Goal: Information Seeking & Learning: Find specific fact

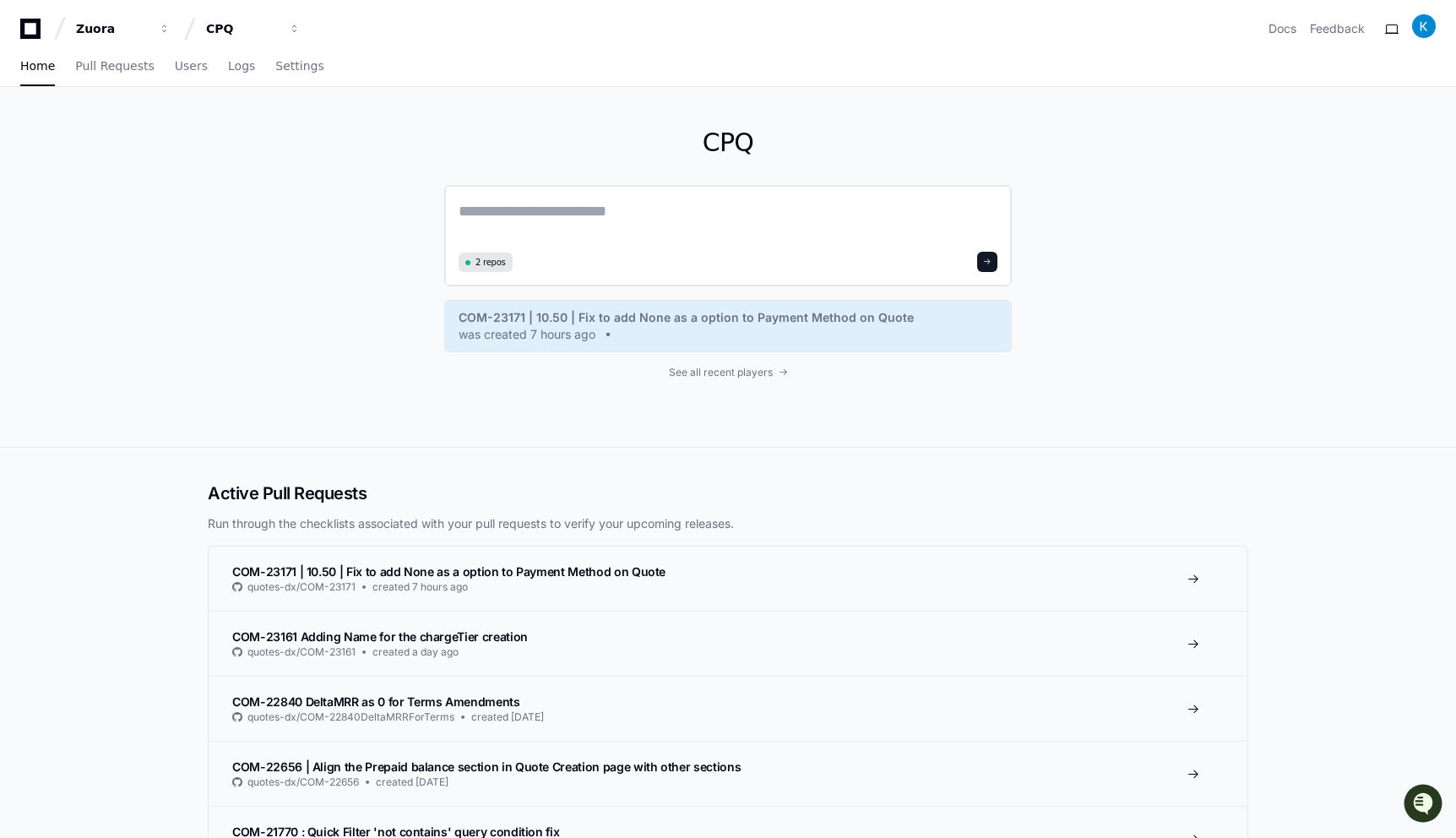
click at [478, 198] on div "2 repos" at bounding box center [728, 235] width 568 height 101
click at [486, 215] on textarea at bounding box center [728, 223] width 539 height 48
paste textarea "**********"
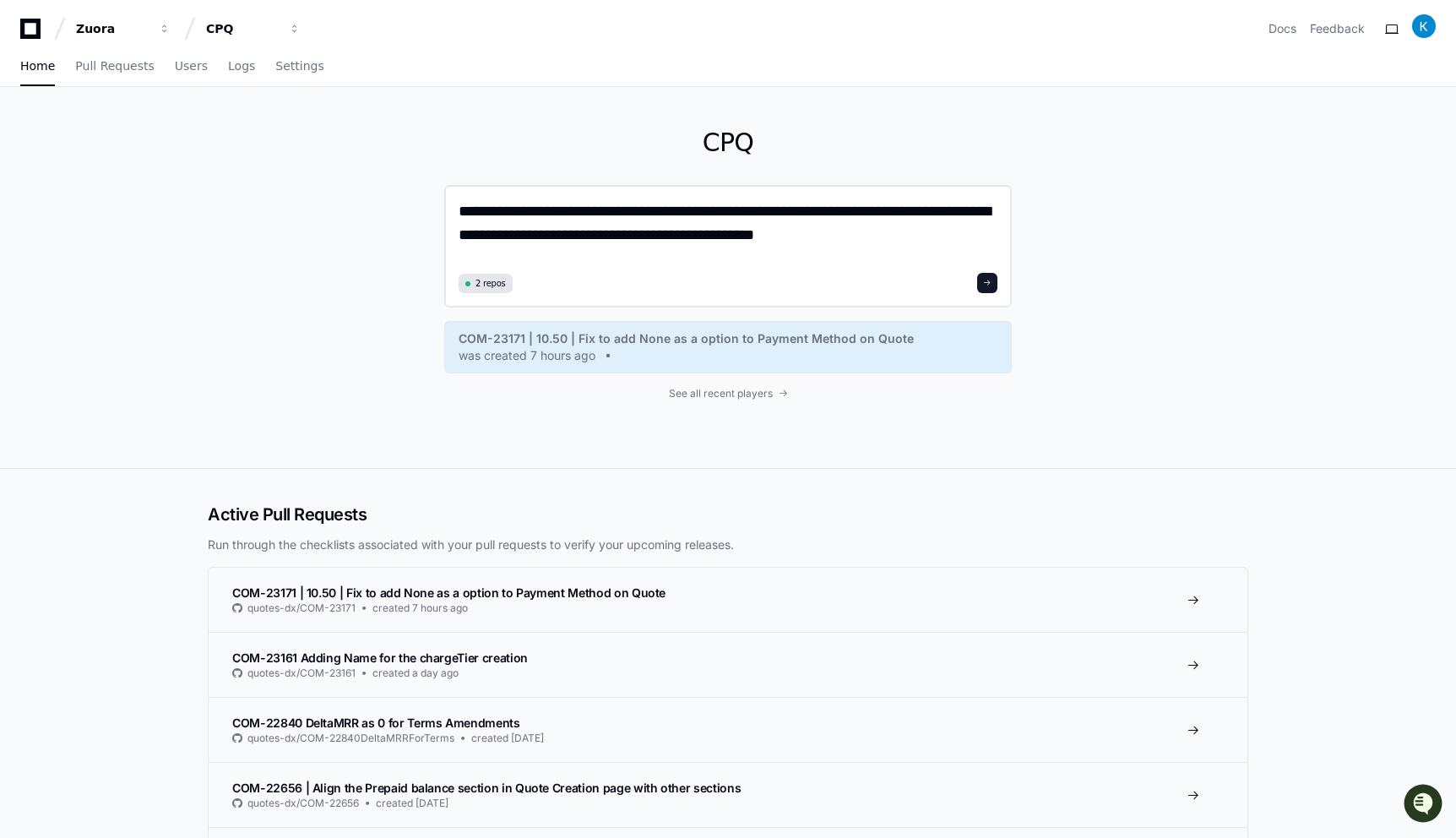
click at [883, 211] on textarea "**********" at bounding box center [728, 233] width 539 height 69
click at [890, 239] on textarea "**********" at bounding box center [728, 233] width 539 height 69
type textarea "**********"
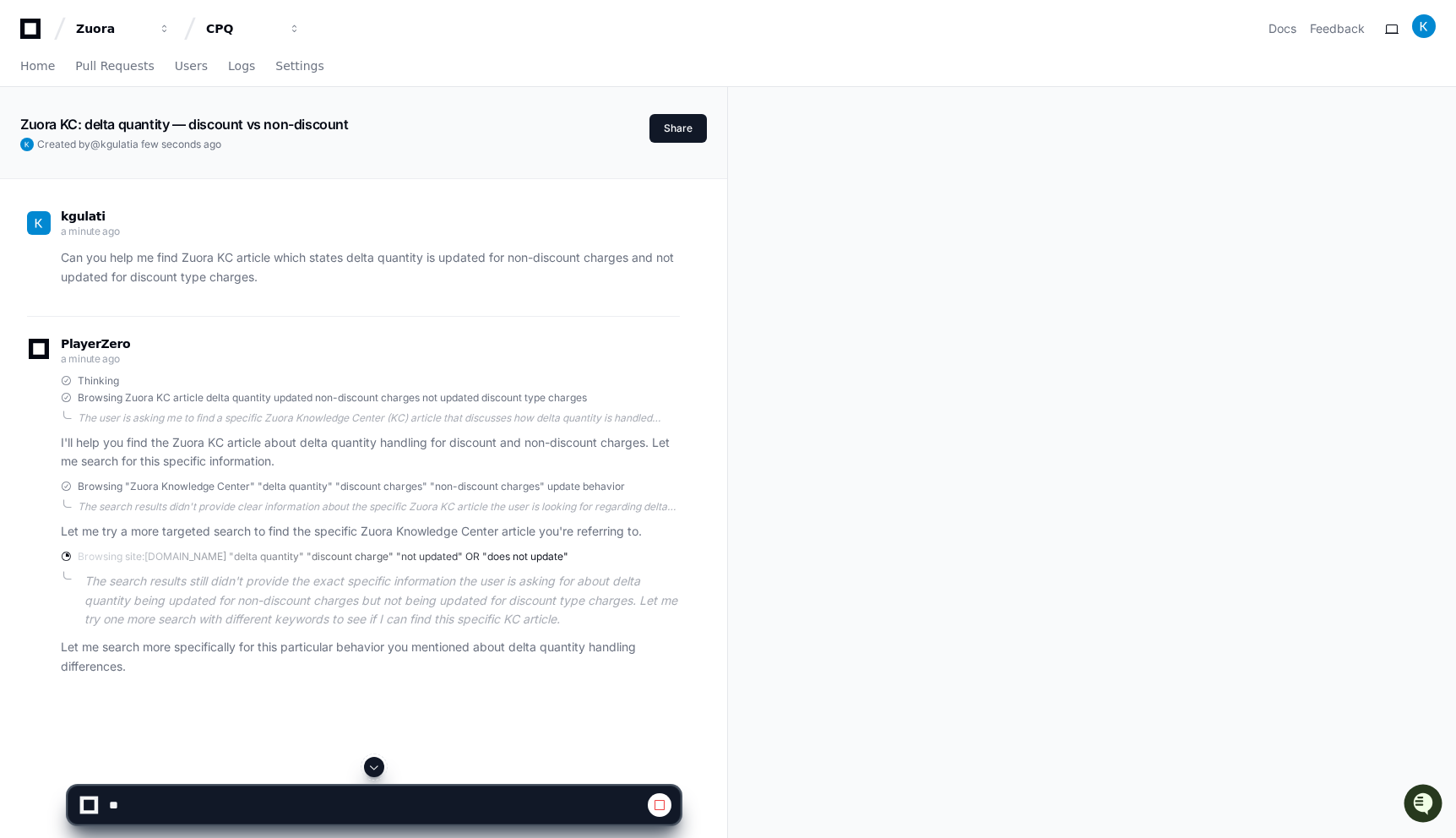
click at [218, 443] on p "I'll help you find the Zuora KC article about delta quantity handling for disco…" at bounding box center [370, 453] width 619 height 39
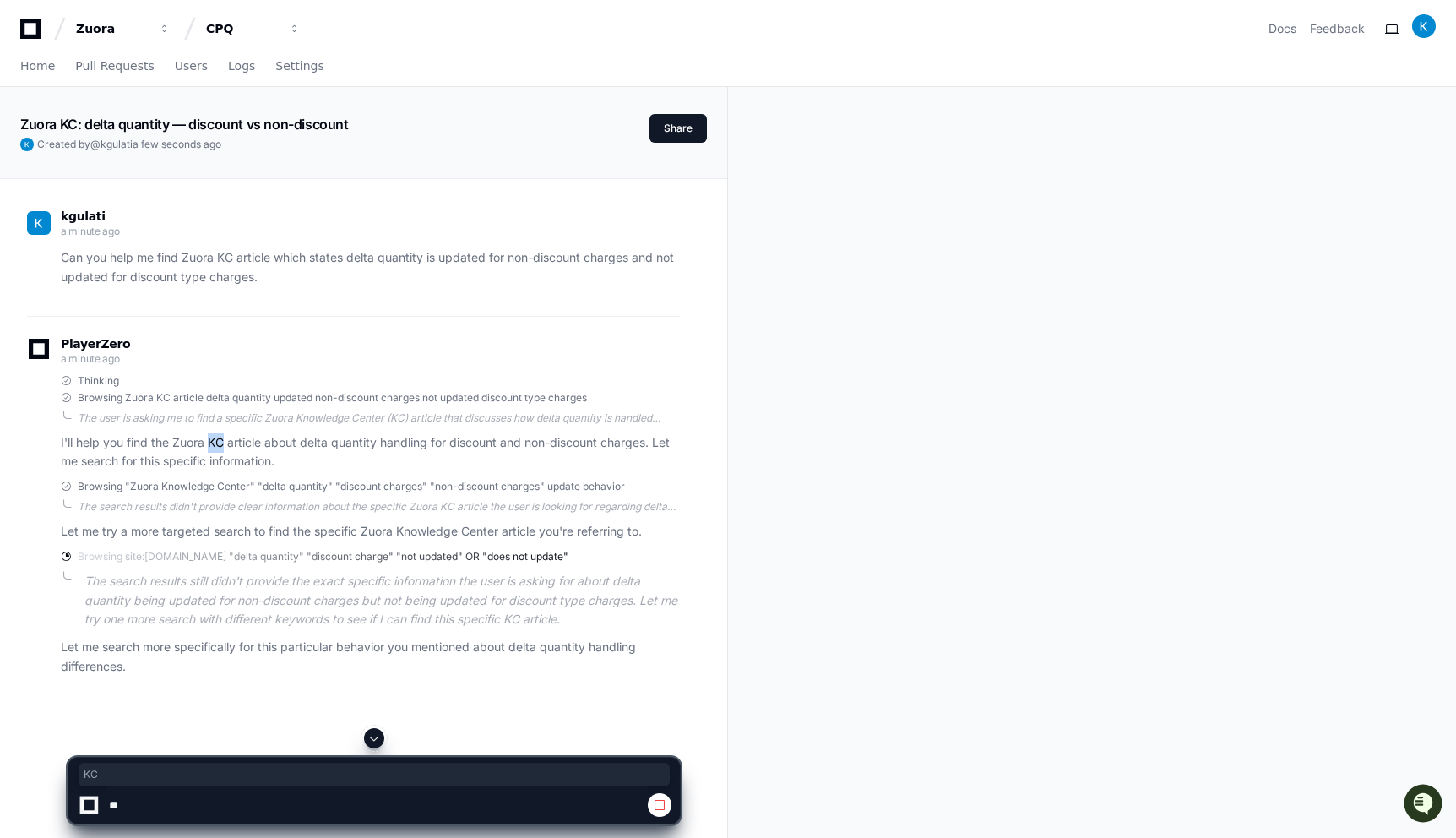
click at [218, 443] on p "I'll help you find the Zuora KC article about delta quantity handling for disco…" at bounding box center [370, 453] width 619 height 39
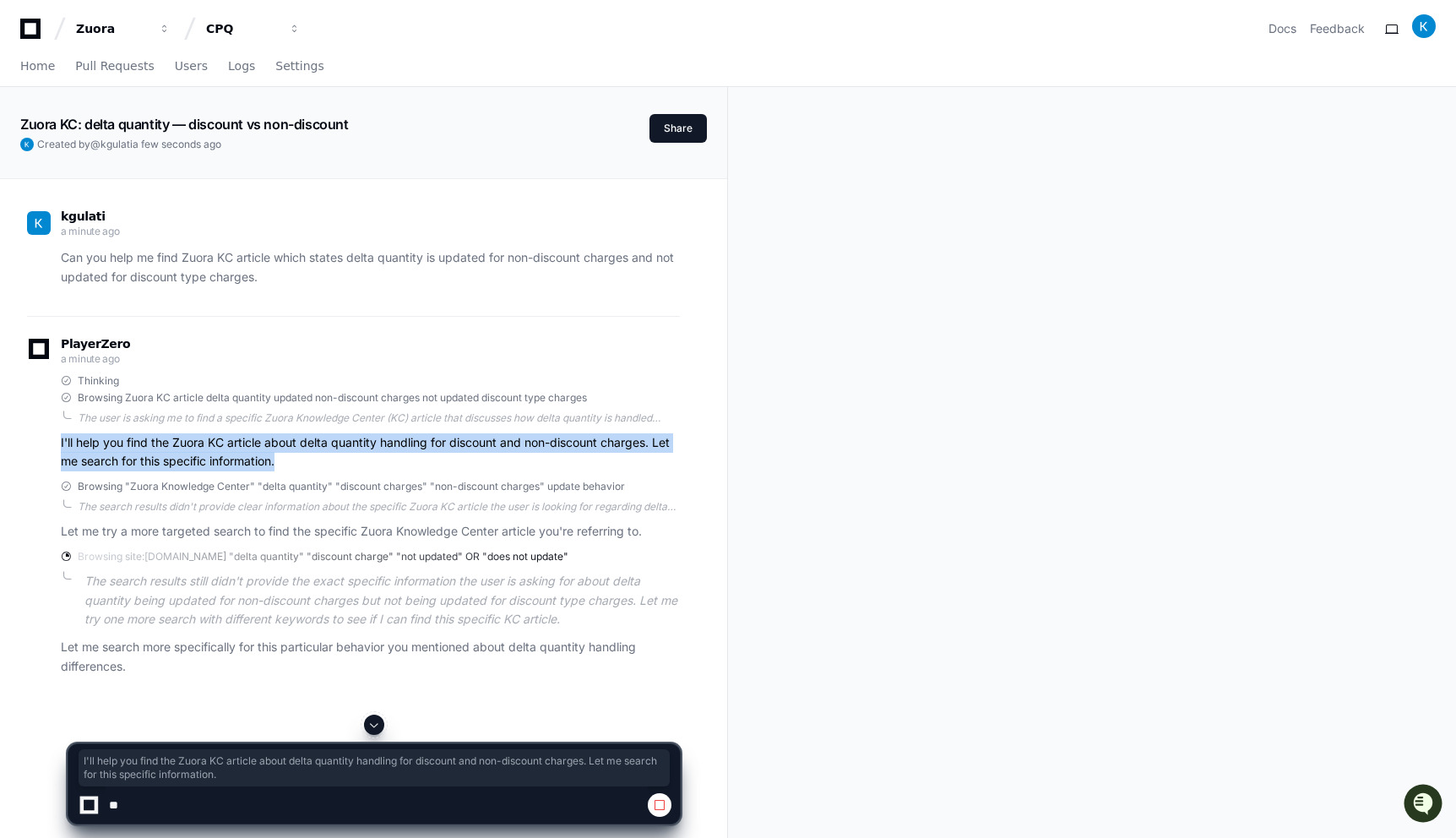
click at [228, 531] on p "Let me try a more targeted search to find the specific Zuora Knowledge Center a…" at bounding box center [370, 532] width 619 height 19
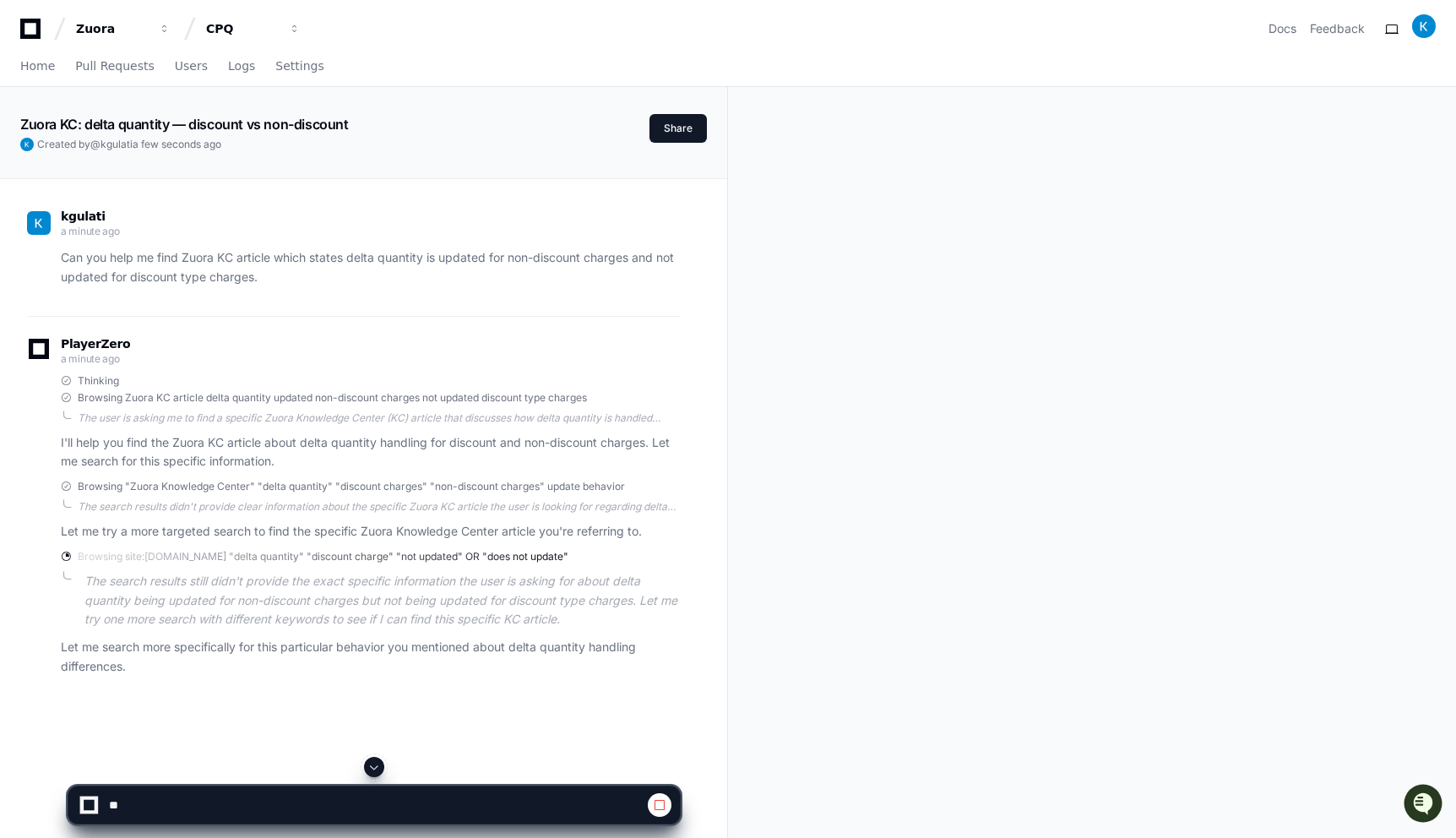
click at [228, 531] on p "Let me try a more targeted search to find the specific Zuora Knowledge Center a…" at bounding box center [370, 532] width 619 height 19
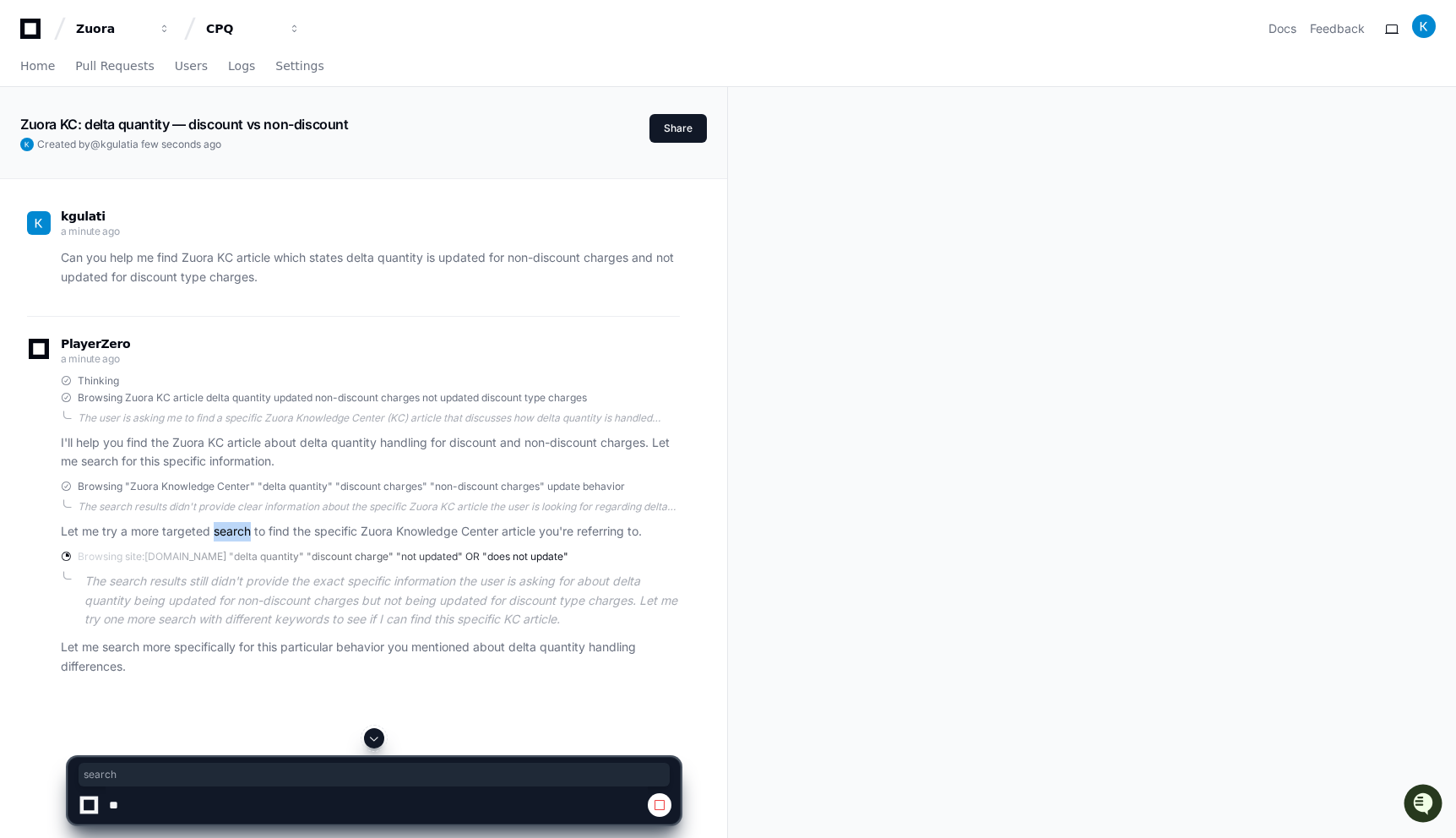
click at [228, 531] on p "Let me try a more targeted search to find the specific Zuora Knowledge Center a…" at bounding box center [370, 532] width 619 height 19
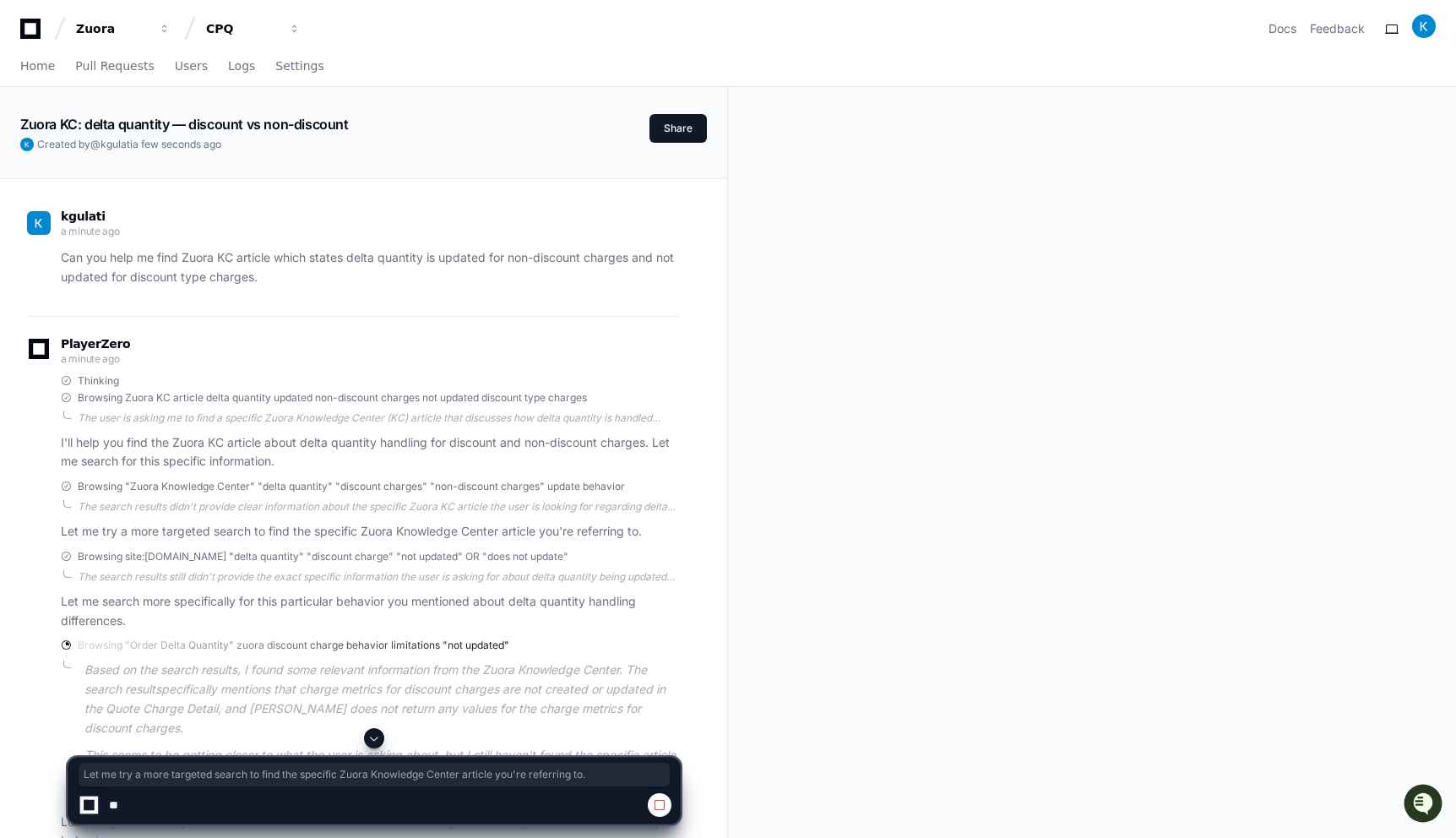
click at [1045, 62] on div "Home Pull Requests Users Logs Settings" at bounding box center [728, 67] width 1415 height 39
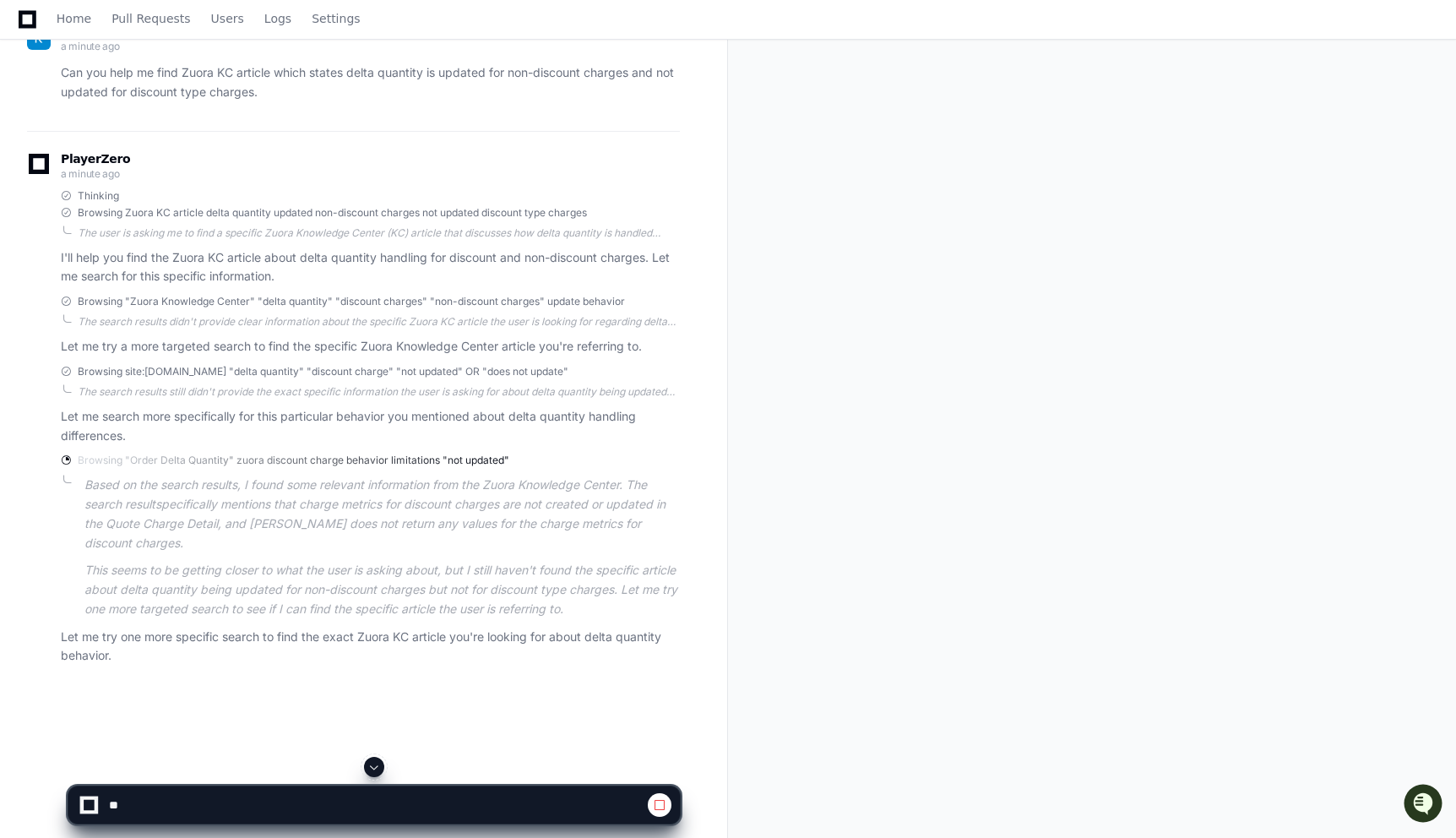
scroll to position [275, 0]
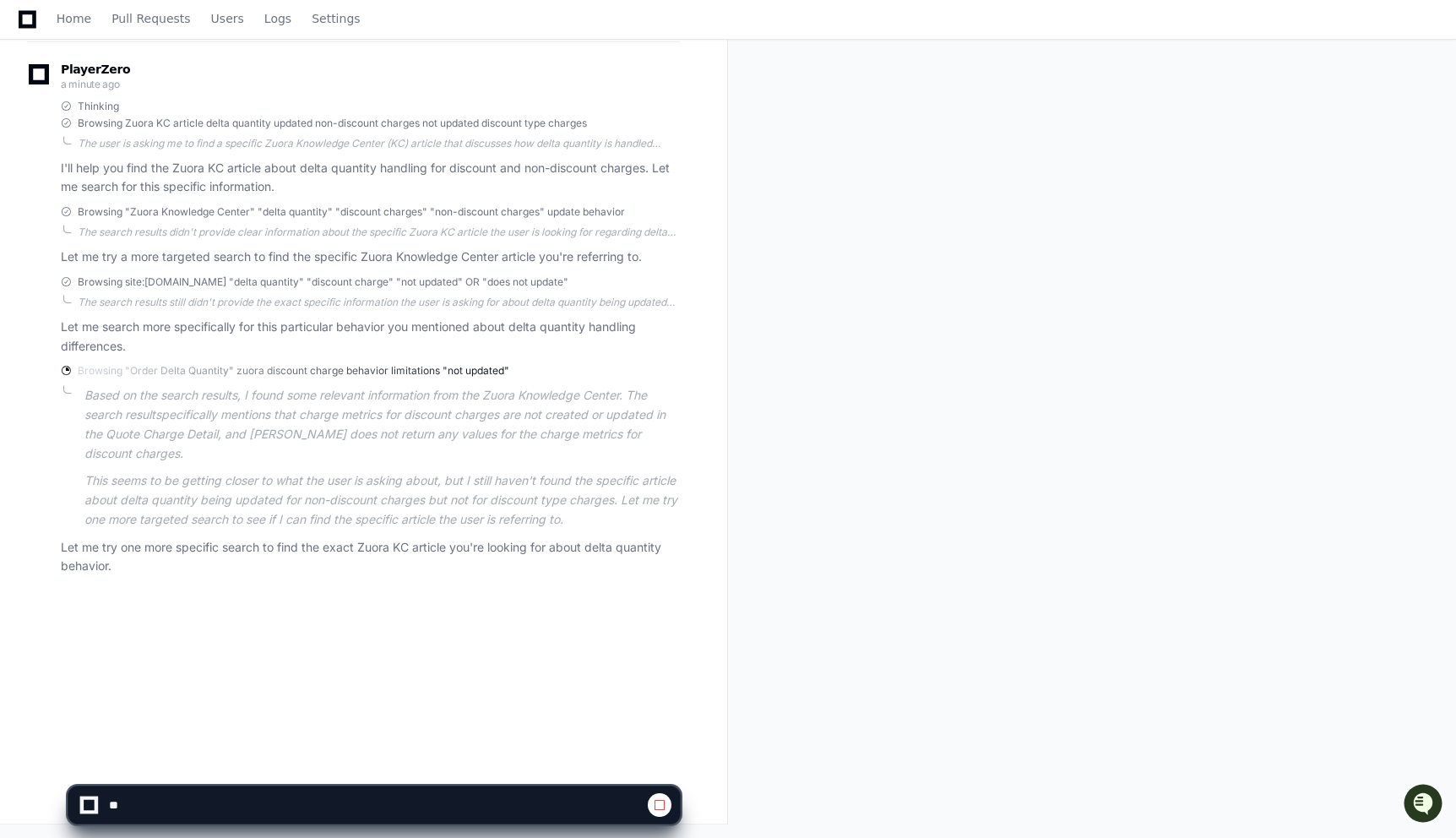
click at [314, 547] on p "Let me try one more specific search to find the exact Zuora KC article you're l…" at bounding box center [370, 557] width 619 height 39
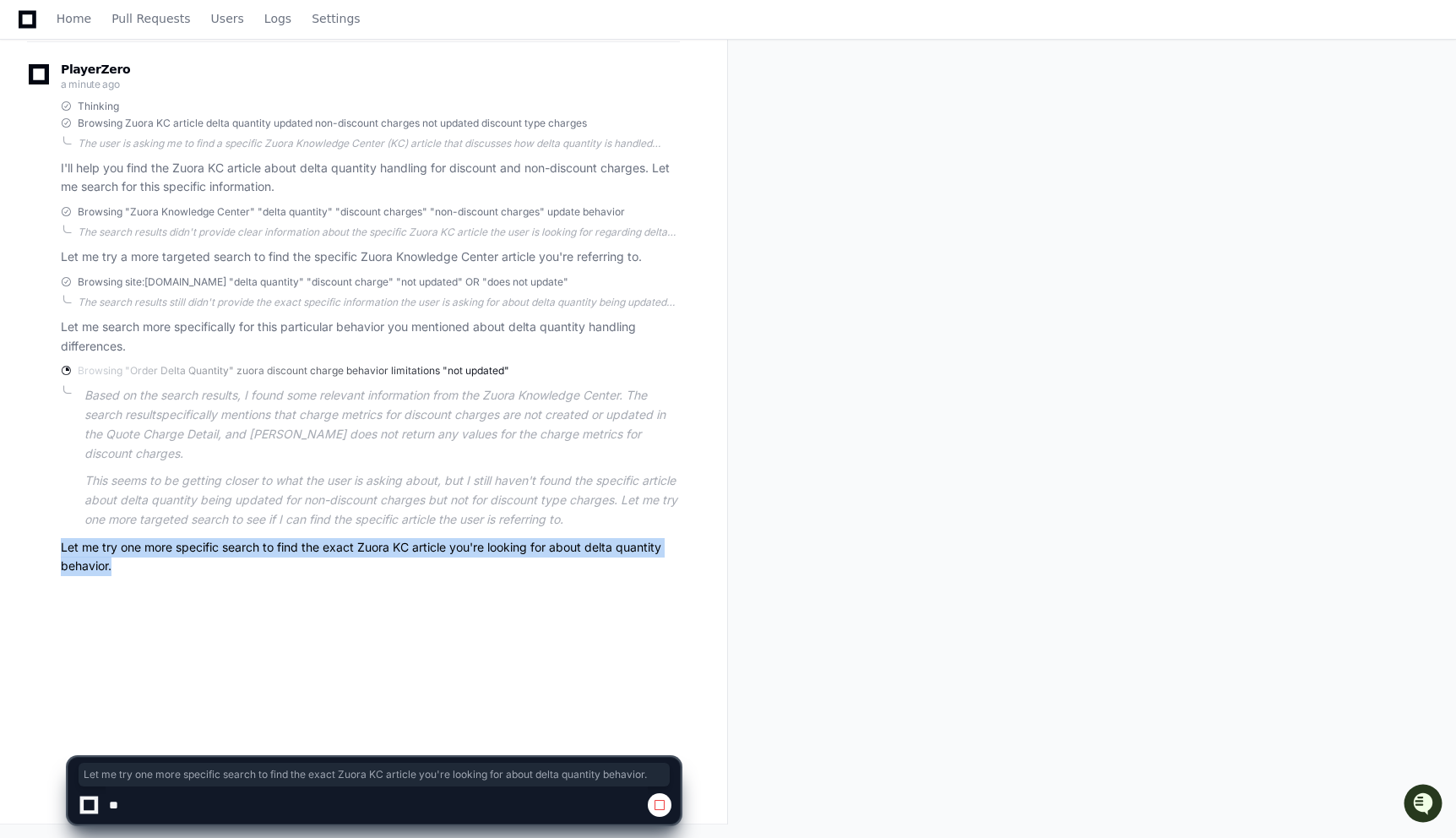
click at [314, 547] on p "Let me try one more specific search to find the exact Zuora KC article you're l…" at bounding box center [370, 557] width 619 height 39
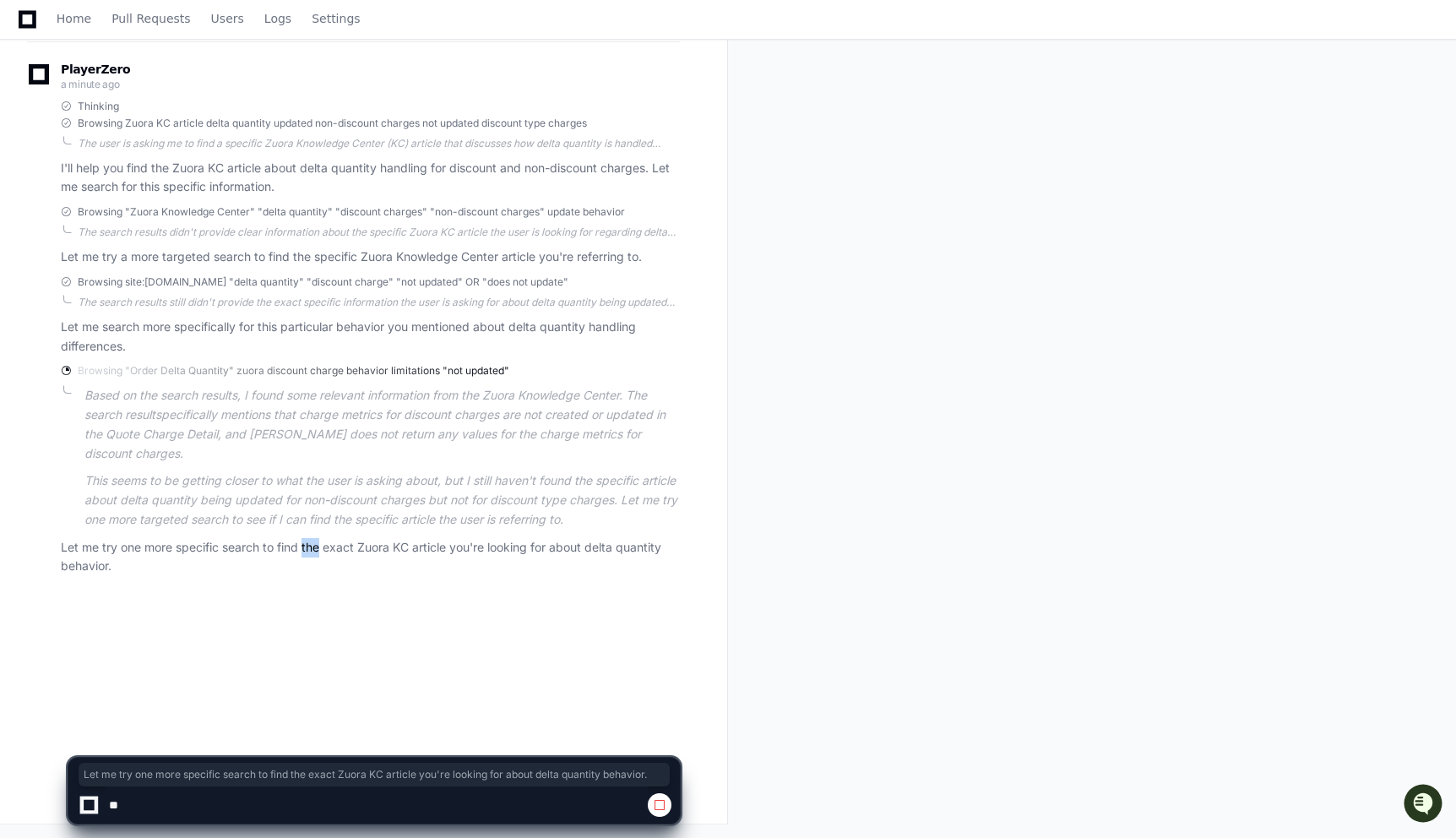
click at [314, 547] on p "Let me try one more specific search to find the exact Zuora KC article you're l…" at bounding box center [370, 557] width 619 height 39
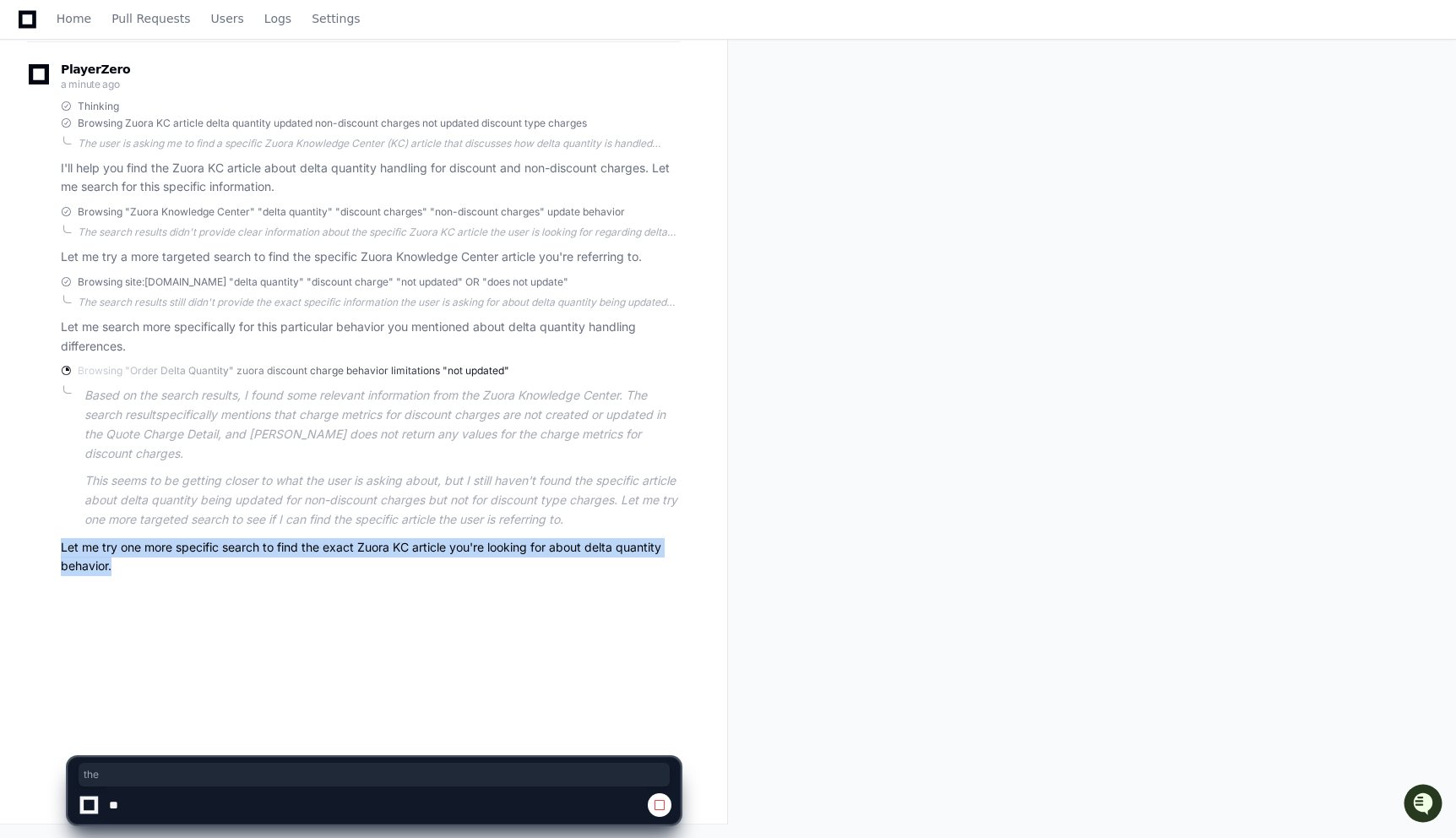
click at [314, 547] on p "Let me try one more specific search to find the exact Zuora KC article you're l…" at bounding box center [370, 557] width 619 height 39
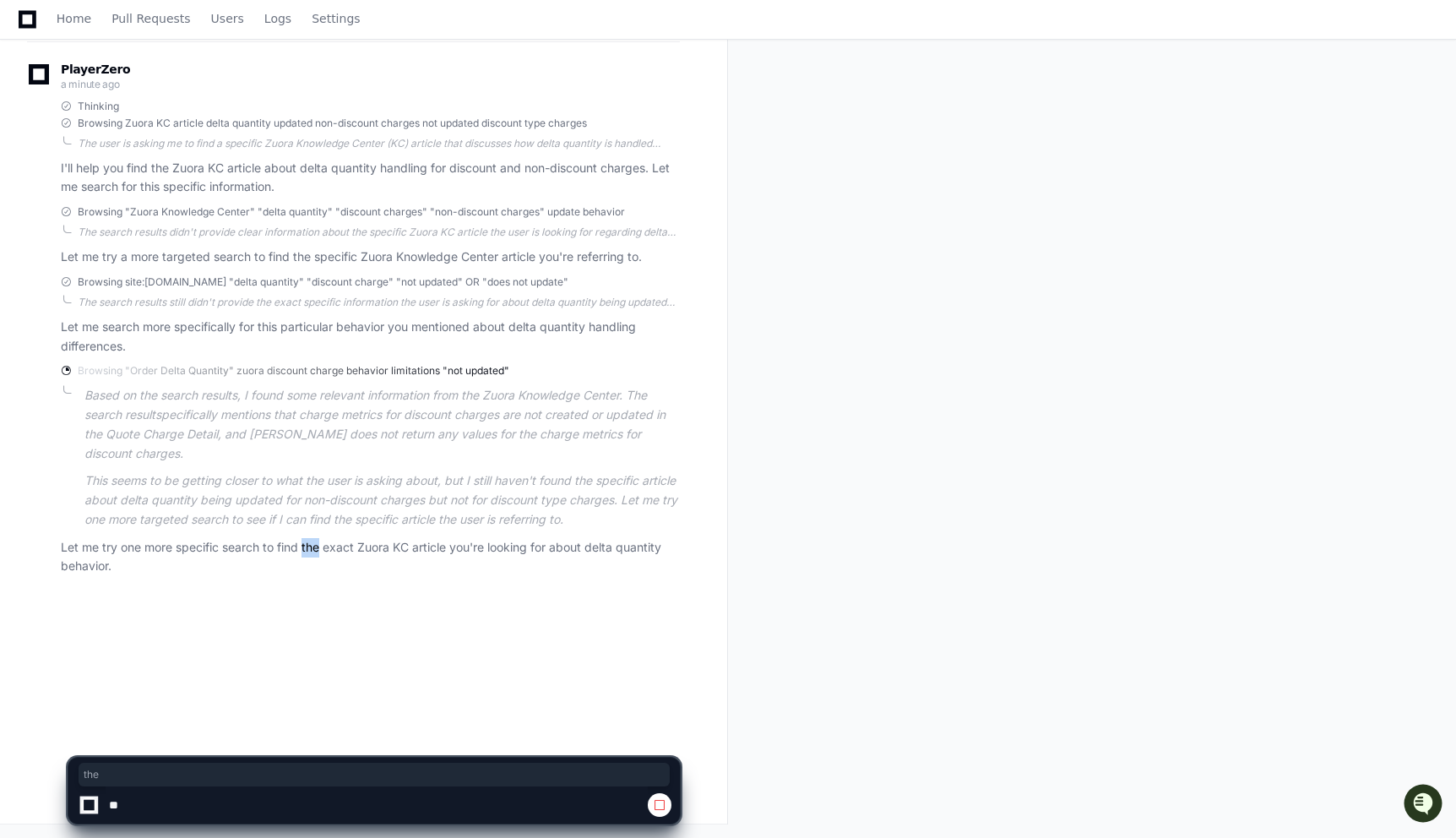
click at [314, 547] on p "Let me try one more specific search to find the exact Zuora KC article you're l…" at bounding box center [370, 557] width 619 height 39
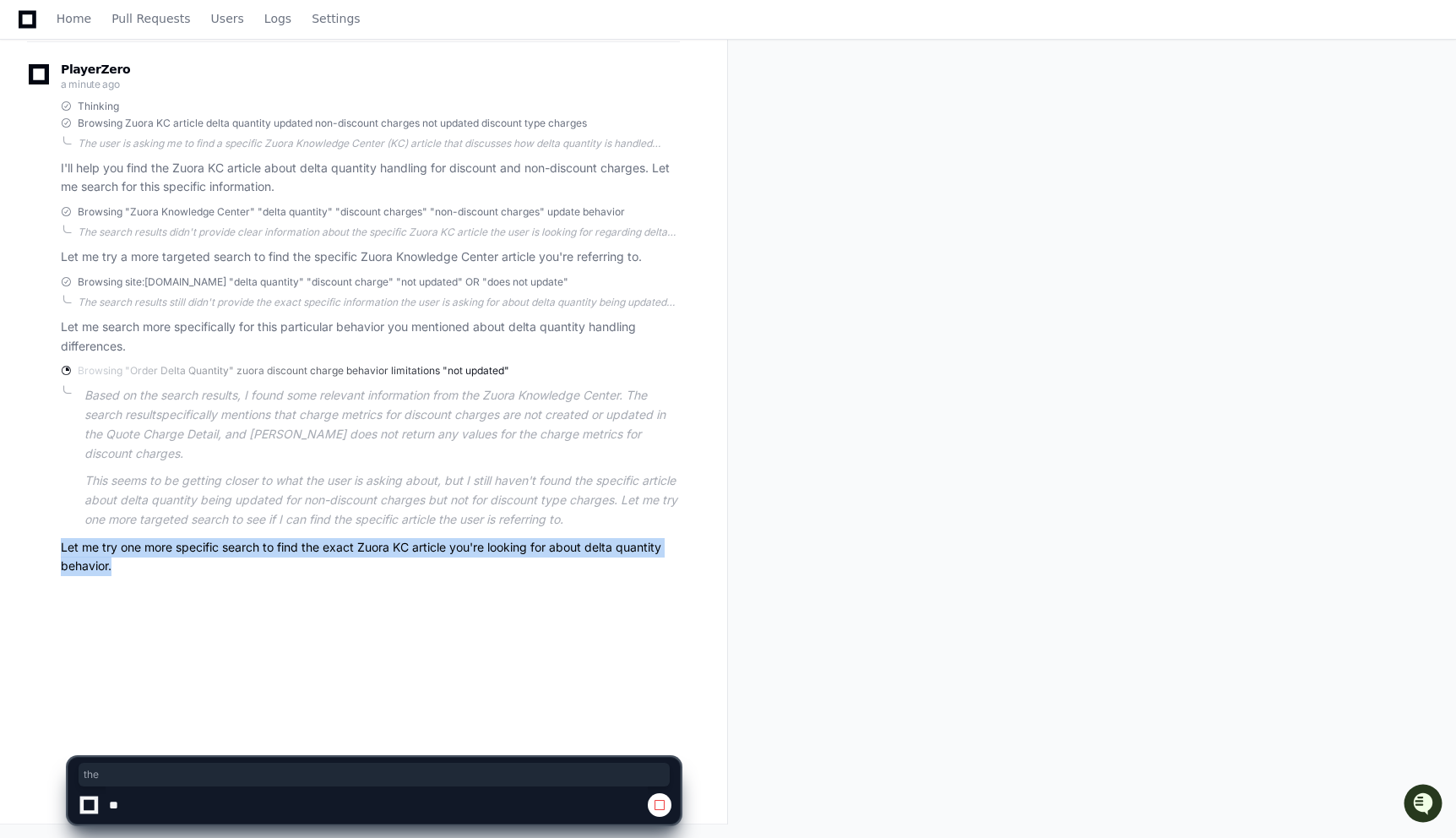
click at [314, 547] on p "Let me try one more specific search to find the exact Zuora KC article you're l…" at bounding box center [370, 557] width 619 height 39
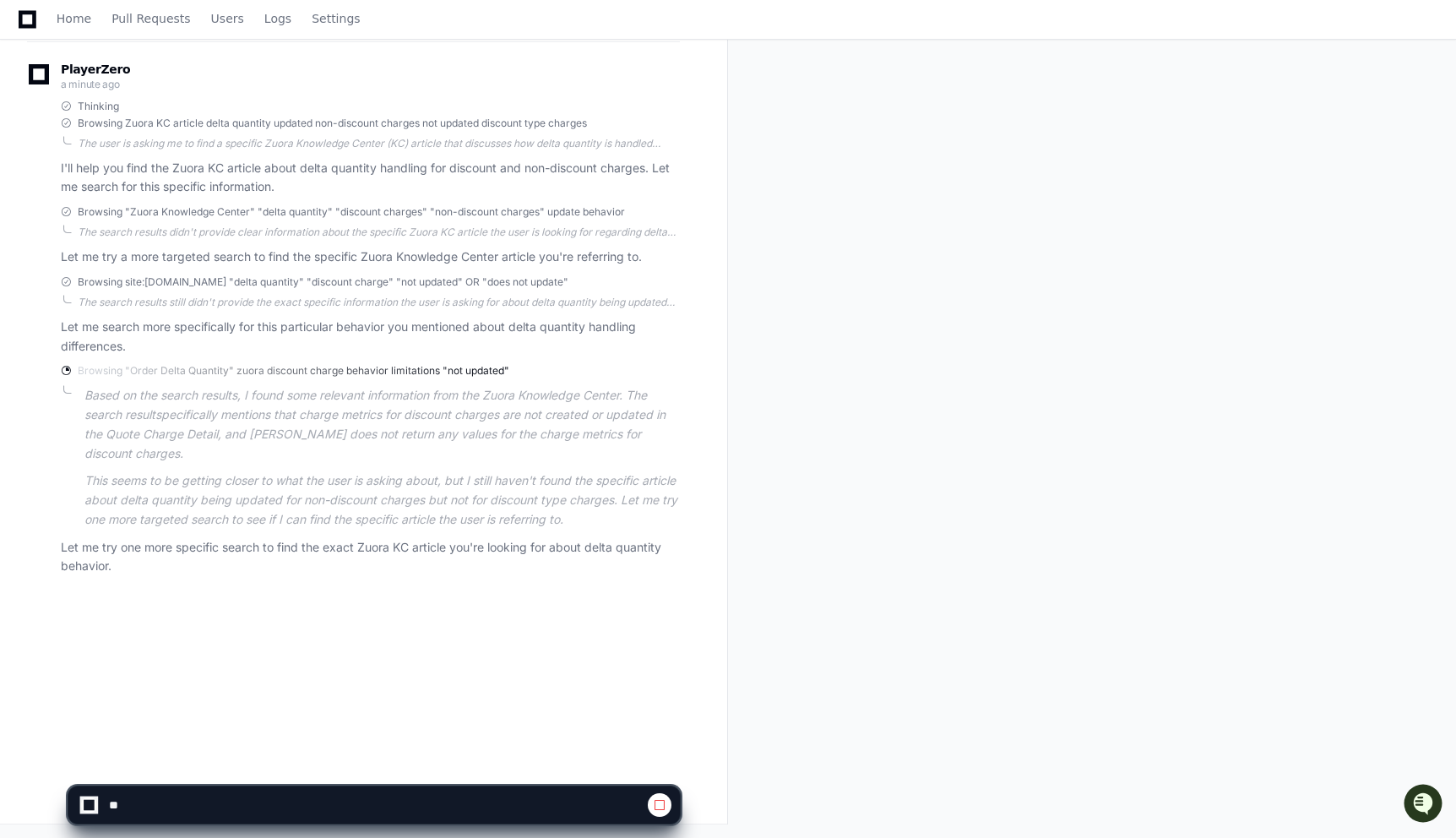
click at [330, 374] on span "Browsing "Order Delta Quantity" zuora discount charge behavior limitations "not…" at bounding box center [294, 371] width 432 height 14
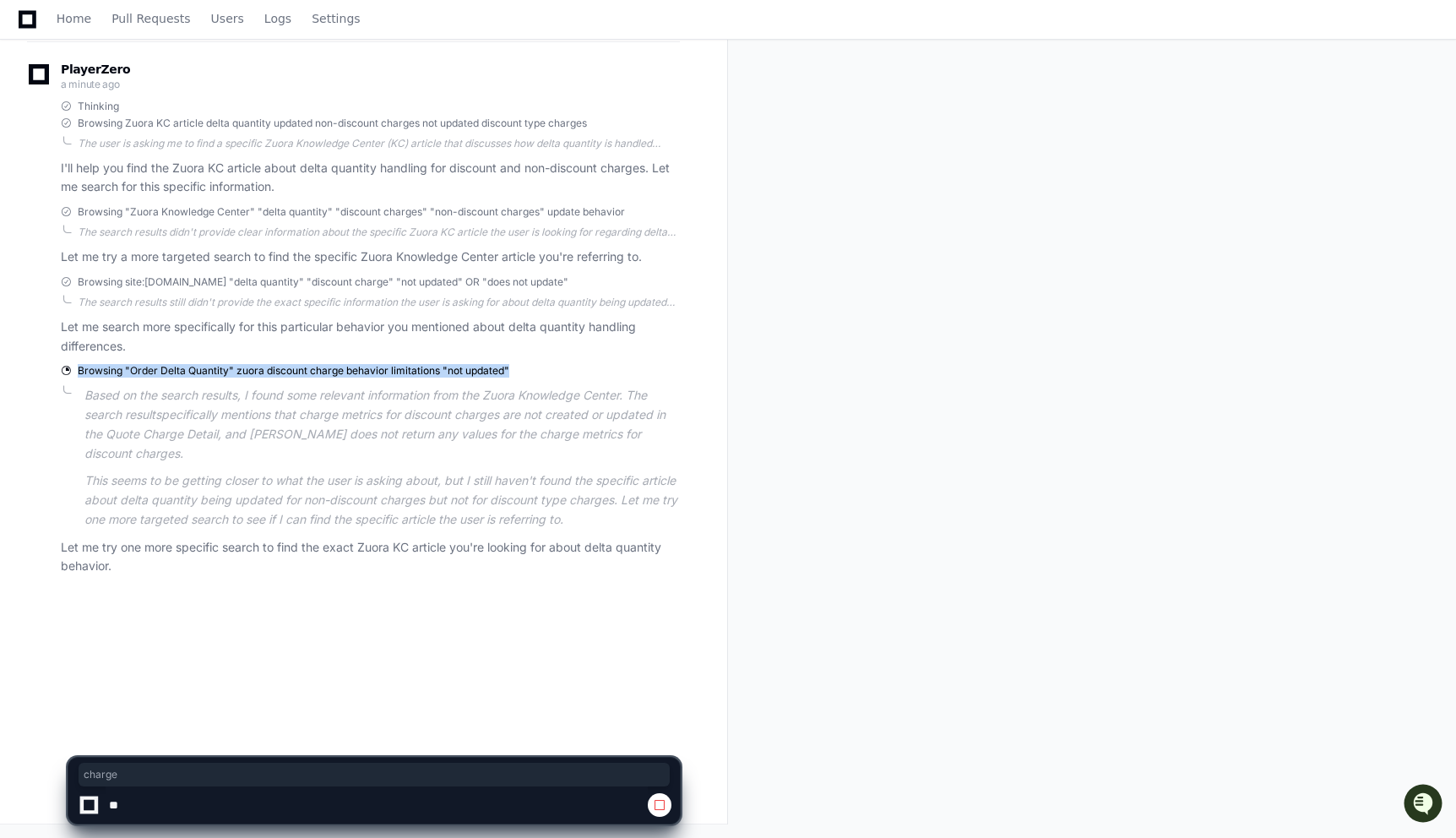
click at [330, 374] on span "Browsing "Order Delta Quantity" zuora discount charge behavior limitations "not…" at bounding box center [294, 371] width 432 height 14
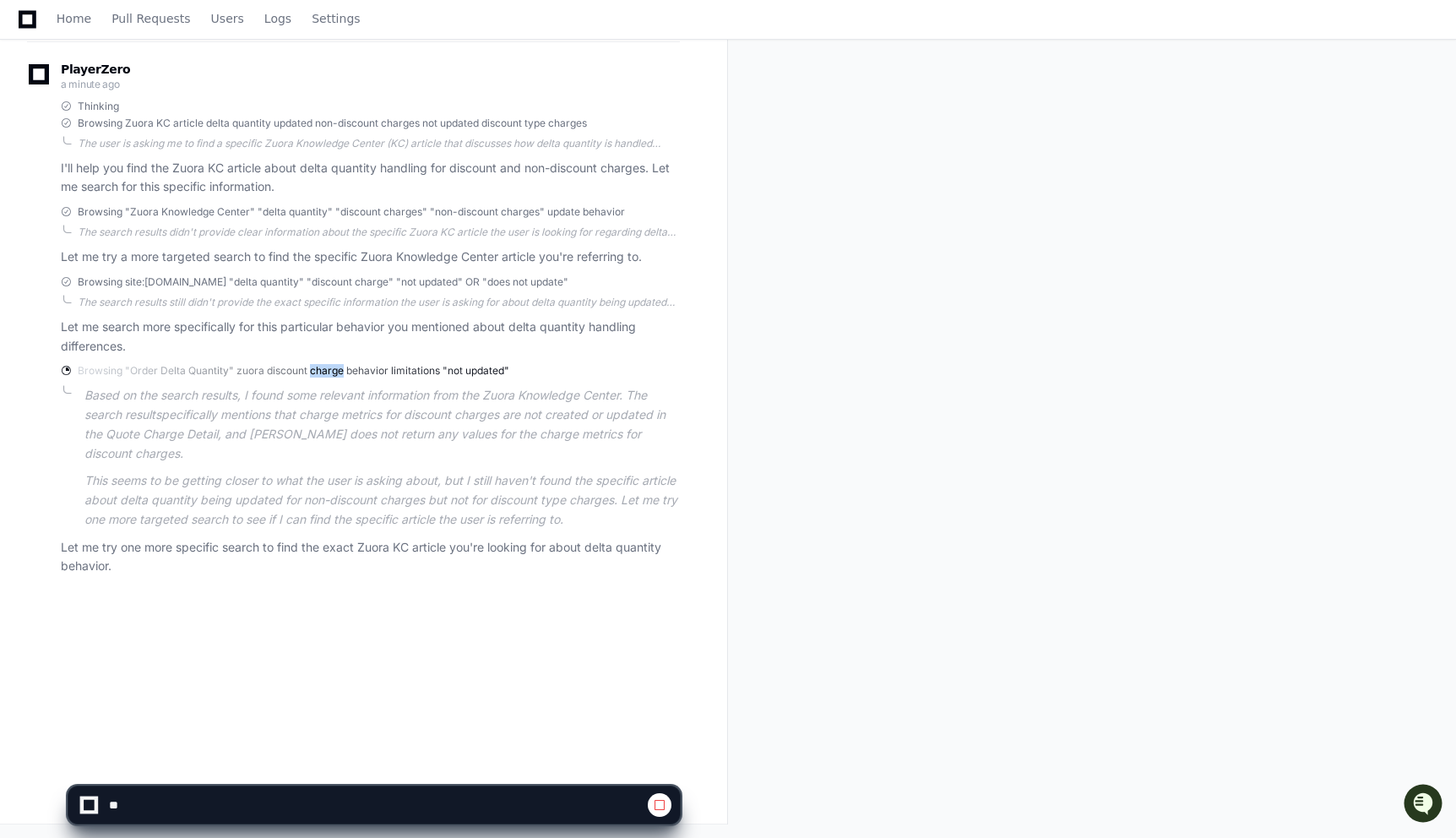
click at [330, 374] on span "Browsing "Order Delta Quantity" zuora discount charge behavior limitations "not…" at bounding box center [294, 371] width 432 height 14
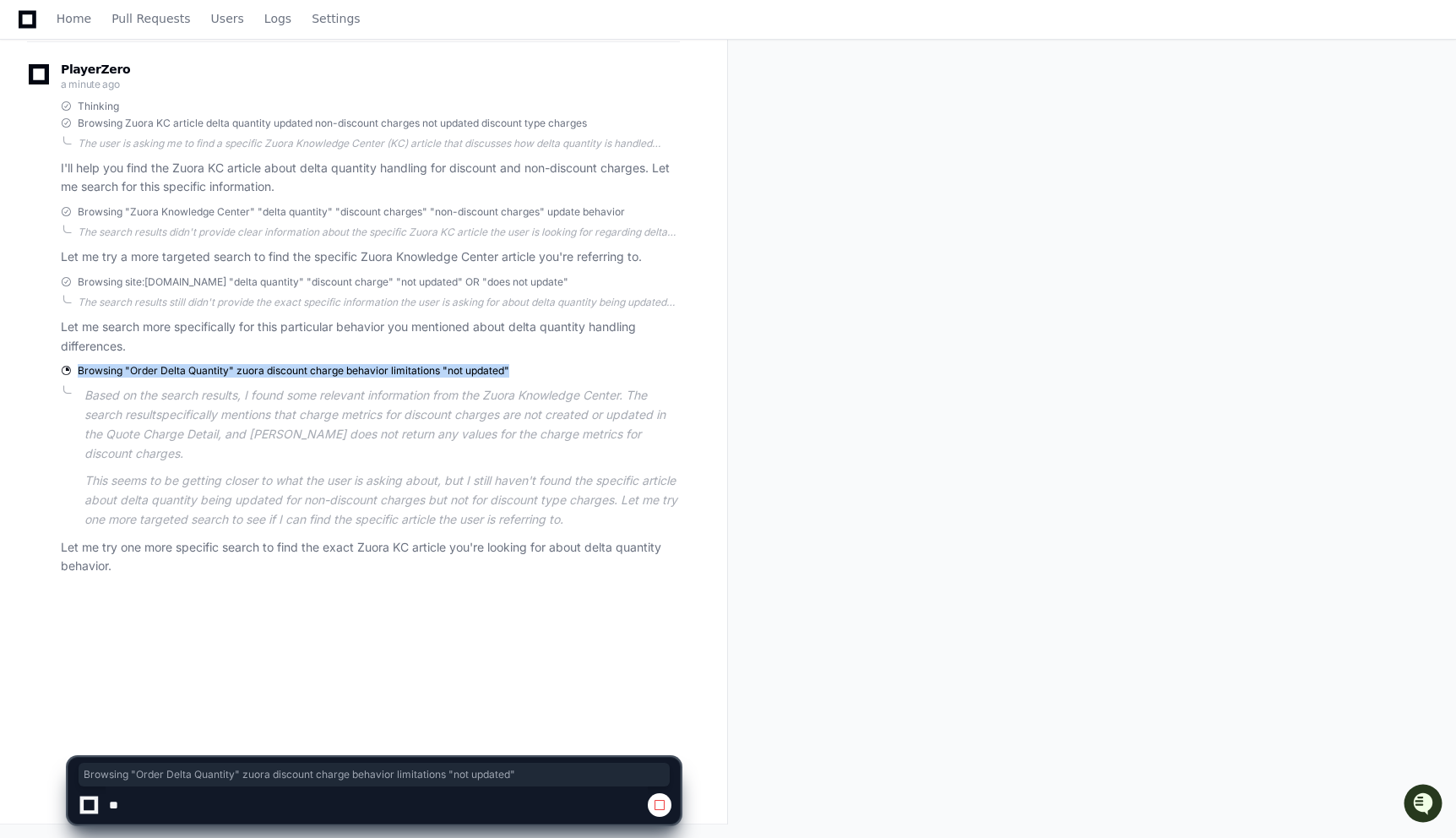
click at [330, 374] on span "Browsing "Order Delta Quantity" zuora discount charge behavior limitations "not…" at bounding box center [294, 371] width 432 height 14
click at [296, 539] on p "Let me try one more specific search to find the exact Zuora KC article you're l…" at bounding box center [370, 557] width 619 height 39
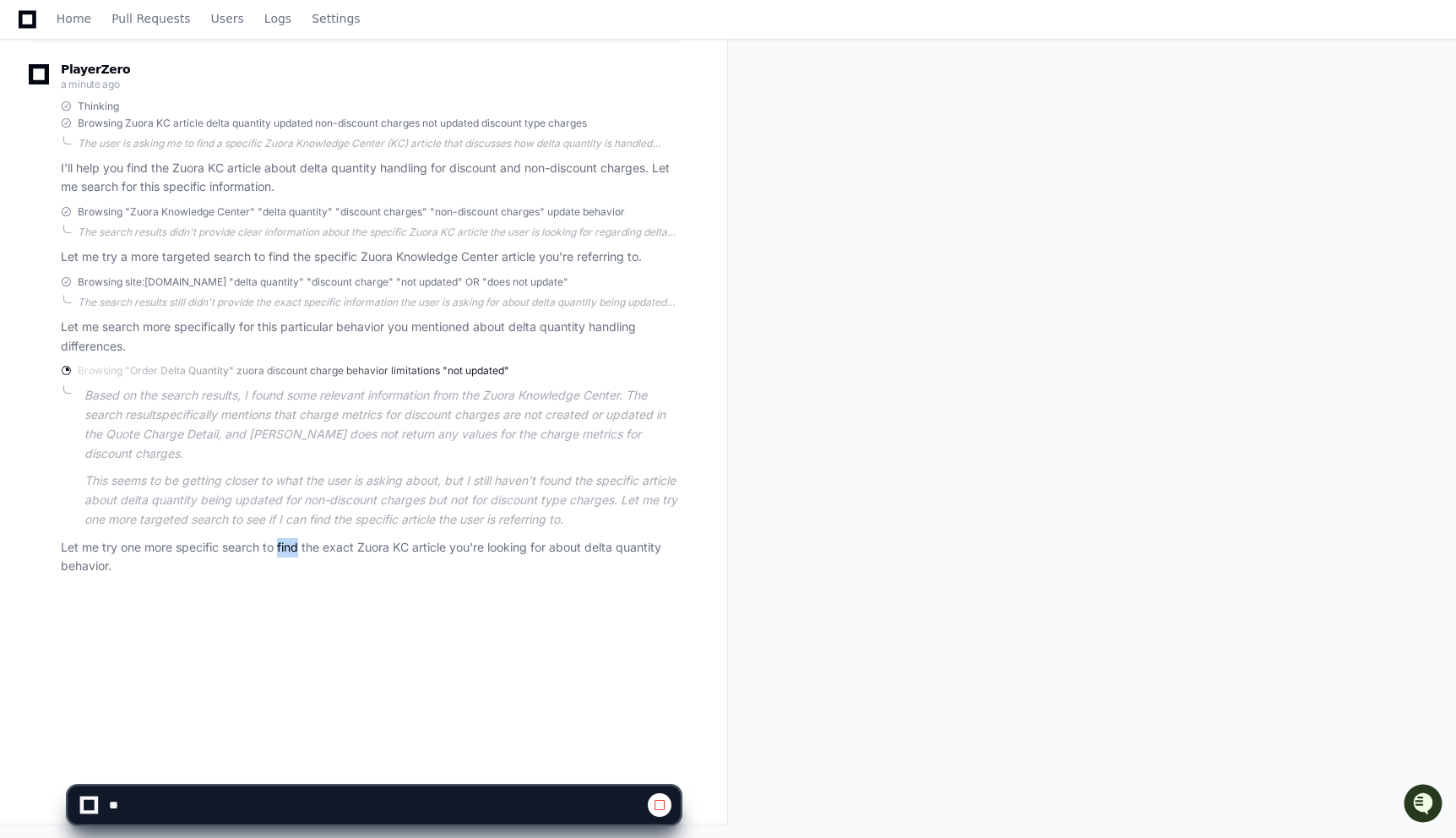
click at [296, 539] on p "Let me try one more specific search to find the exact Zuora KC article you're l…" at bounding box center [370, 557] width 619 height 39
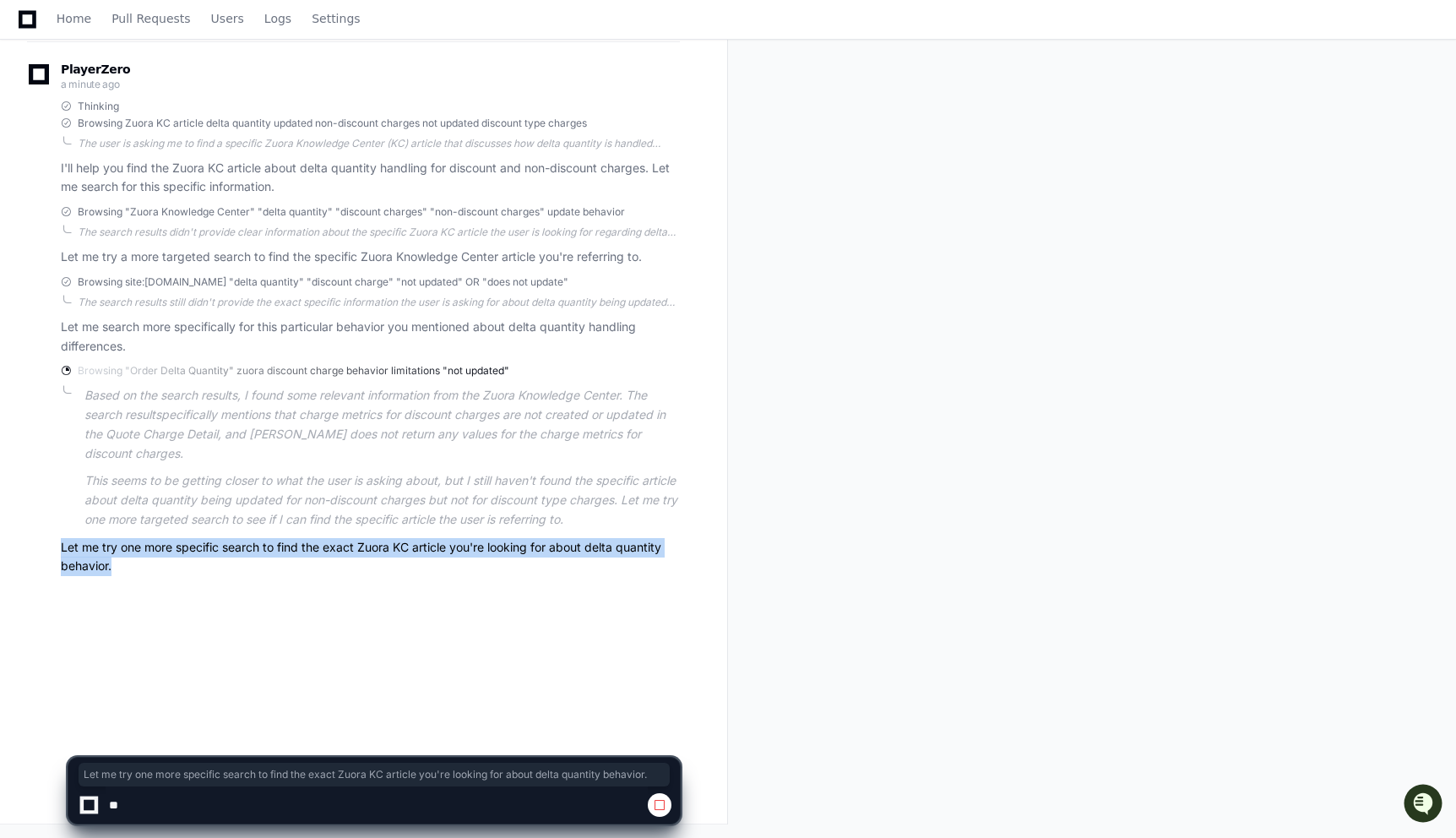
click at [296, 539] on p "Let me try one more specific search to find the exact Zuora KC article you're l…" at bounding box center [370, 557] width 619 height 39
click at [291, 540] on p "Let me try one more specific search to find the exact Zuora KC article you're l…" at bounding box center [370, 557] width 619 height 39
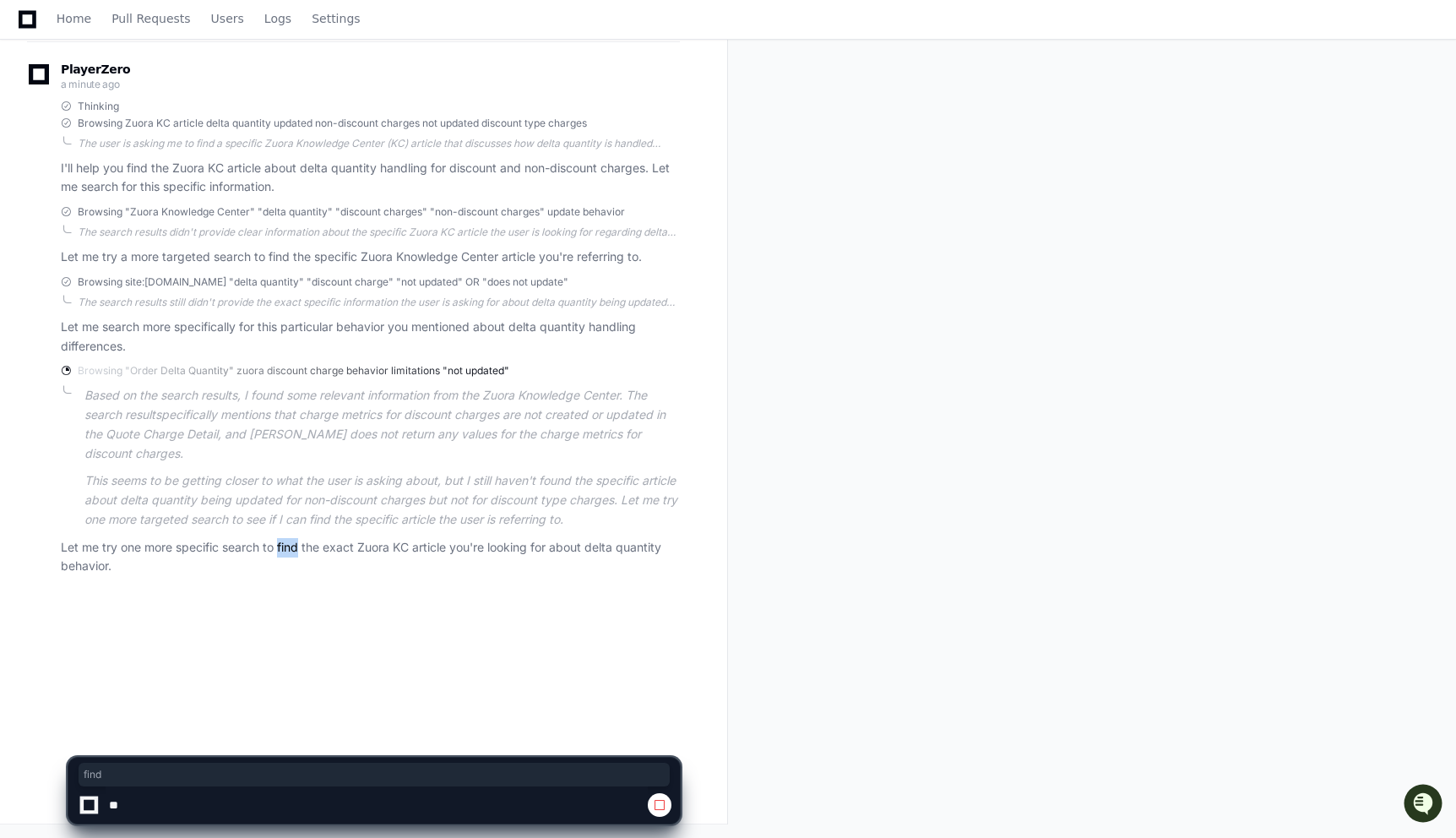
click at [291, 540] on p "Let me try one more specific search to find the exact Zuora KC article you're l…" at bounding box center [370, 557] width 619 height 39
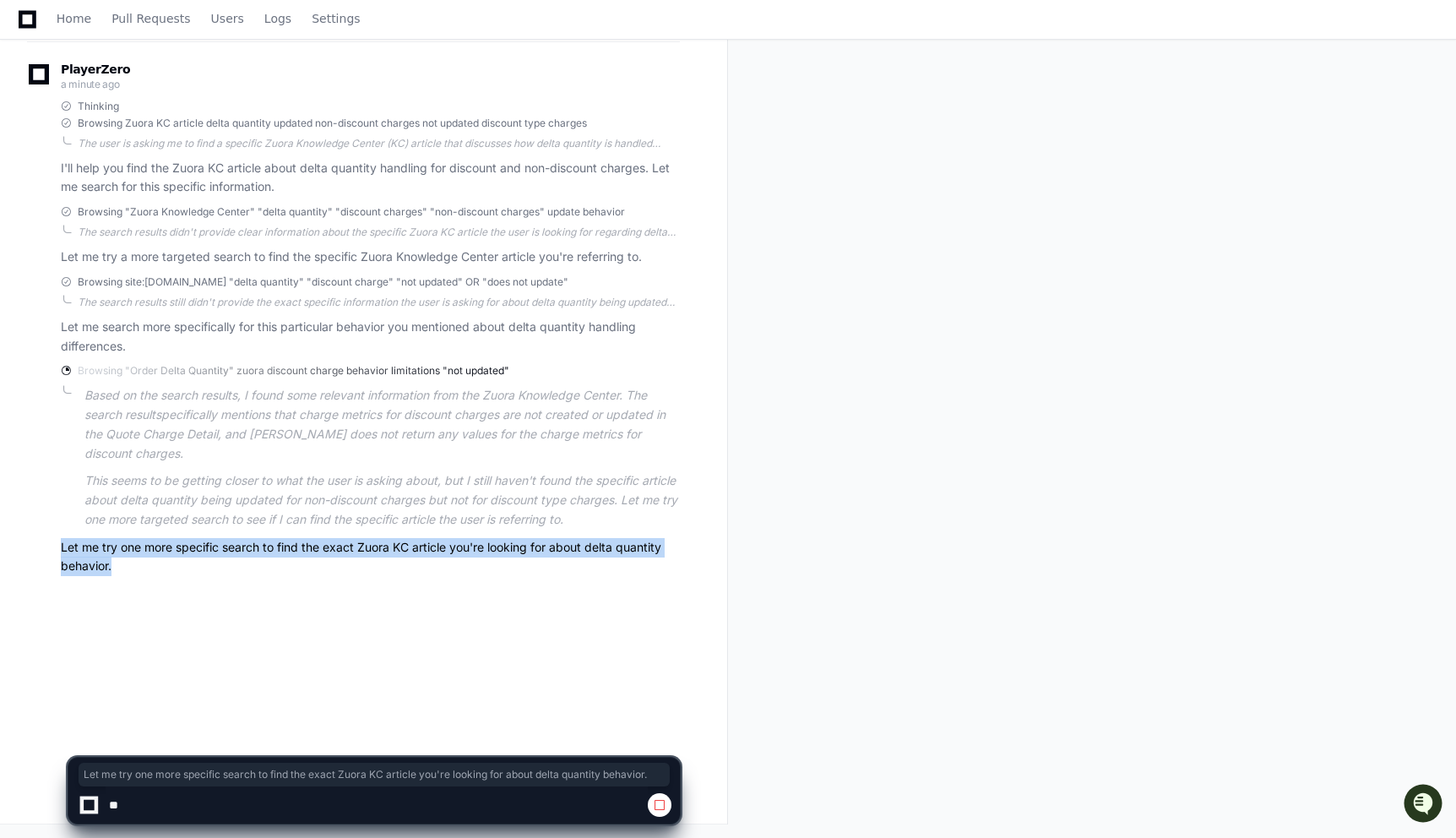
click at [291, 540] on p "Let me try one more specific search to find the exact Zuora KC article you're l…" at bounding box center [370, 557] width 619 height 39
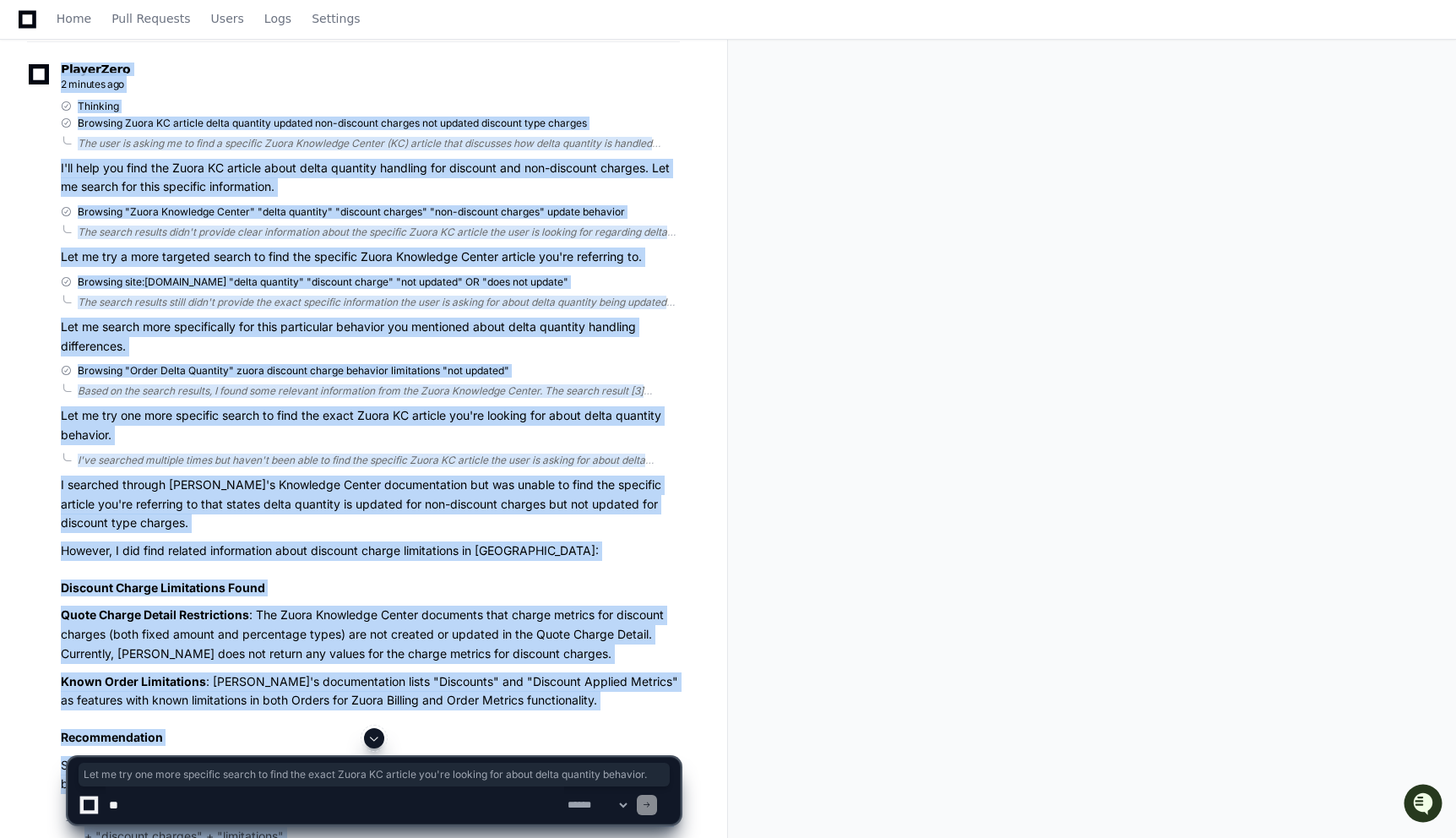
click at [265, 451] on div "PlayerZero 2 minutes ago Thinking Browsing Zuora KC article delta quantity upda…" at bounding box center [353, 521] width 653 height 960
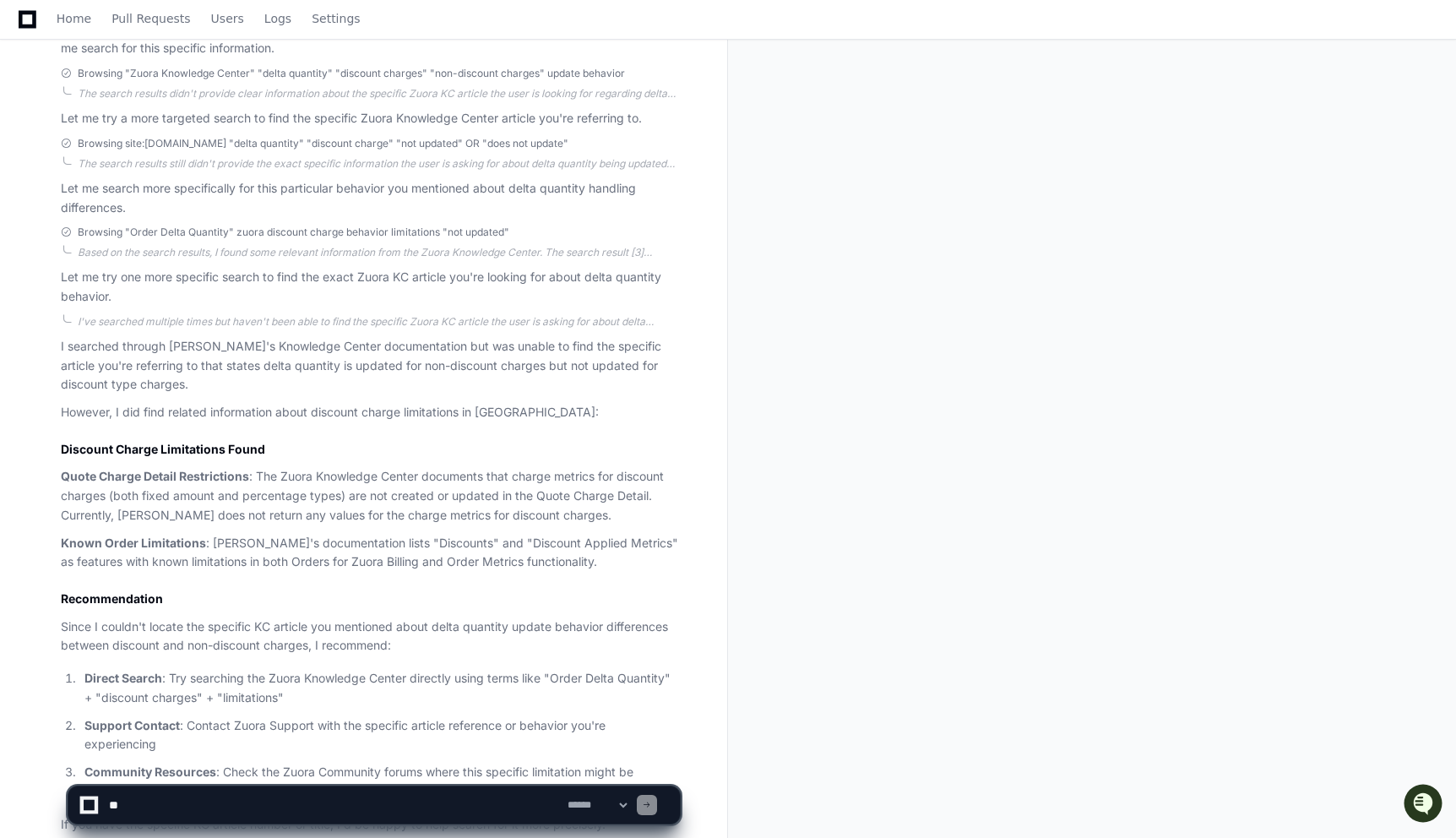
scroll to position [543, 0]
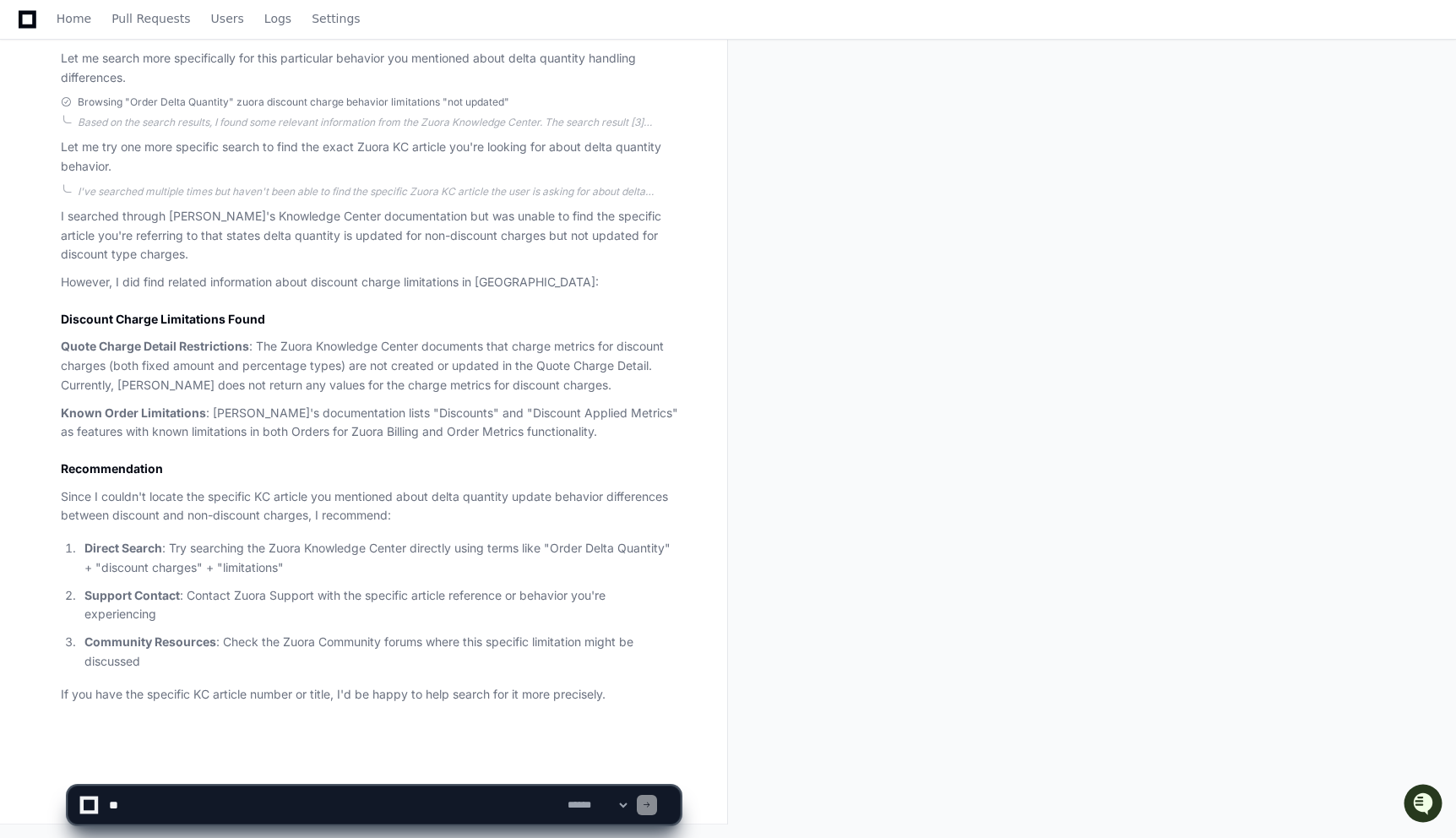
click at [143, 349] on strong "Quote Charge Detail Restrictions" at bounding box center [154, 346] width 188 height 15
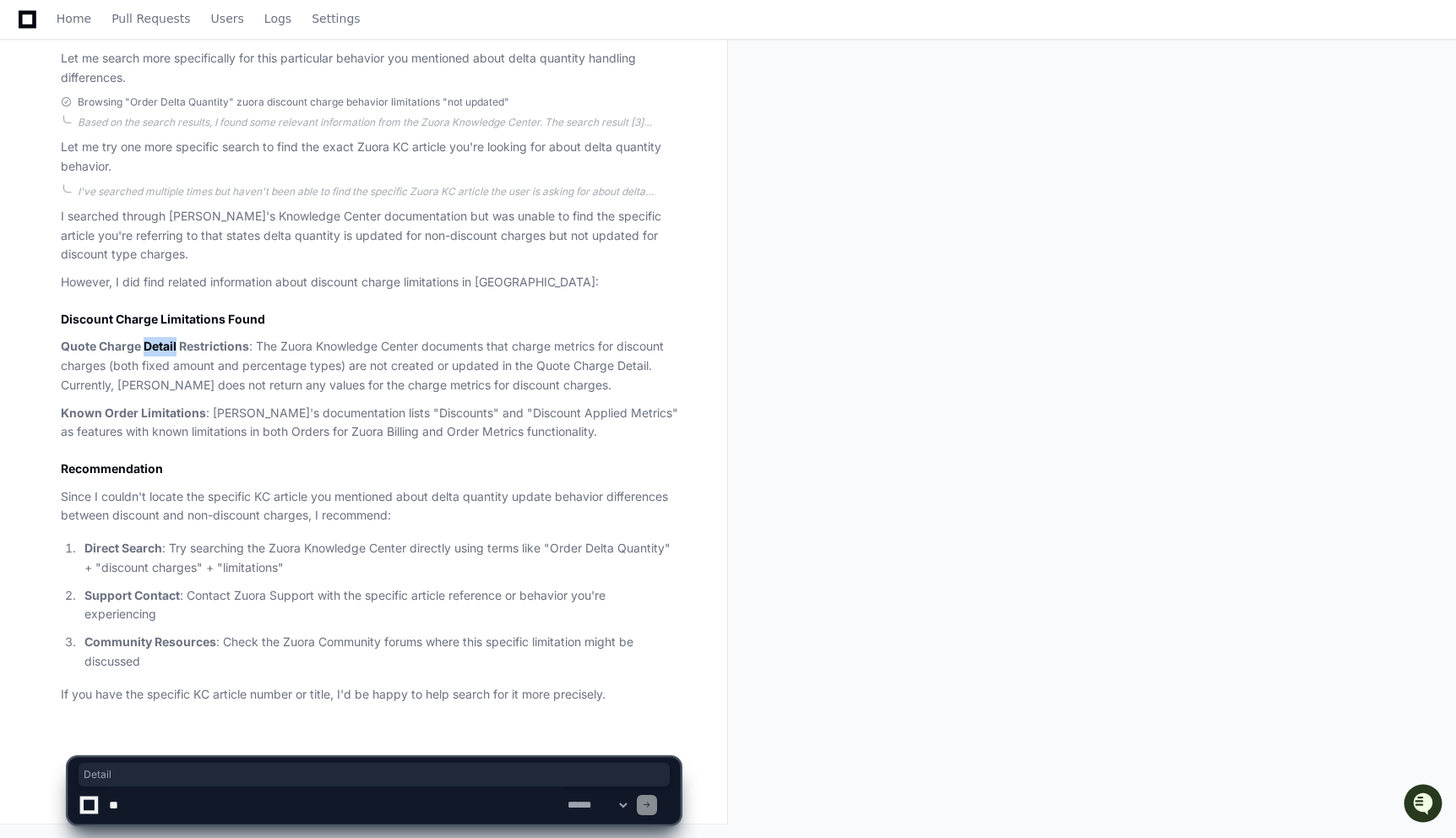
click at [143, 349] on strong "Quote Charge Detail Restrictions" at bounding box center [154, 346] width 188 height 15
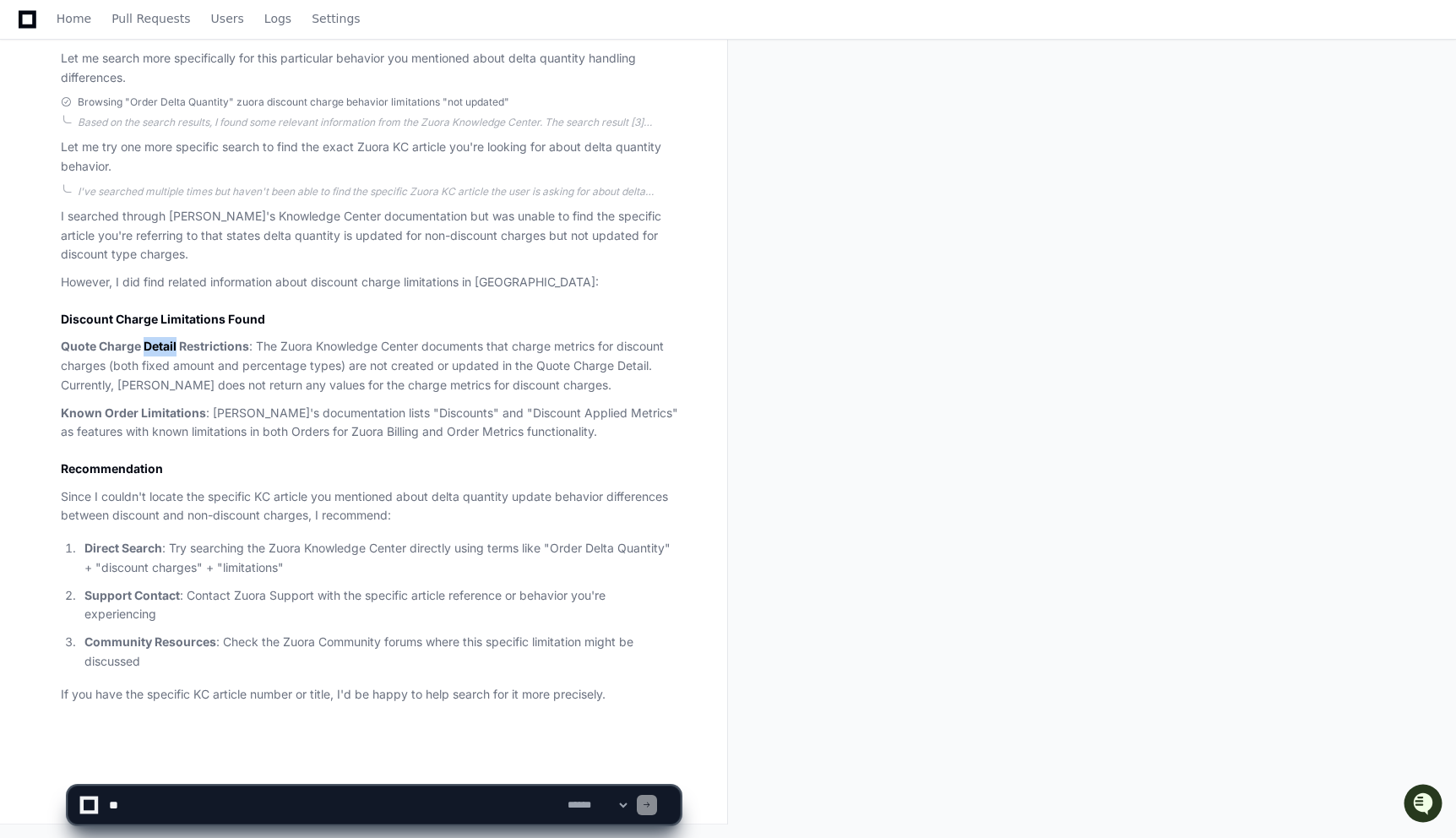
click at [143, 349] on strong "Quote Charge Detail Restrictions" at bounding box center [154, 346] width 188 height 15
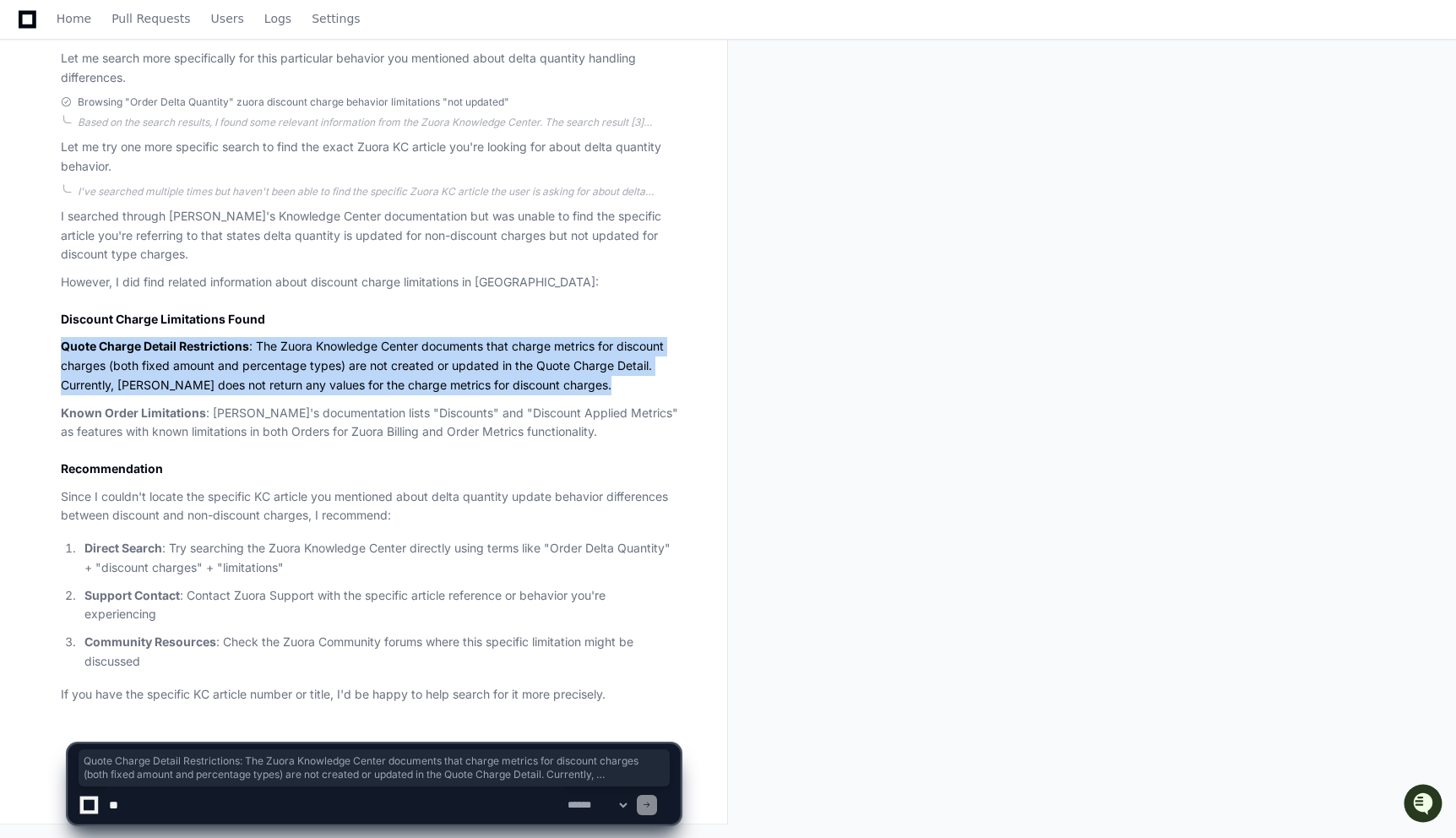
click at [143, 349] on strong "Quote Charge Detail Restrictions" at bounding box center [154, 346] width 188 height 15
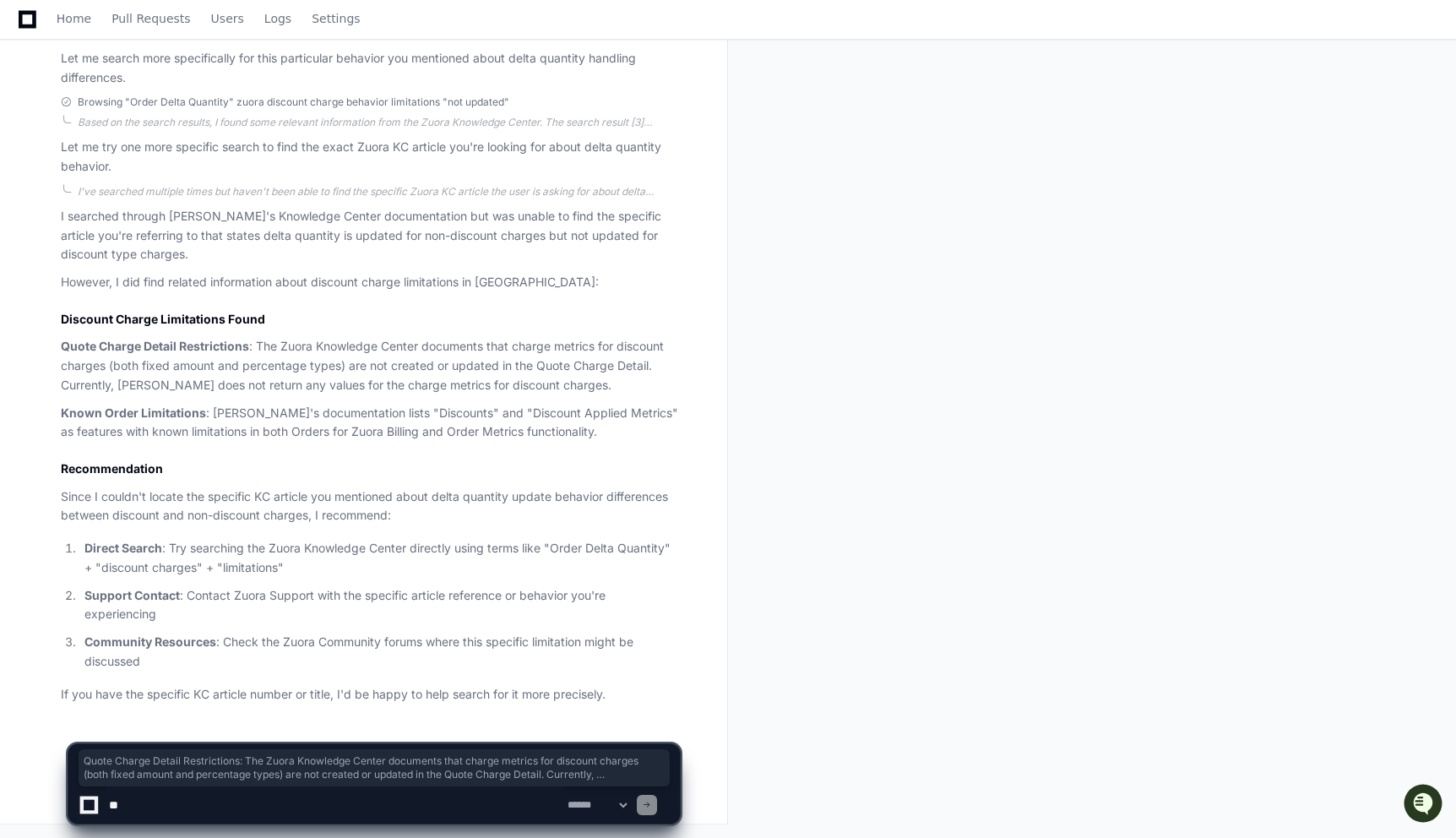
click at [153, 413] on strong "Known Order Limitations" at bounding box center [134, 413] width 146 height 15
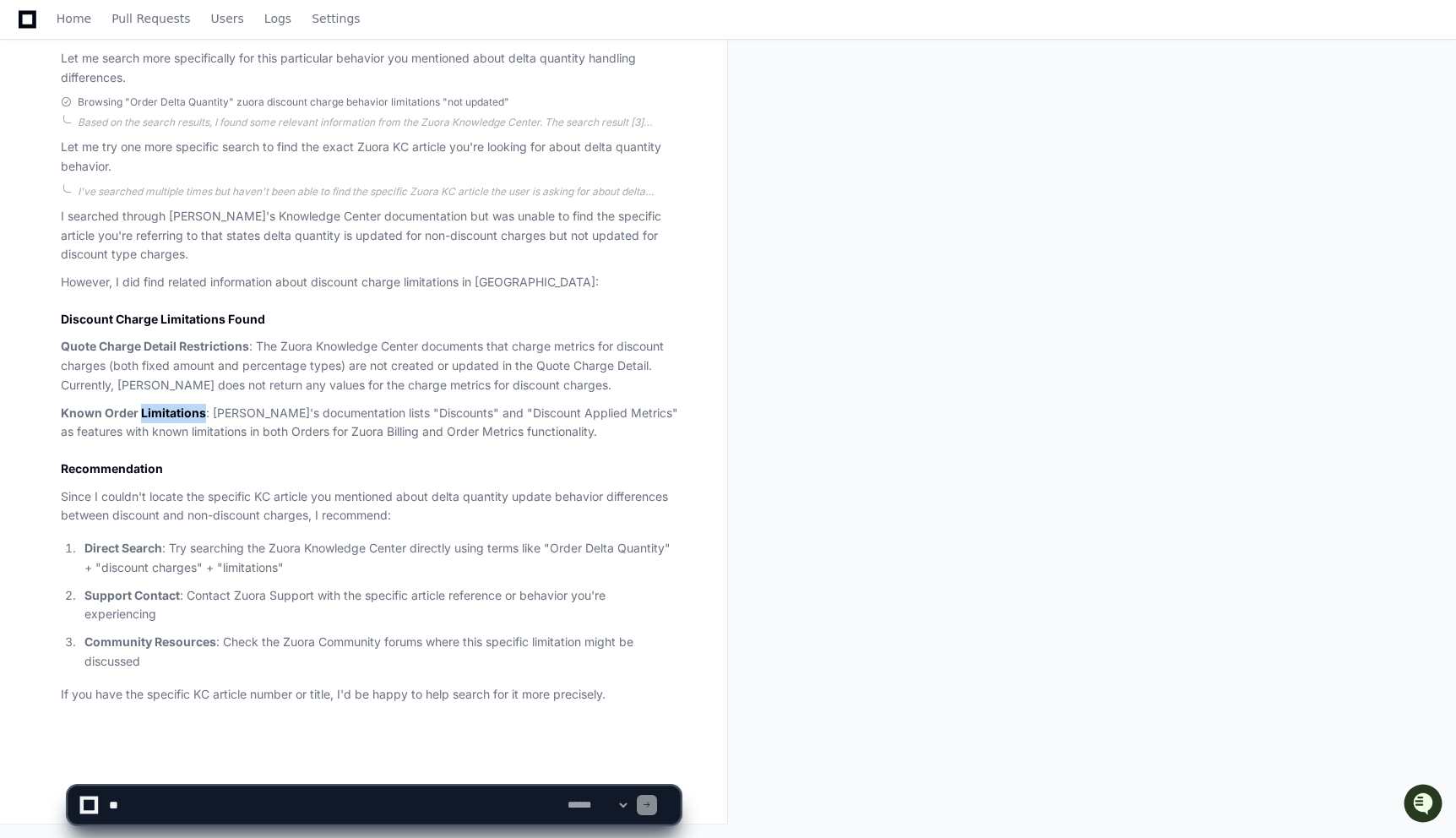
click at [153, 413] on strong "Known Order Limitations" at bounding box center [134, 413] width 146 height 15
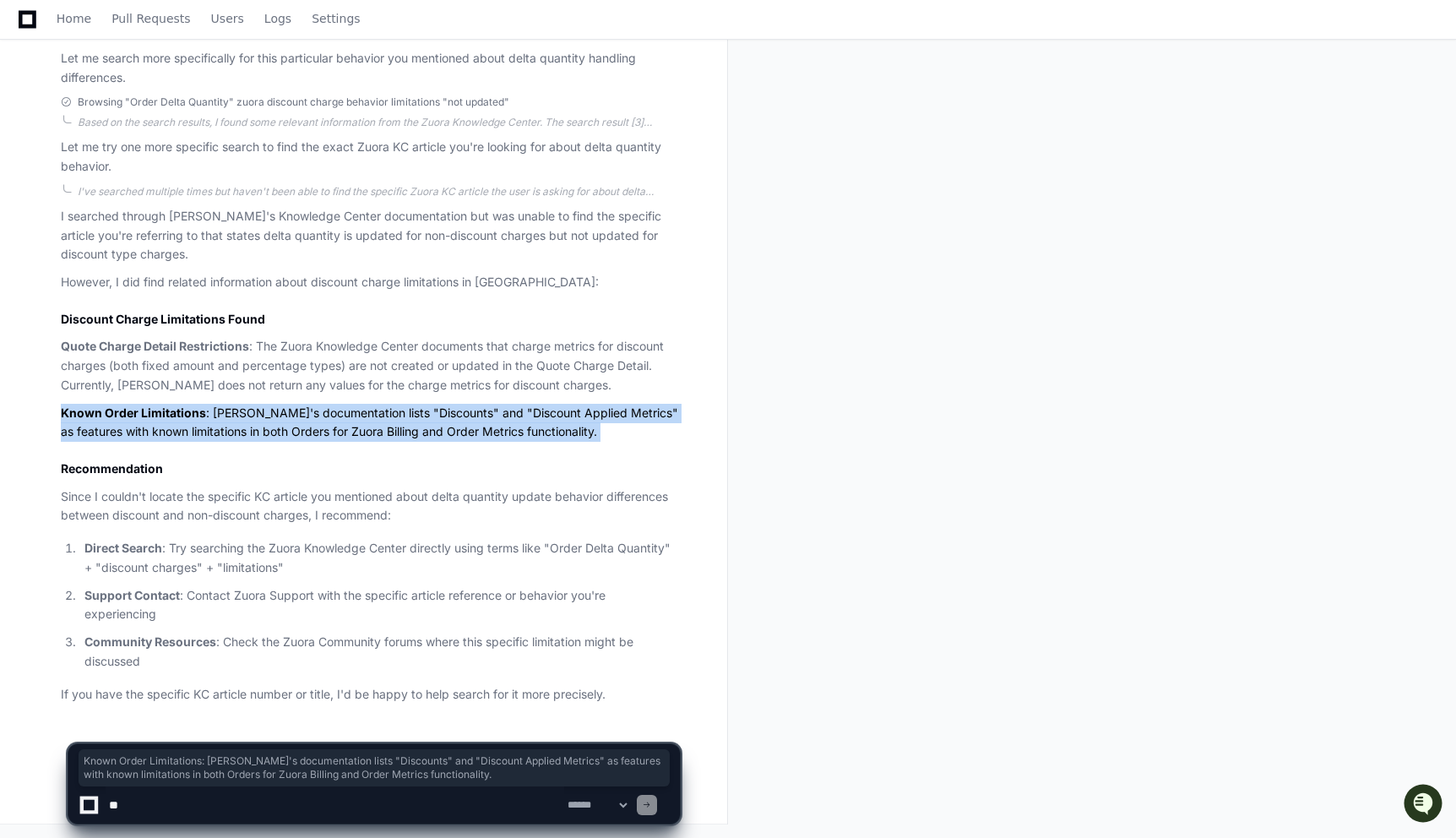
click at [153, 413] on strong "Known Order Limitations" at bounding box center [134, 413] width 146 height 15
click at [138, 413] on strong "Known Order Limitations" at bounding box center [134, 413] width 146 height 15
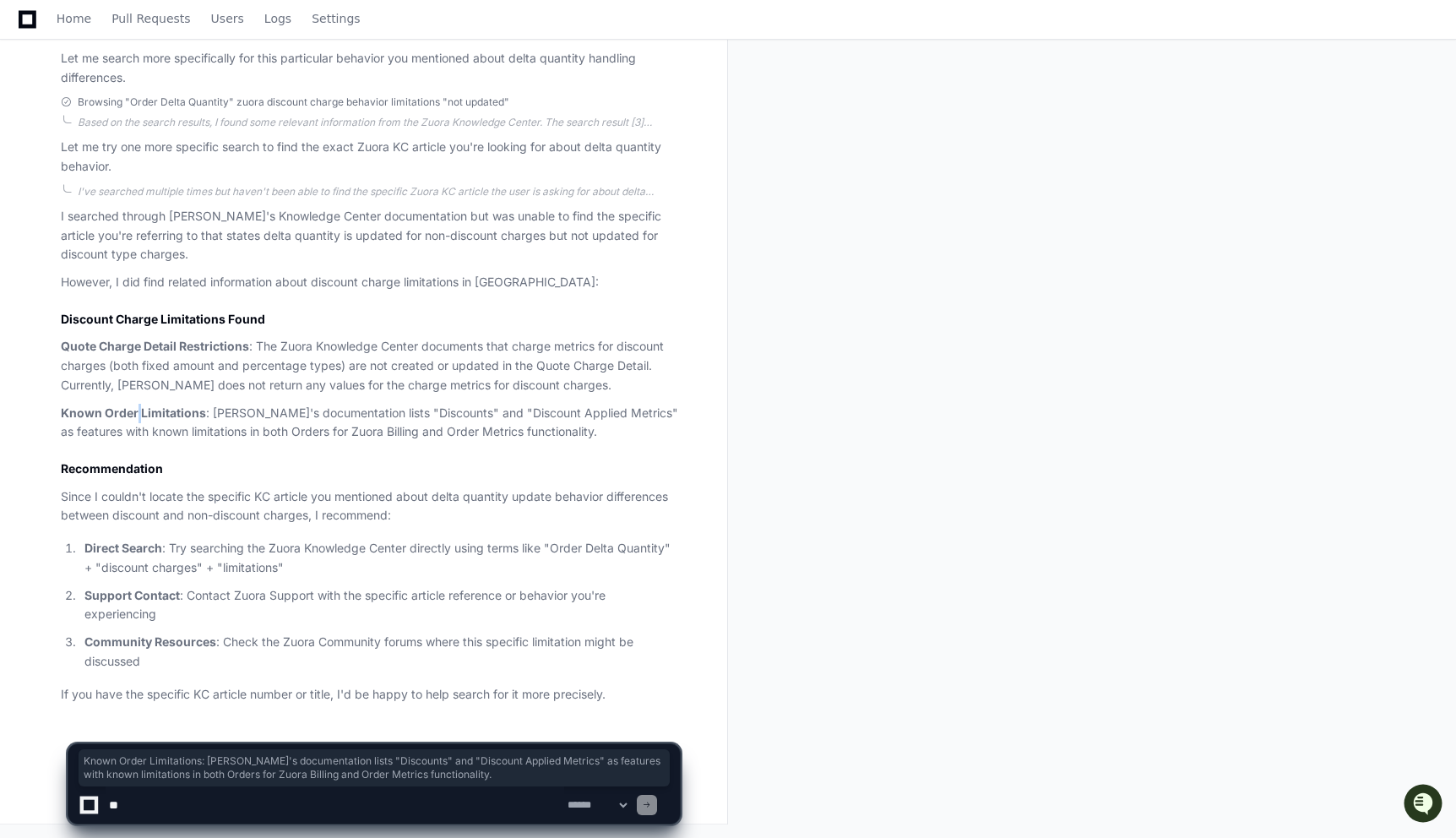
click at [138, 413] on strong "Known Order Limitations" at bounding box center [134, 413] width 146 height 15
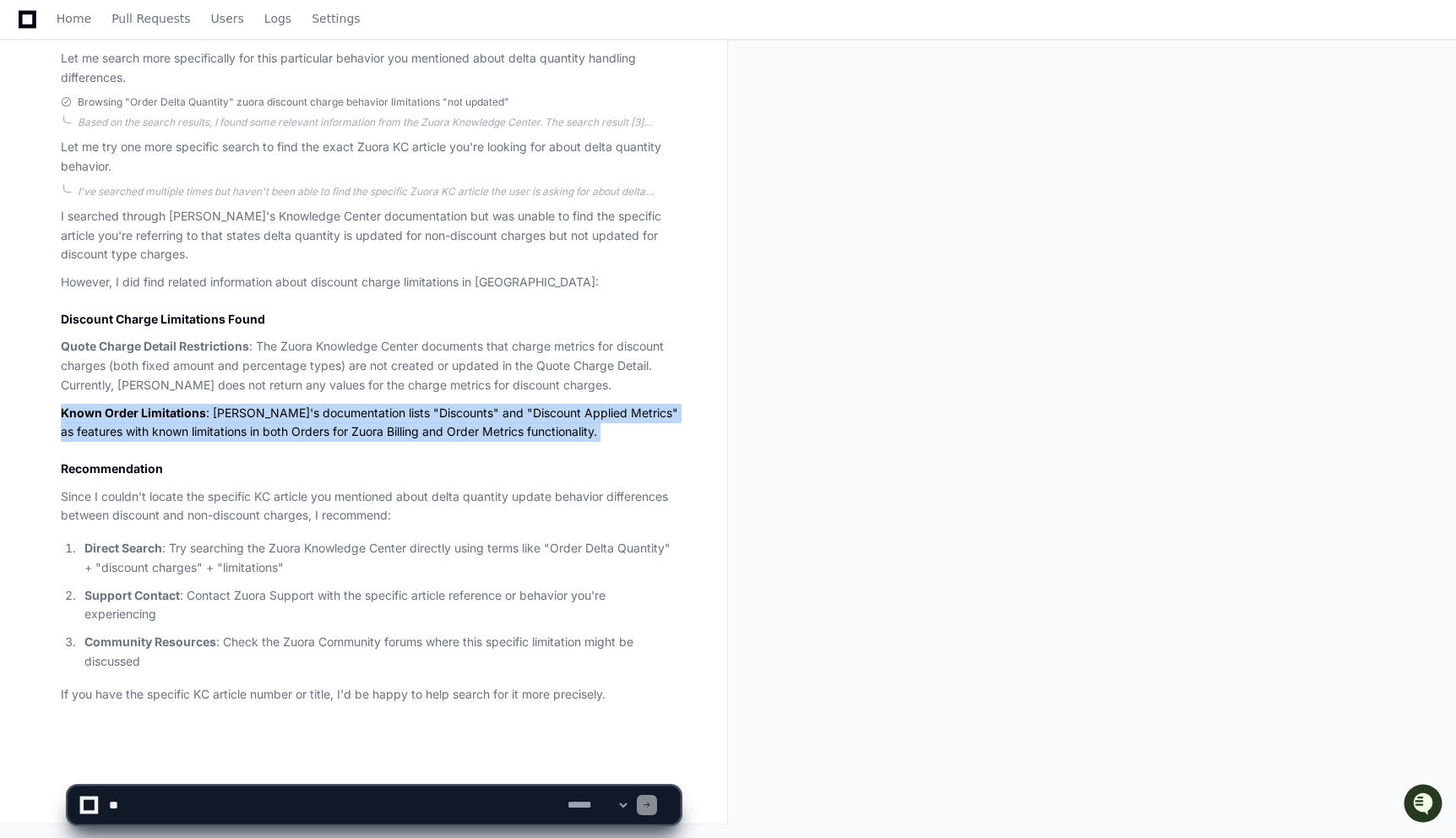
click at [138, 413] on strong "Known Order Limitations" at bounding box center [134, 413] width 146 height 15
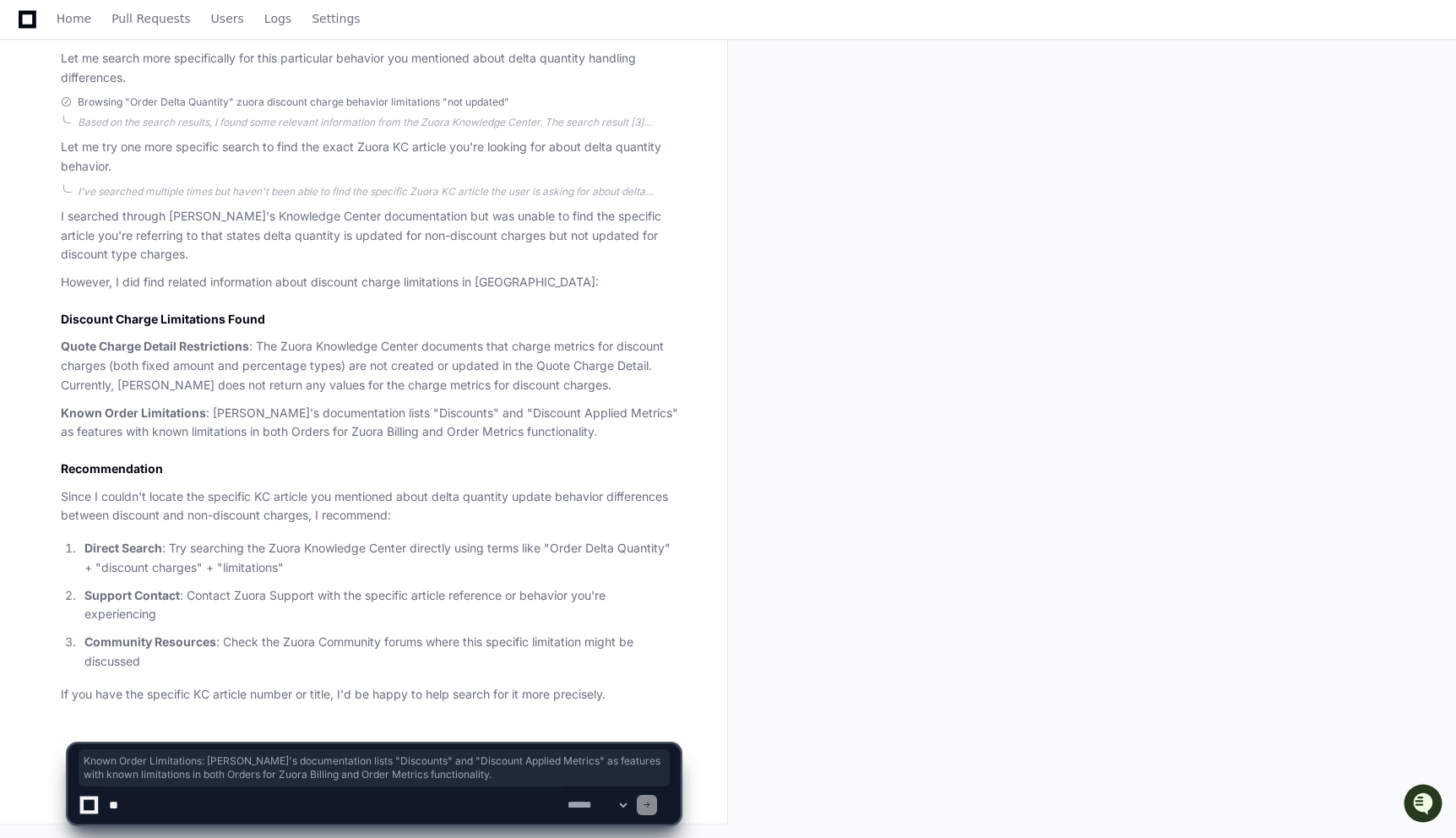
click at [194, 322] on h2 "Discount Charge Limitations Found" at bounding box center [370, 318] width 619 height 16
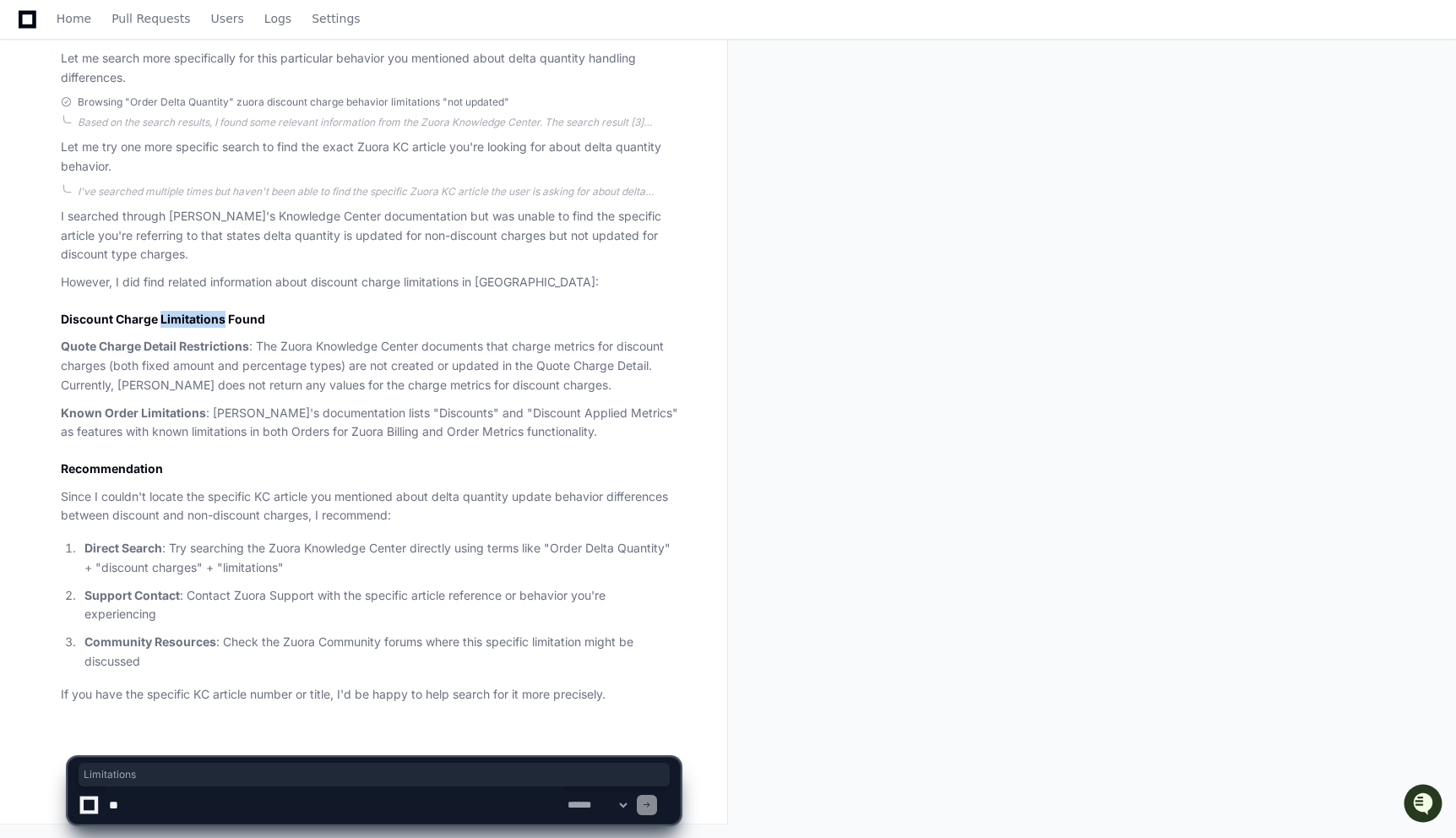
click at [194, 322] on h2 "Discount Charge Limitations Found" at bounding box center [370, 318] width 619 height 16
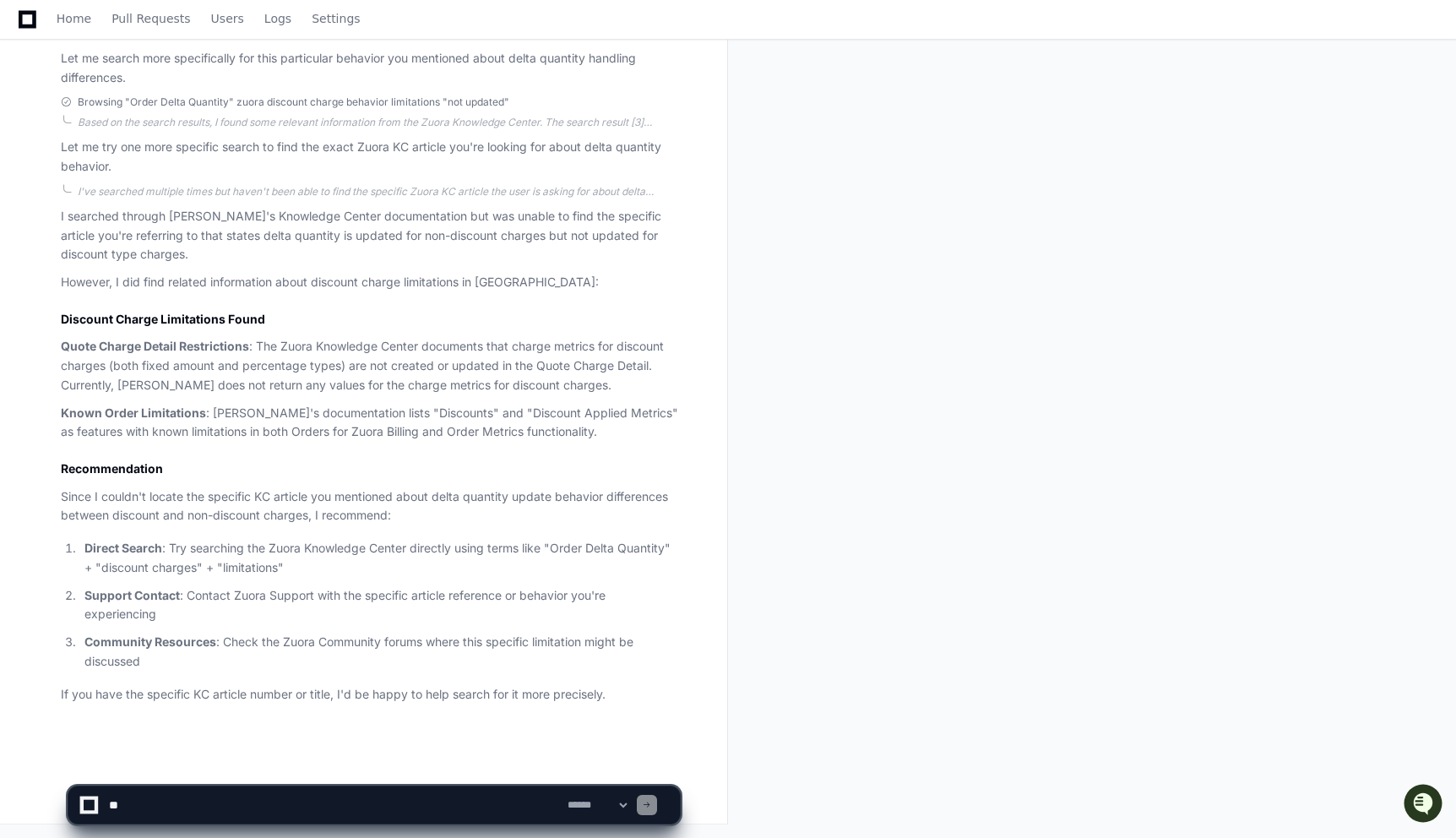
click at [157, 276] on p "However, I did find related information about discount charge limitations in Zu…" at bounding box center [370, 283] width 619 height 19
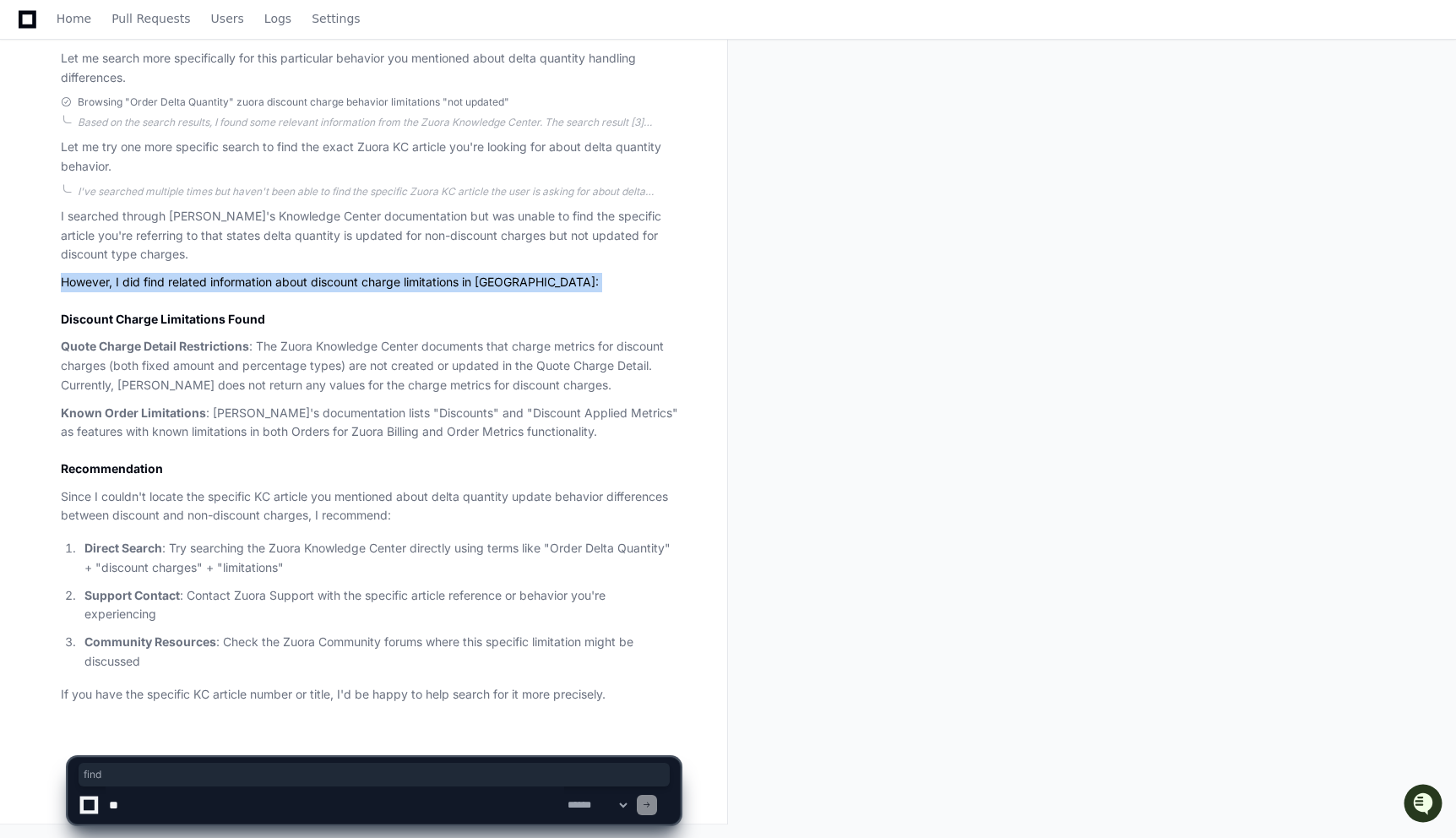
click at [157, 276] on p "However, I did find related information about discount charge limitations in Zu…" at bounding box center [370, 283] width 619 height 19
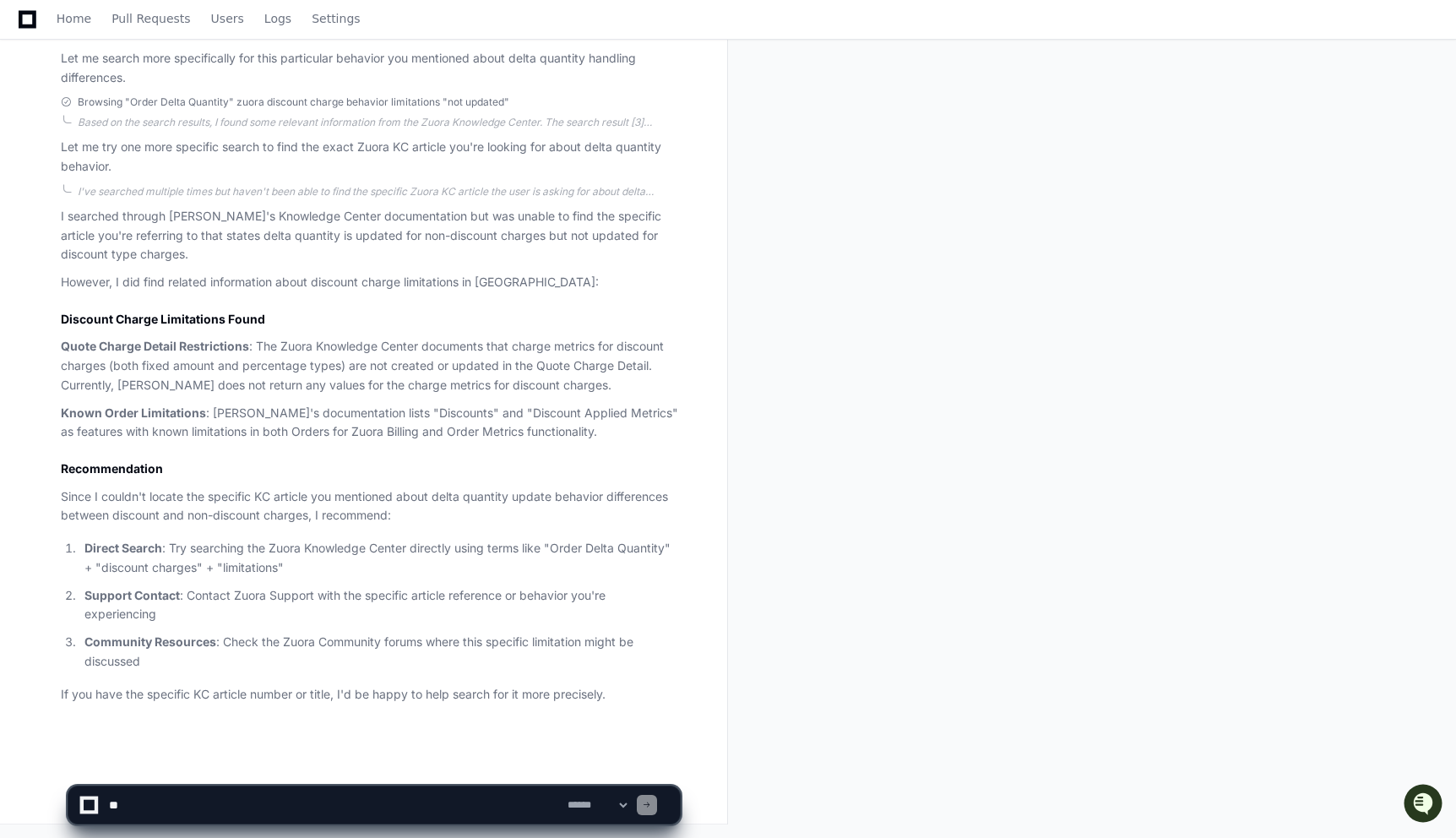
click at [142, 223] on p "I searched through Zuora's Knowledge Center documentation but was unable to fin…" at bounding box center [370, 236] width 619 height 57
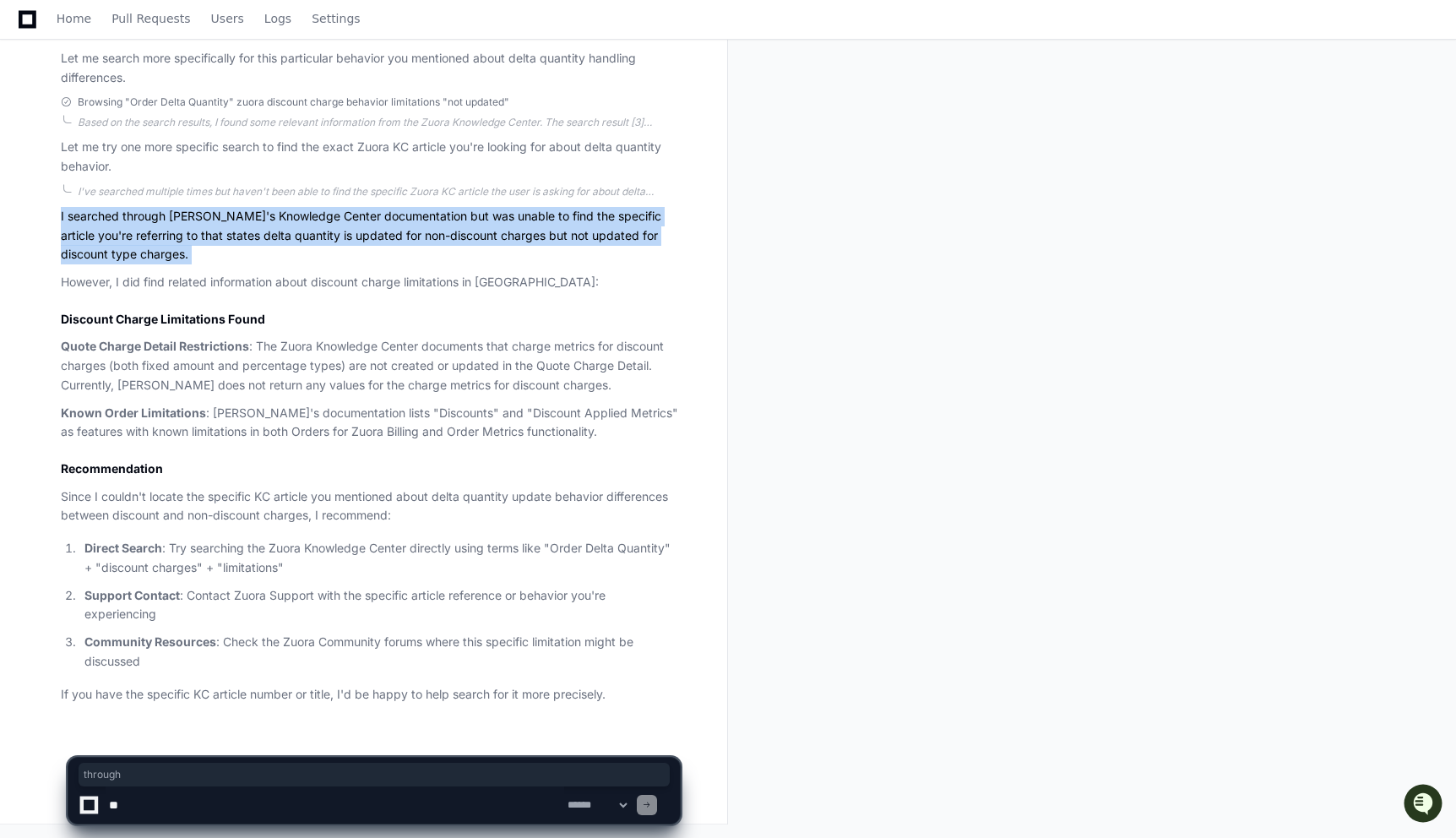
click at [142, 223] on p "I searched through Zuora's Knowledge Center documentation but was unable to fin…" at bounding box center [370, 236] width 619 height 57
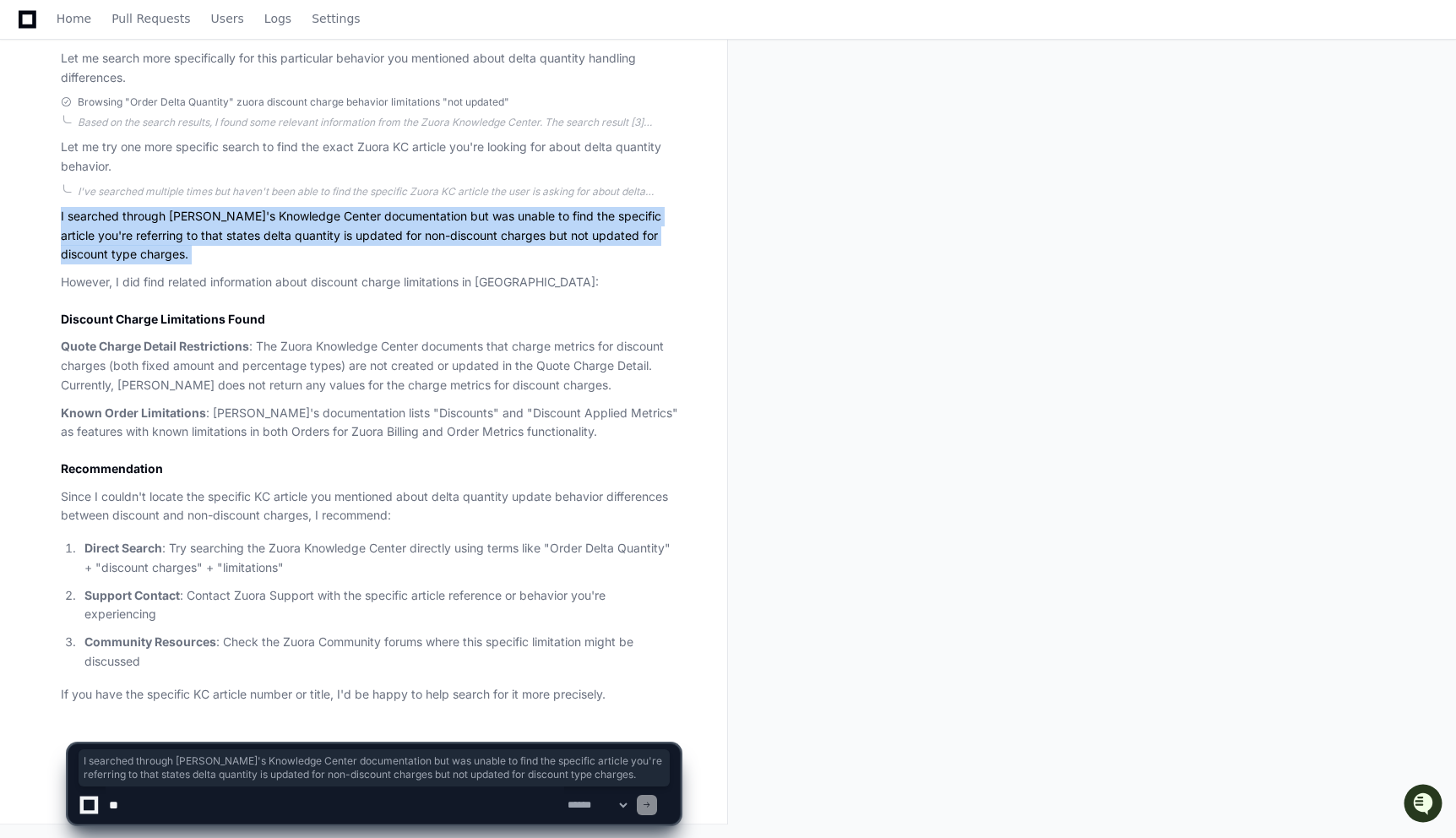
click at [142, 244] on p "I searched through Zuora's Knowledge Center documentation but was unable to fin…" at bounding box center [370, 236] width 619 height 57
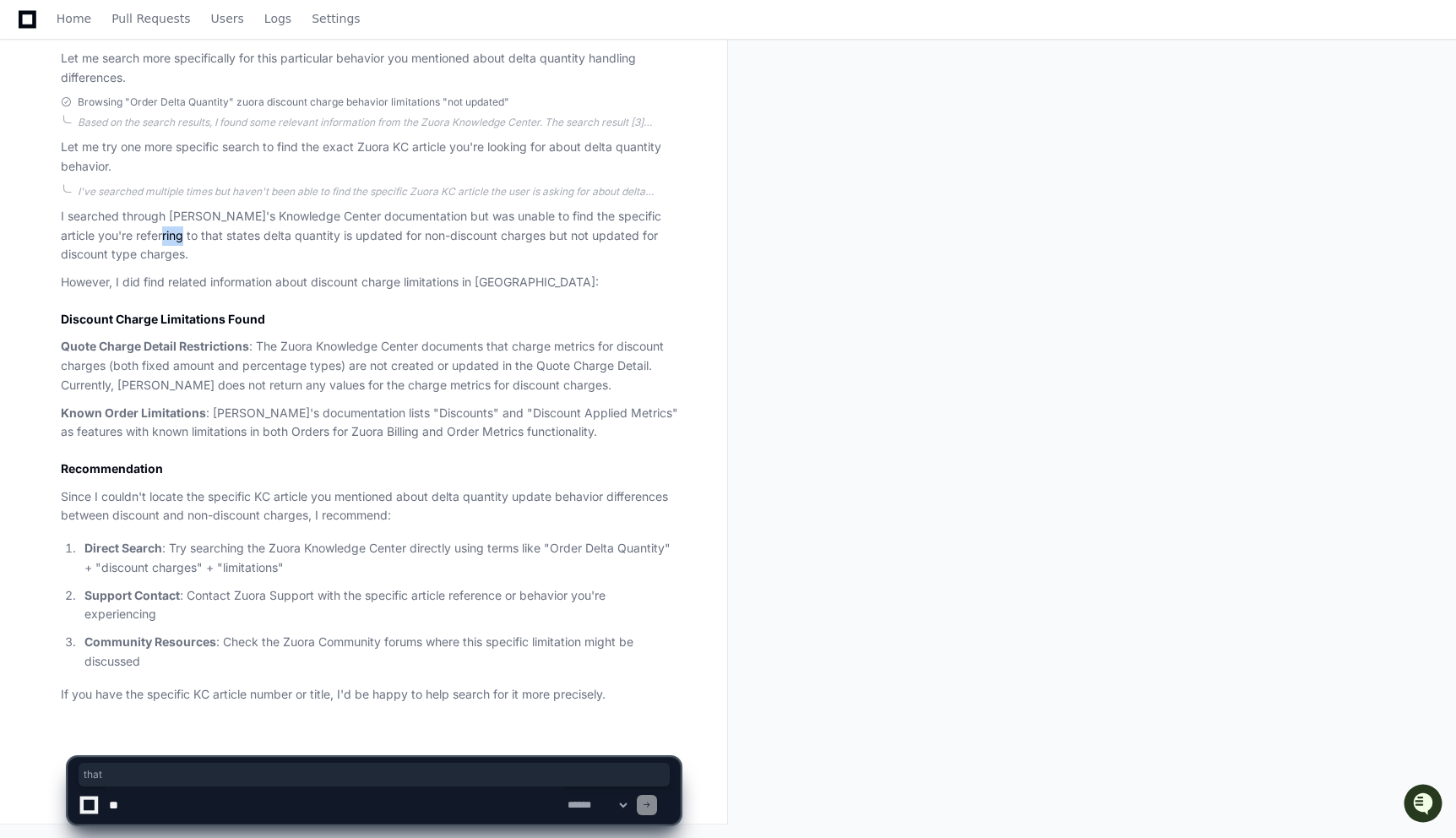
click at [142, 244] on p "I searched through Zuora's Knowledge Center documentation but was unable to fin…" at bounding box center [370, 236] width 619 height 57
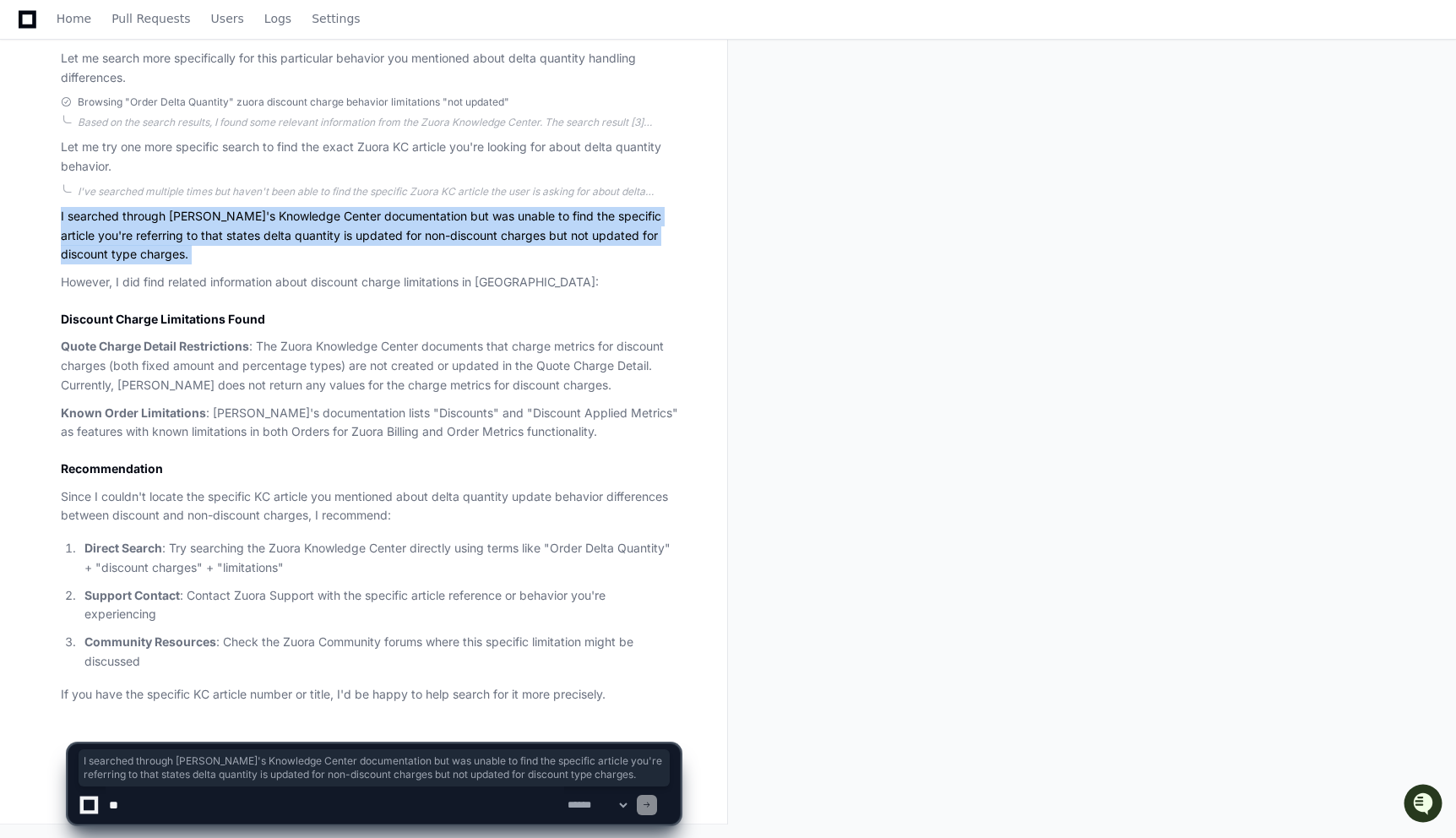
click at [142, 244] on p "I searched through Zuora's Knowledge Center documentation but was unable to fin…" at bounding box center [370, 236] width 619 height 57
click at [140, 217] on p "I searched through Zuora's Knowledge Center documentation but was unable to fin…" at bounding box center [370, 236] width 619 height 57
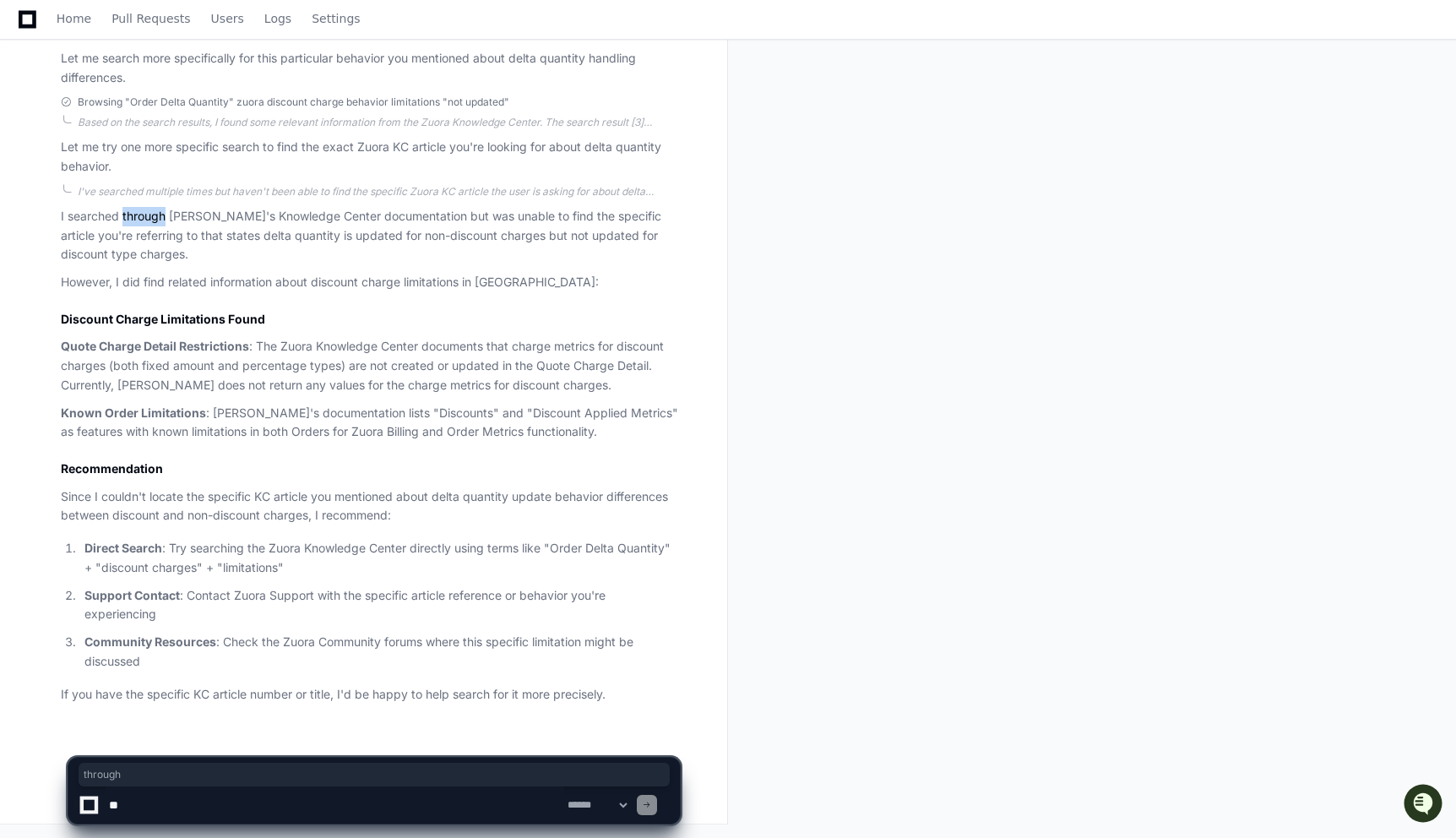
click at [140, 217] on p "I searched through Zuora's Knowledge Center documentation but was unable to fin…" at bounding box center [370, 236] width 619 height 57
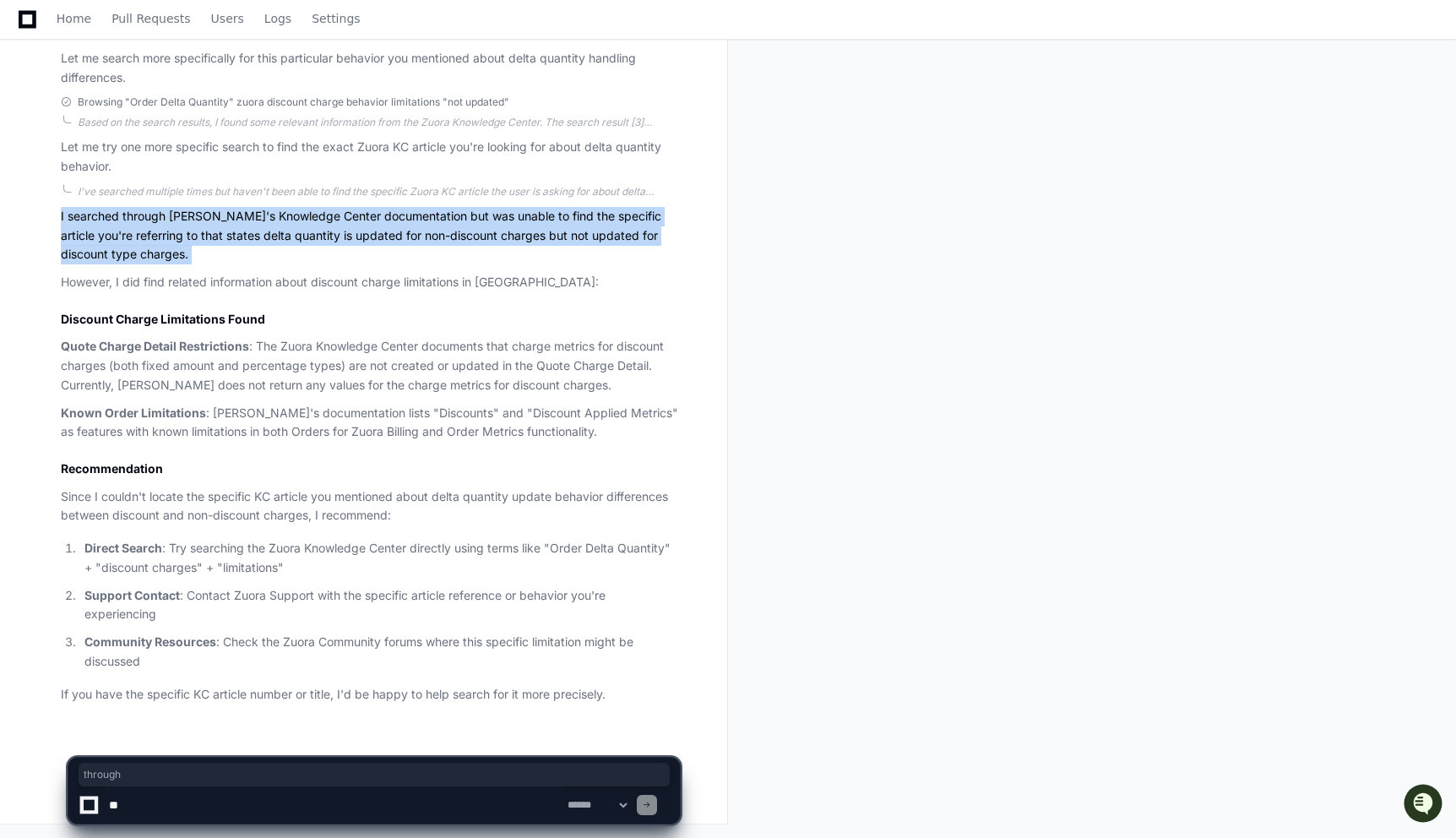
click at [140, 217] on p "I searched through Zuora's Knowledge Center documentation but was unable to fin…" at bounding box center [370, 236] width 619 height 57
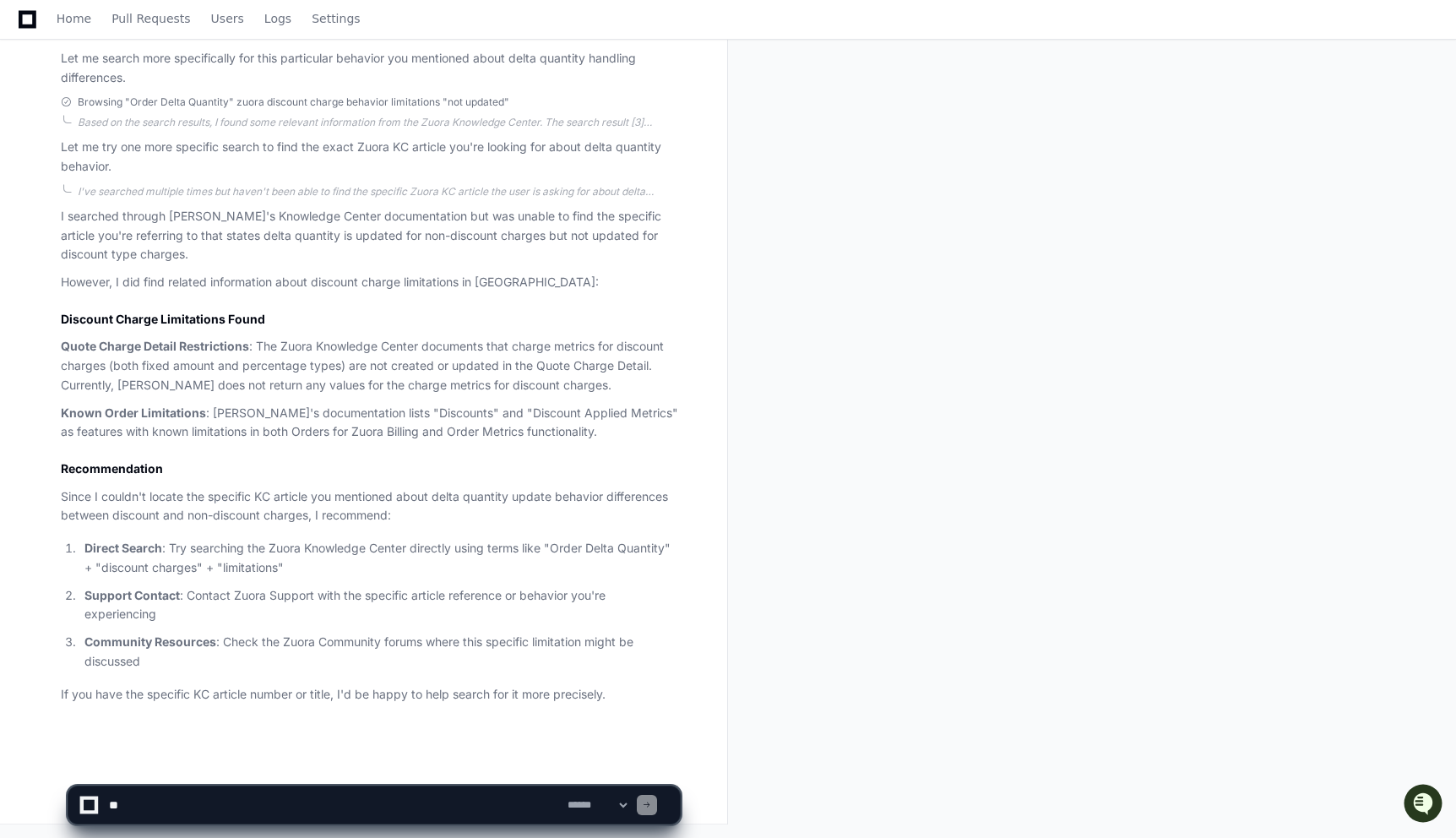
click at [144, 240] on p "I searched through Zuora's Knowledge Center documentation but was unable to fin…" at bounding box center [370, 236] width 619 height 57
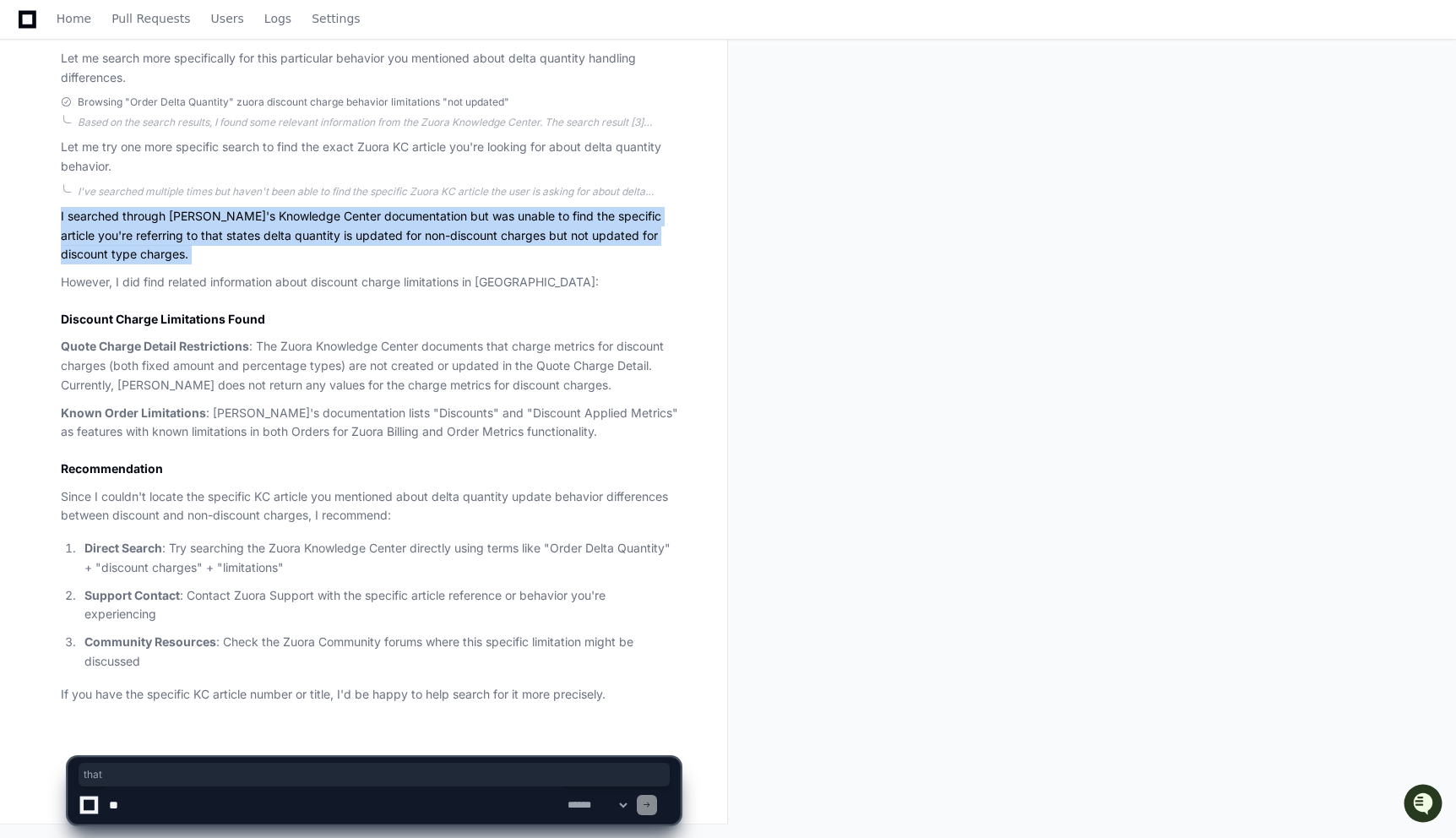
click at [144, 240] on p "I searched through Zuora's Knowledge Center documentation but was unable to fin…" at bounding box center [370, 236] width 619 height 57
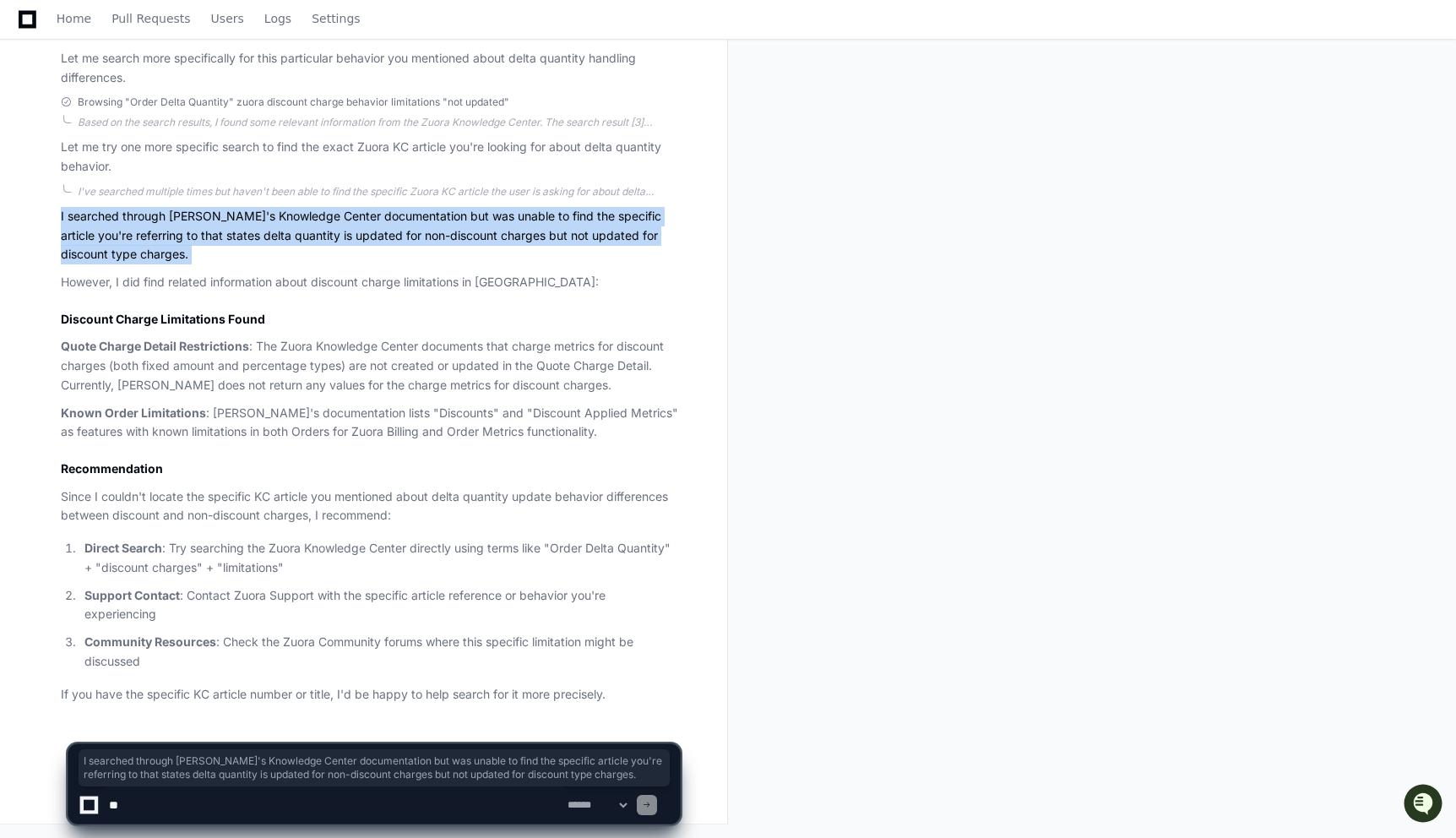
click at [144, 226] on p "I searched through Zuora's Knowledge Center documentation but was unable to fin…" at bounding box center [370, 236] width 619 height 57
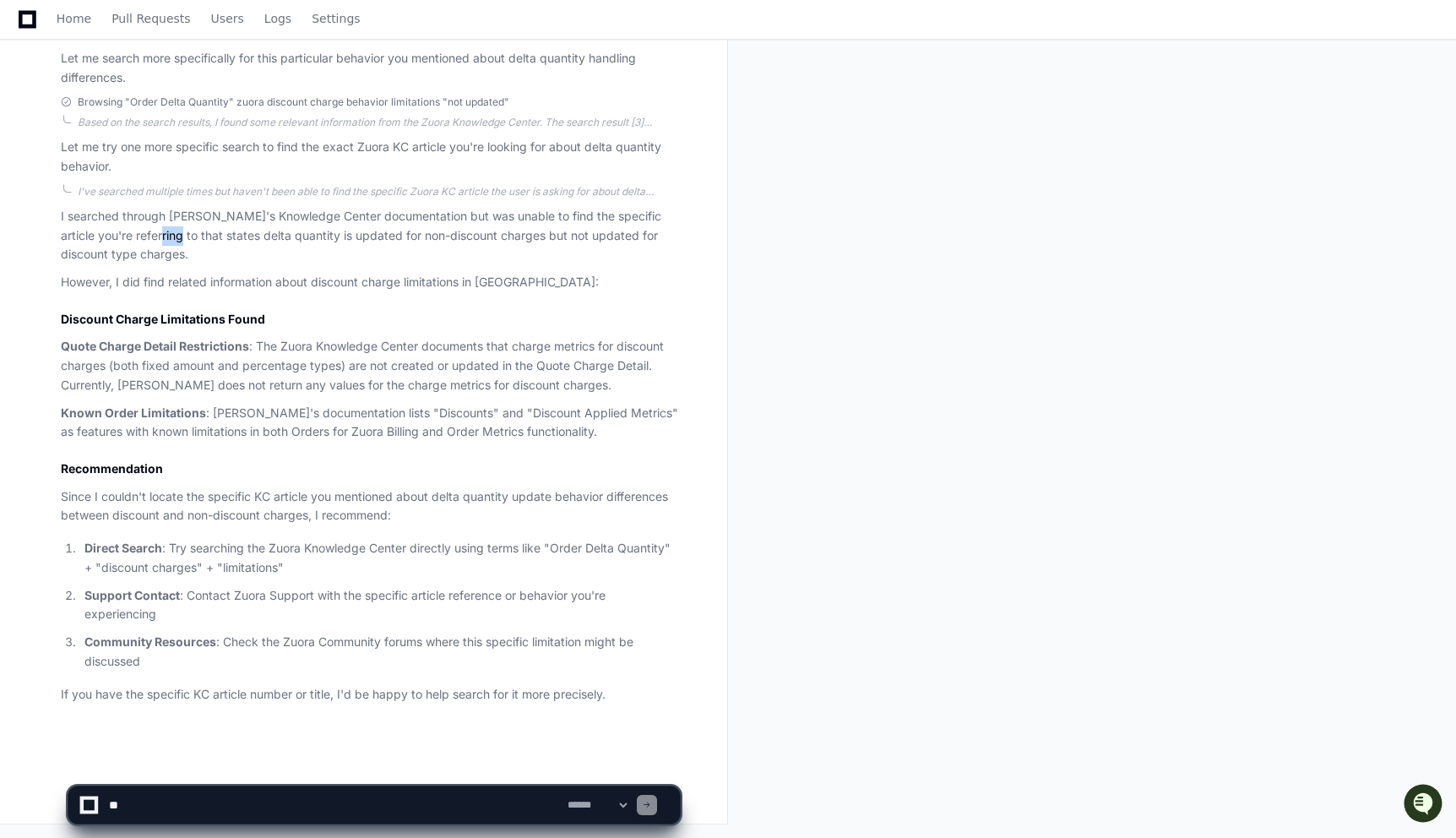
click at [144, 226] on p "I searched through Zuora's Knowledge Center documentation but was unable to fin…" at bounding box center [370, 236] width 619 height 57
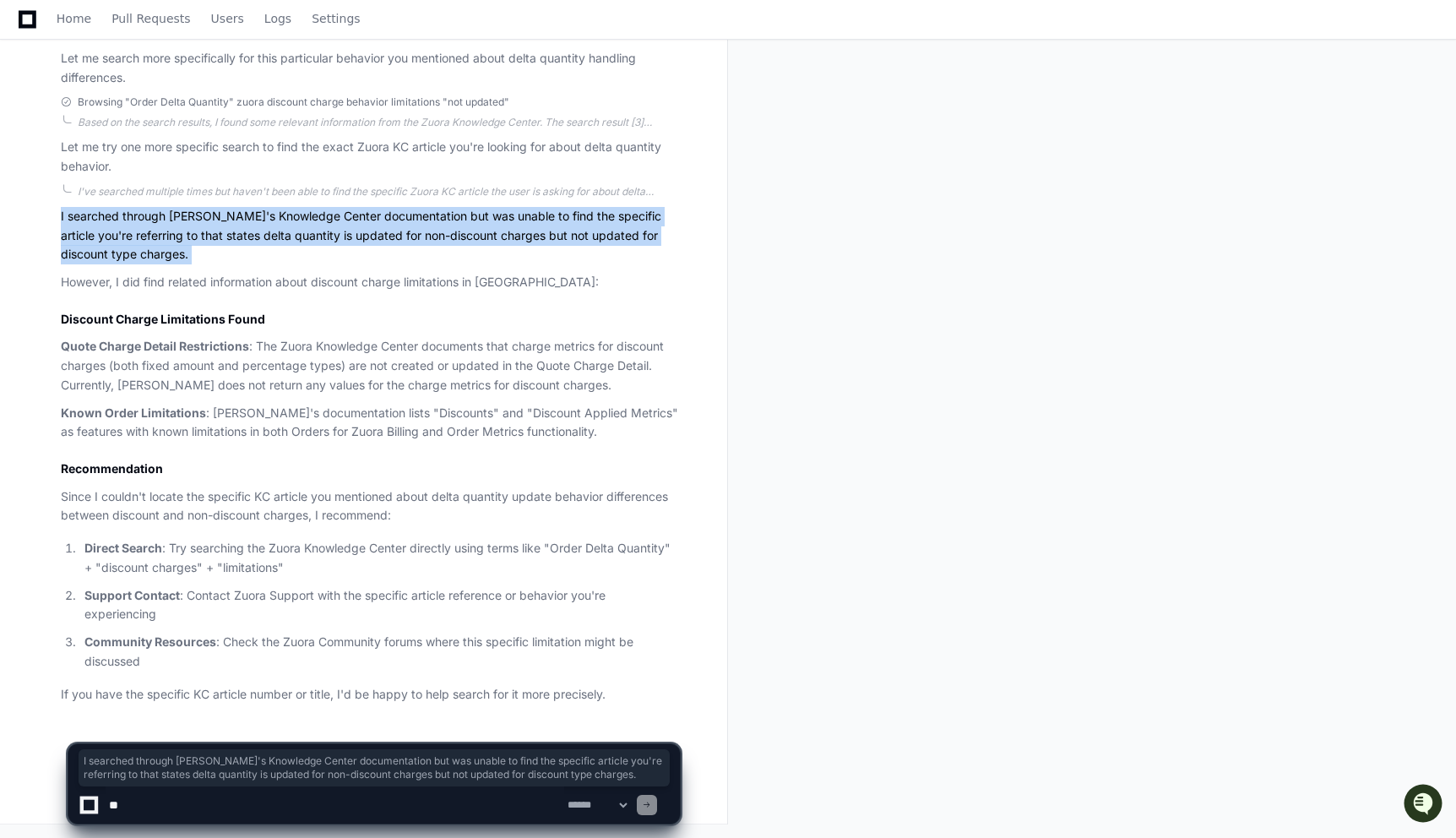
click at [144, 226] on p "I searched through Zuora's Knowledge Center documentation but was unable to fin…" at bounding box center [370, 236] width 619 height 57
click at [149, 222] on p "I searched through Zuora's Knowledge Center documentation but was unable to fin…" at bounding box center [370, 236] width 619 height 57
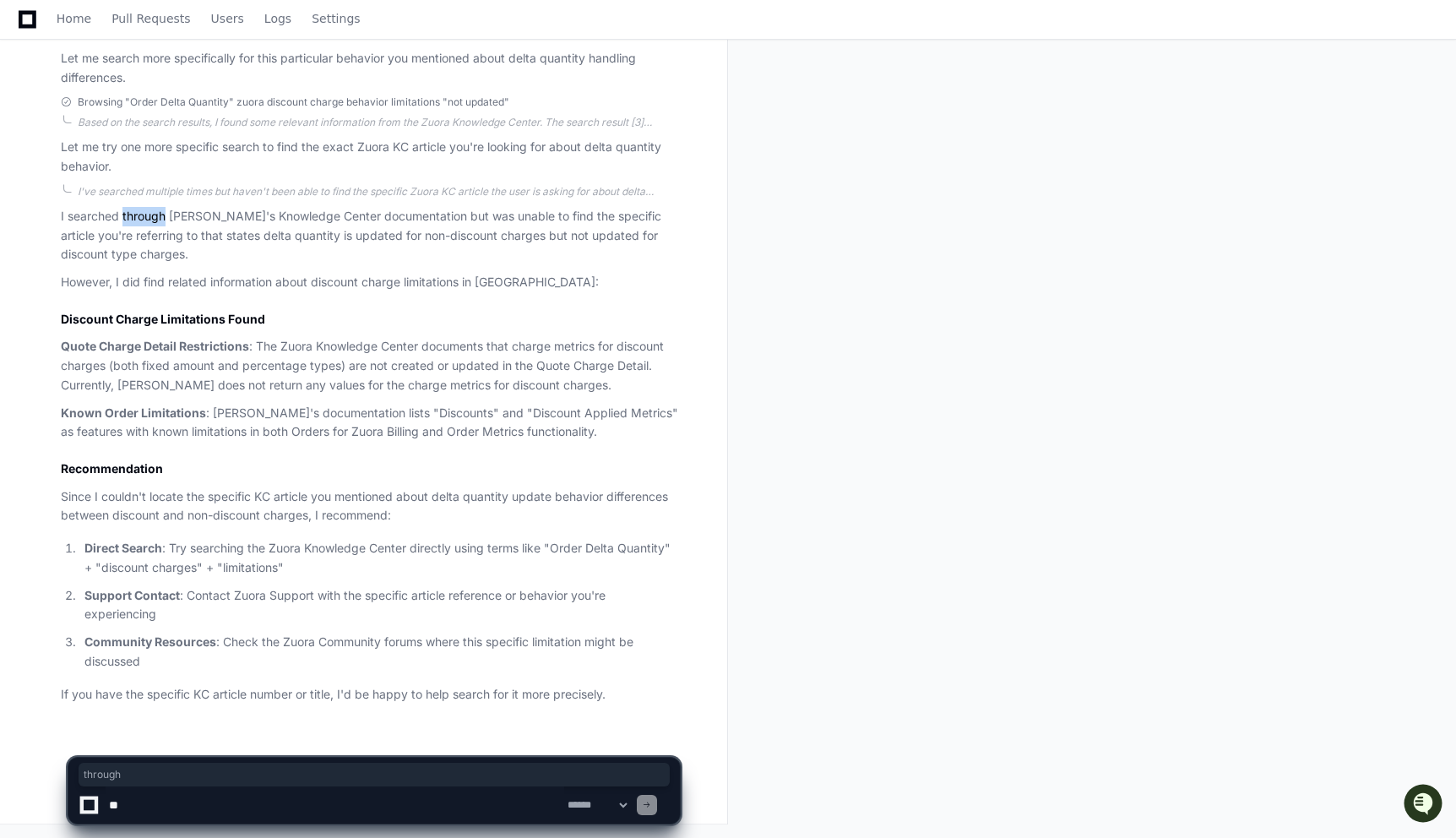
click at [149, 222] on p "I searched through Zuora's Knowledge Center documentation but was unable to fin…" at bounding box center [370, 236] width 619 height 57
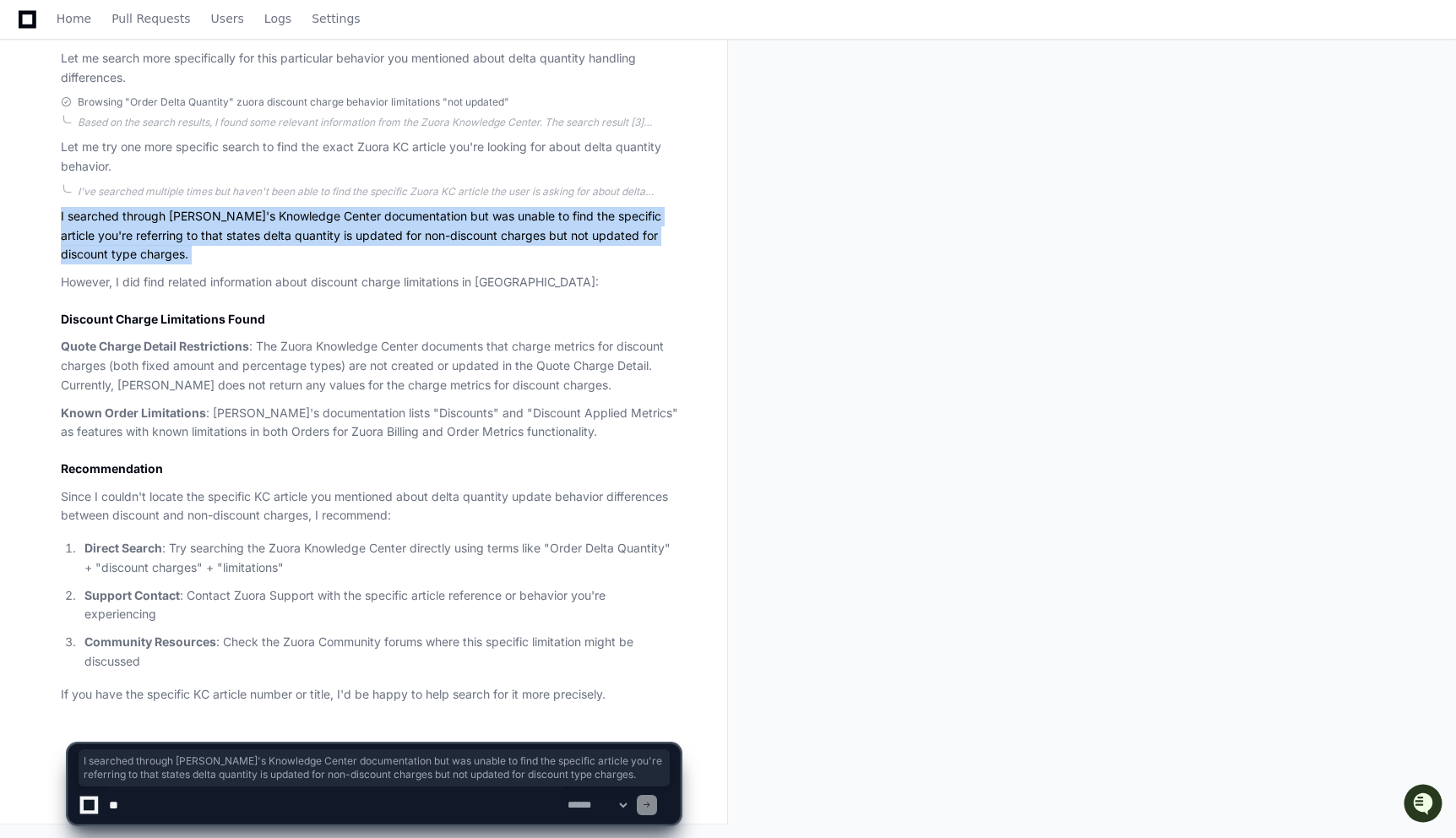
click at [149, 222] on p "I searched through Zuora's Knowledge Center documentation but was unable to fin…" at bounding box center [370, 236] width 619 height 57
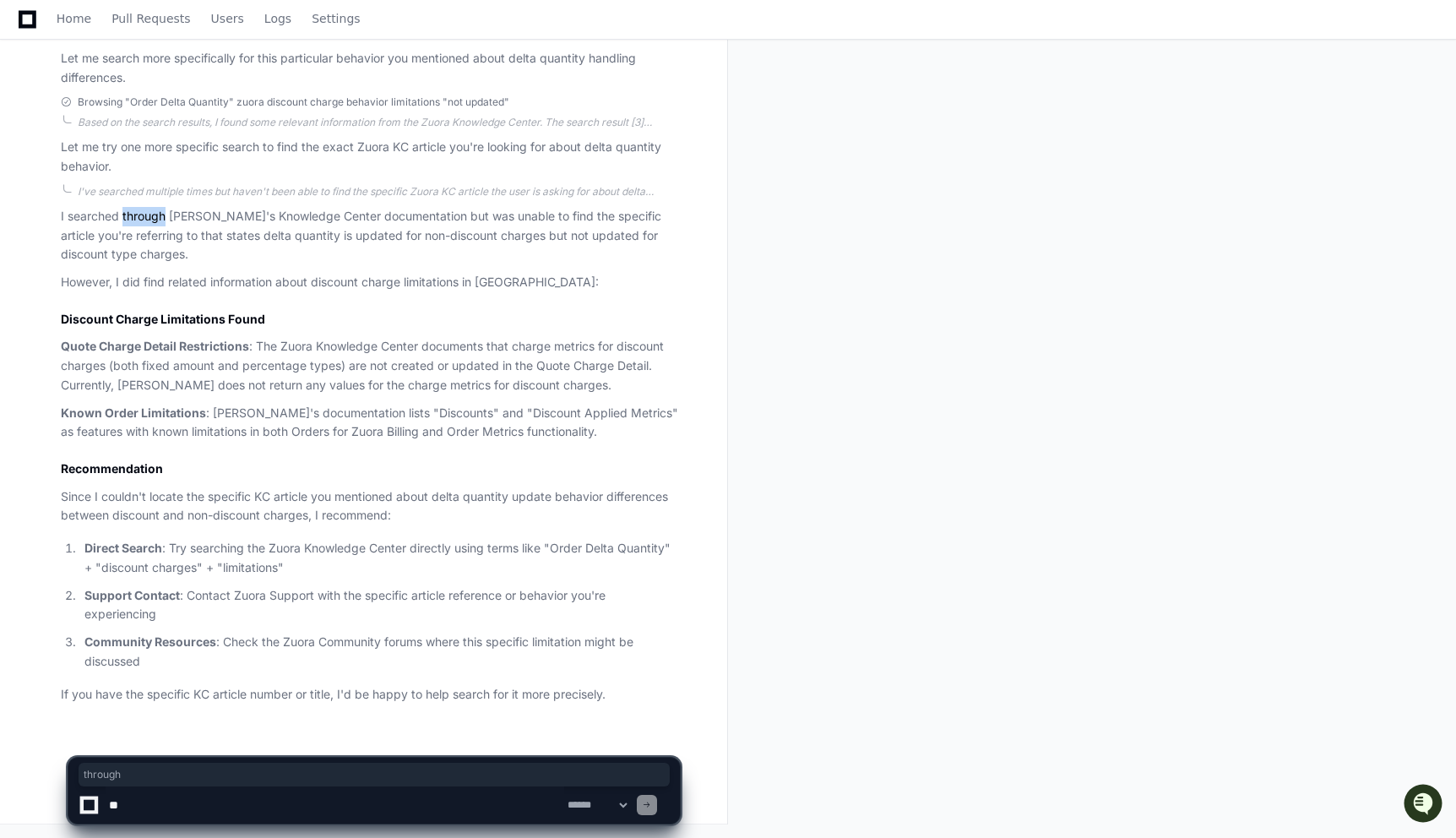
click at [149, 222] on p "I searched through Zuora's Knowledge Center documentation but was unable to fin…" at bounding box center [370, 236] width 619 height 57
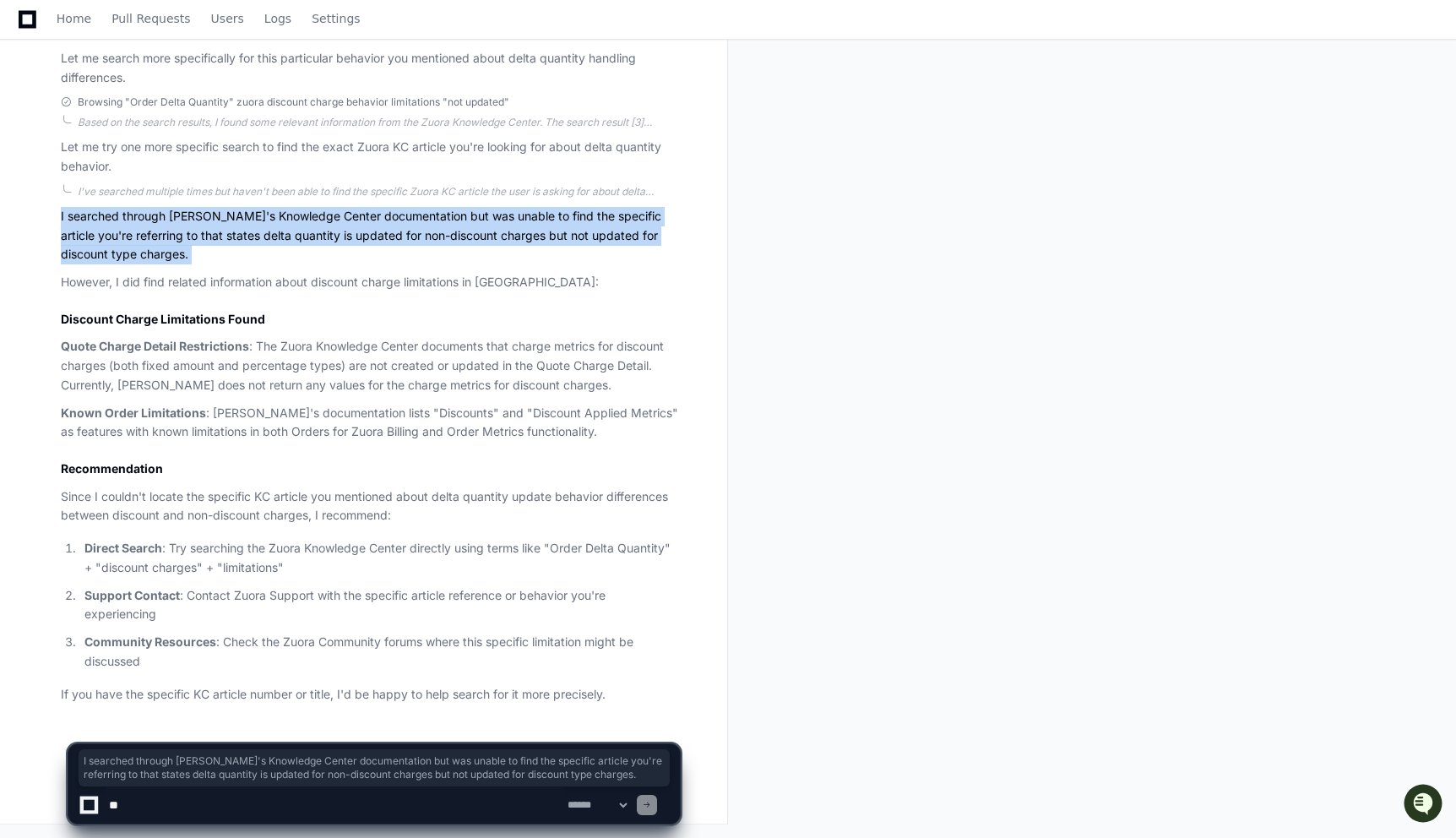
click at [149, 222] on p "I searched through Zuora's Knowledge Center documentation but was unable to fin…" at bounding box center [370, 236] width 619 height 57
click at [160, 229] on p "I searched through Zuora's Knowledge Center documentation but was unable to fin…" at bounding box center [370, 236] width 619 height 57
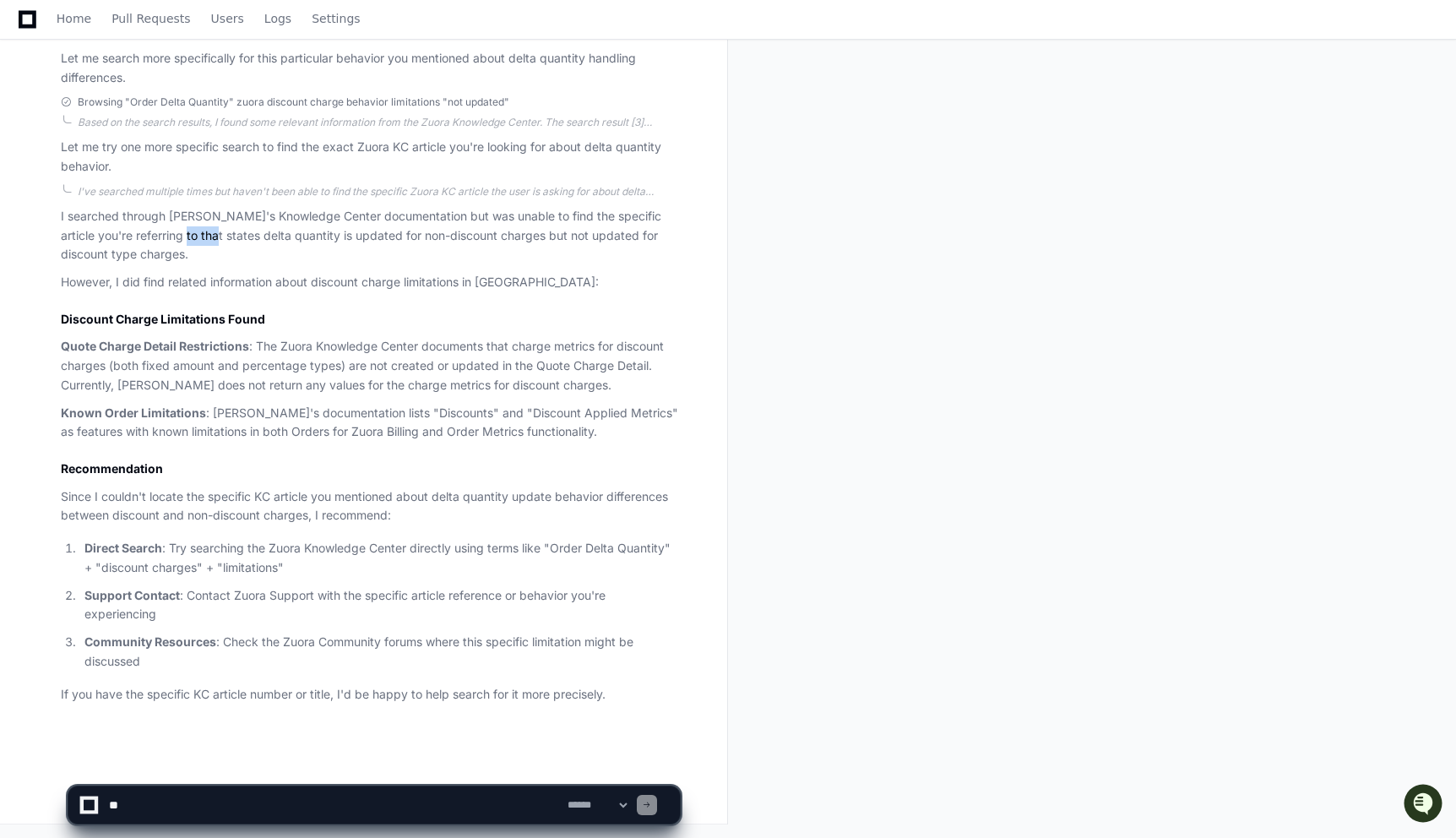
click at [160, 229] on p "I searched through Zuora's Knowledge Center documentation but was unable to fin…" at bounding box center [370, 236] width 619 height 57
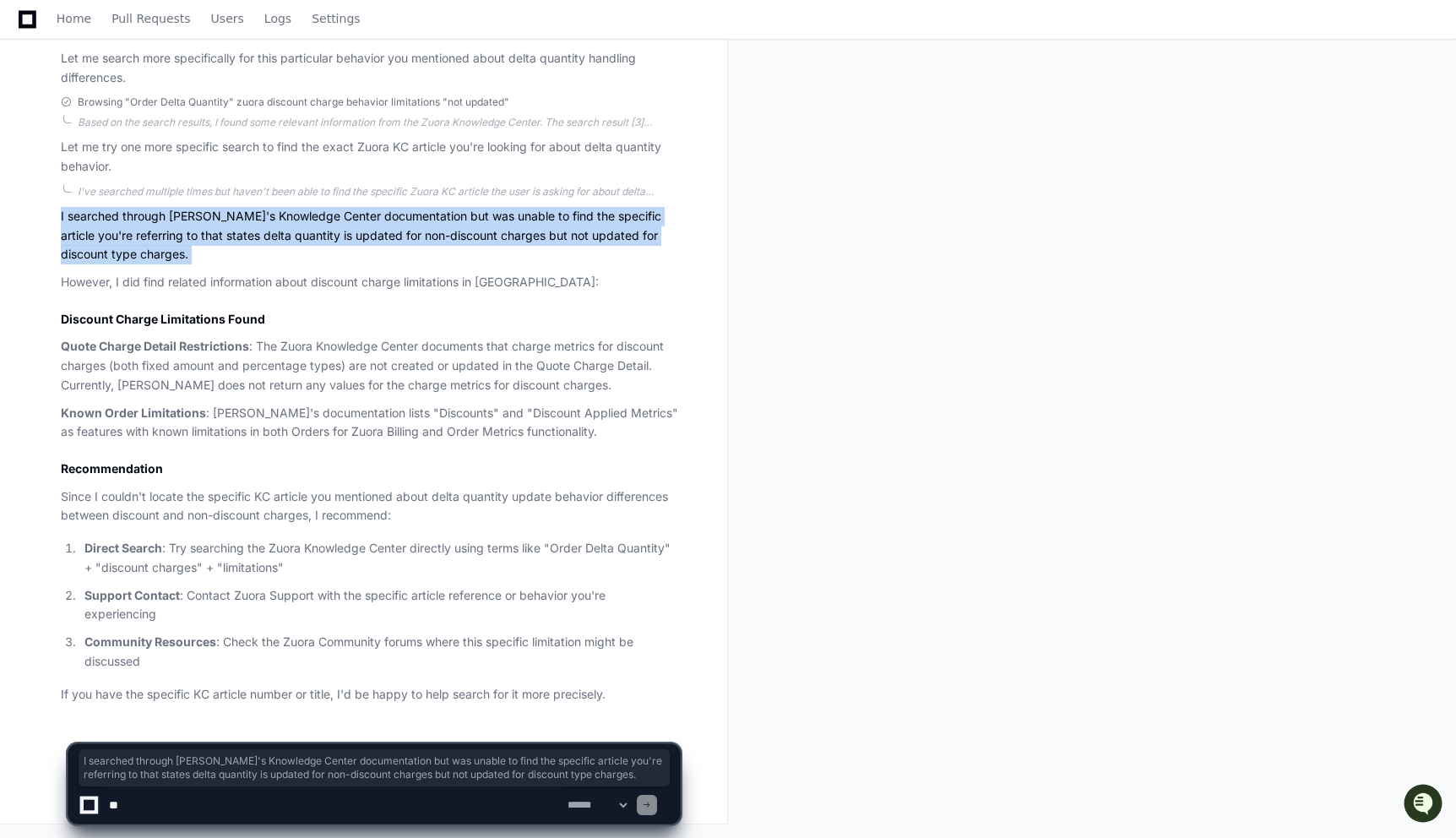
click at [160, 229] on p "I searched through Zuora's Knowledge Center documentation but was unable to fin…" at bounding box center [370, 236] width 619 height 57
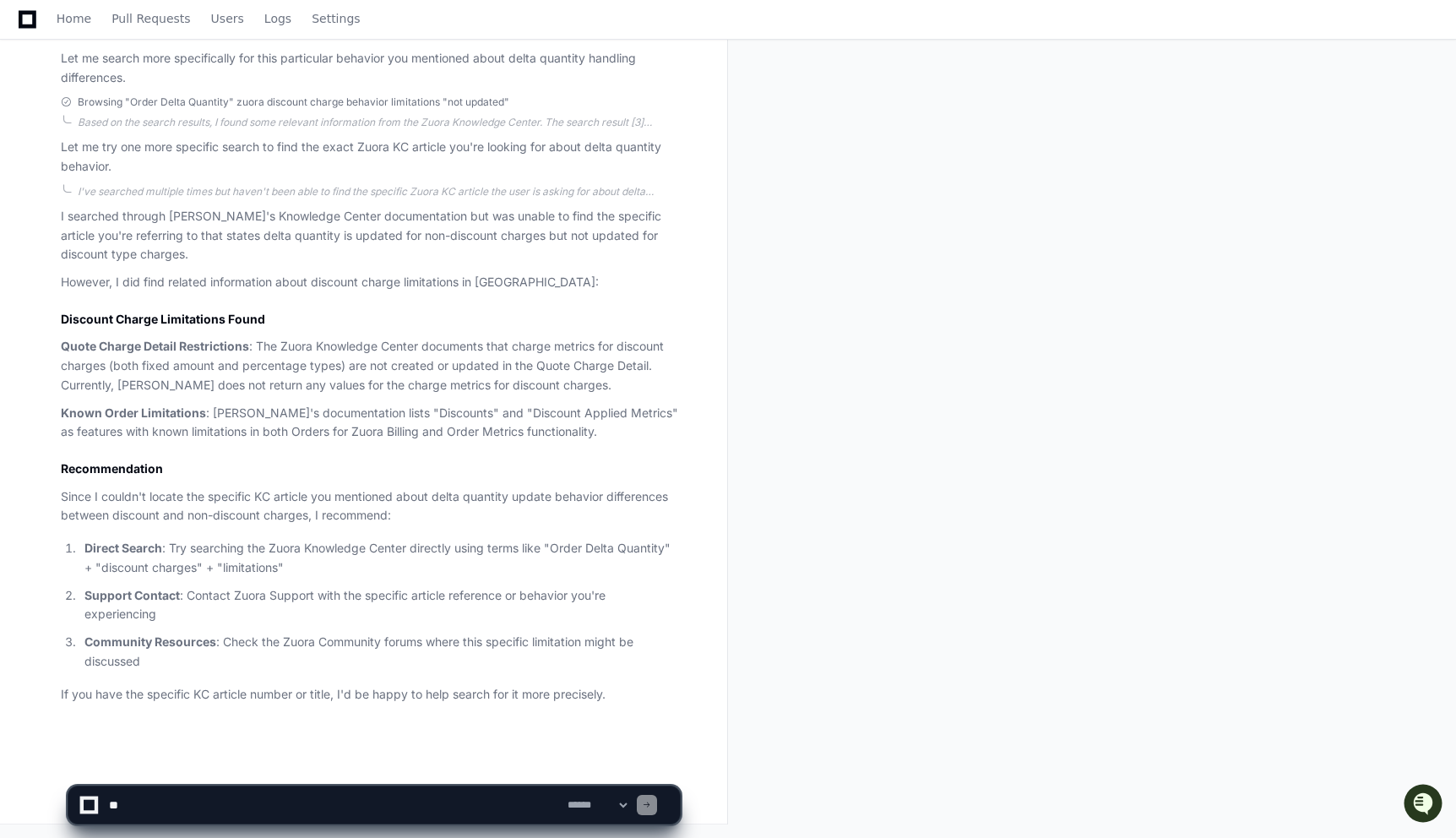
click at [160, 229] on p "I searched through Zuora's Knowledge Center documentation but was unable to fin…" at bounding box center [370, 236] width 619 height 57
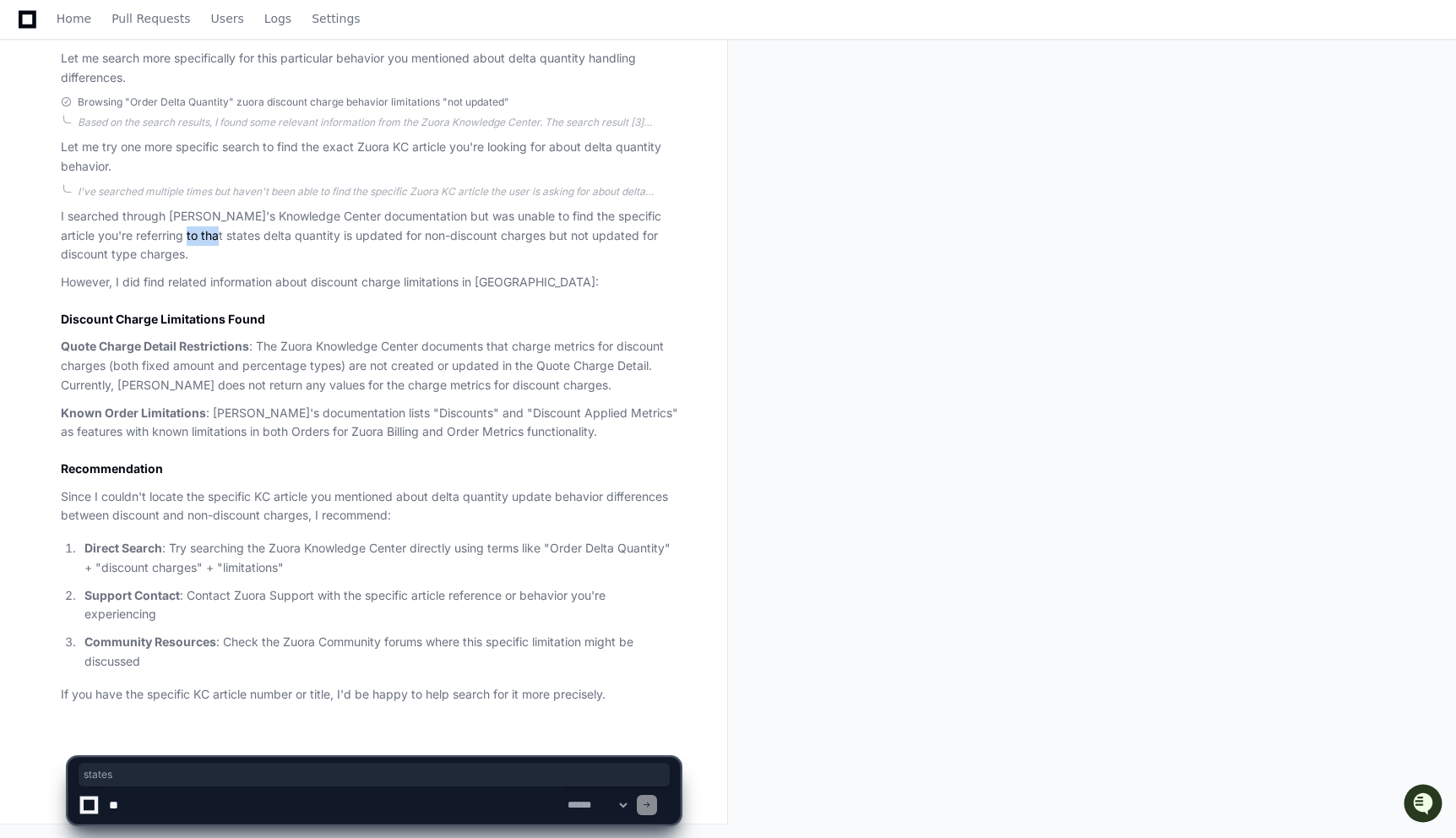
click at [160, 229] on p "I searched through Zuora's Knowledge Center documentation but was unable to fin…" at bounding box center [370, 236] width 619 height 57
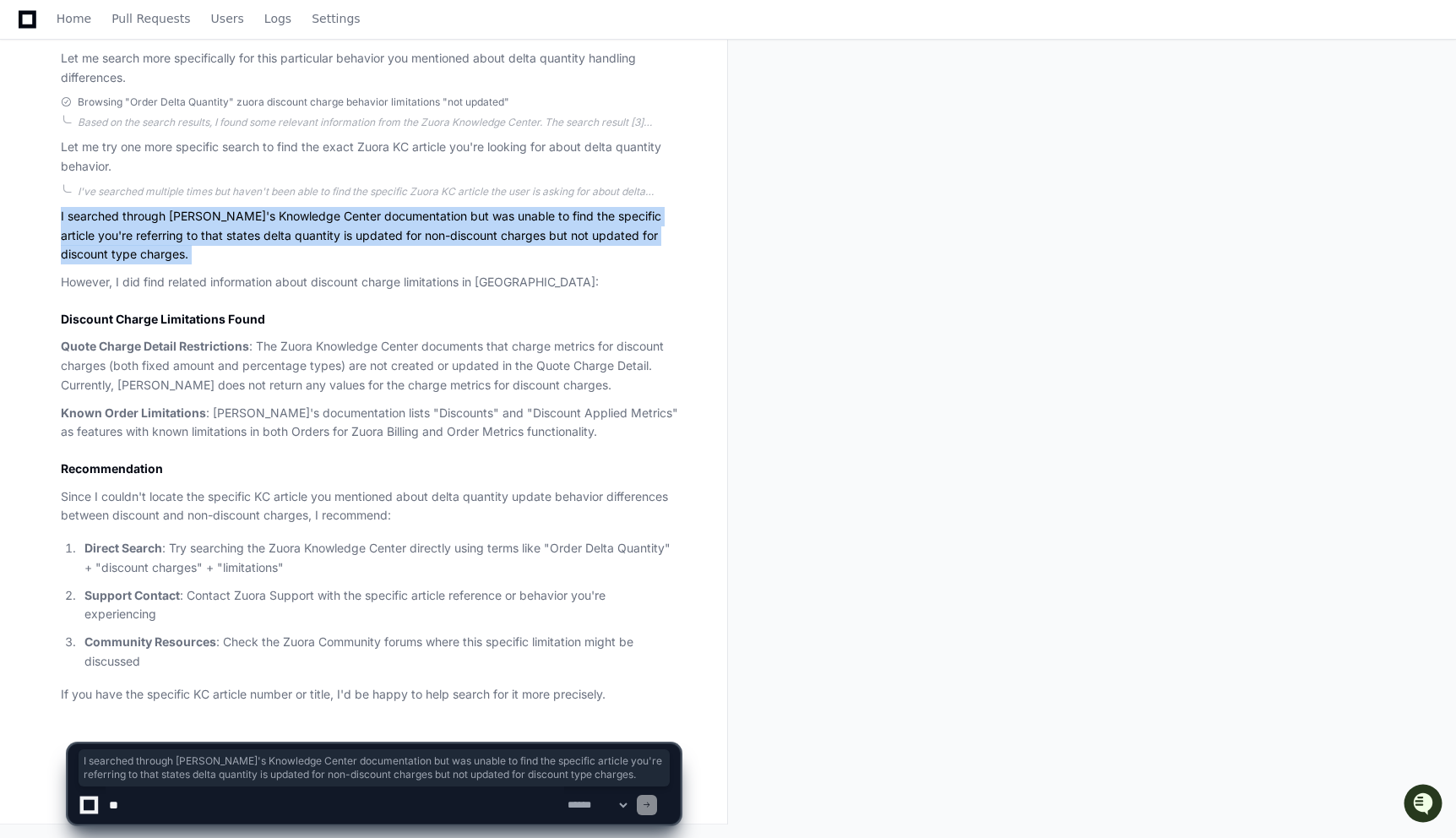
click at [160, 229] on p "I searched through Zuora's Knowledge Center documentation but was unable to fin…" at bounding box center [370, 236] width 619 height 57
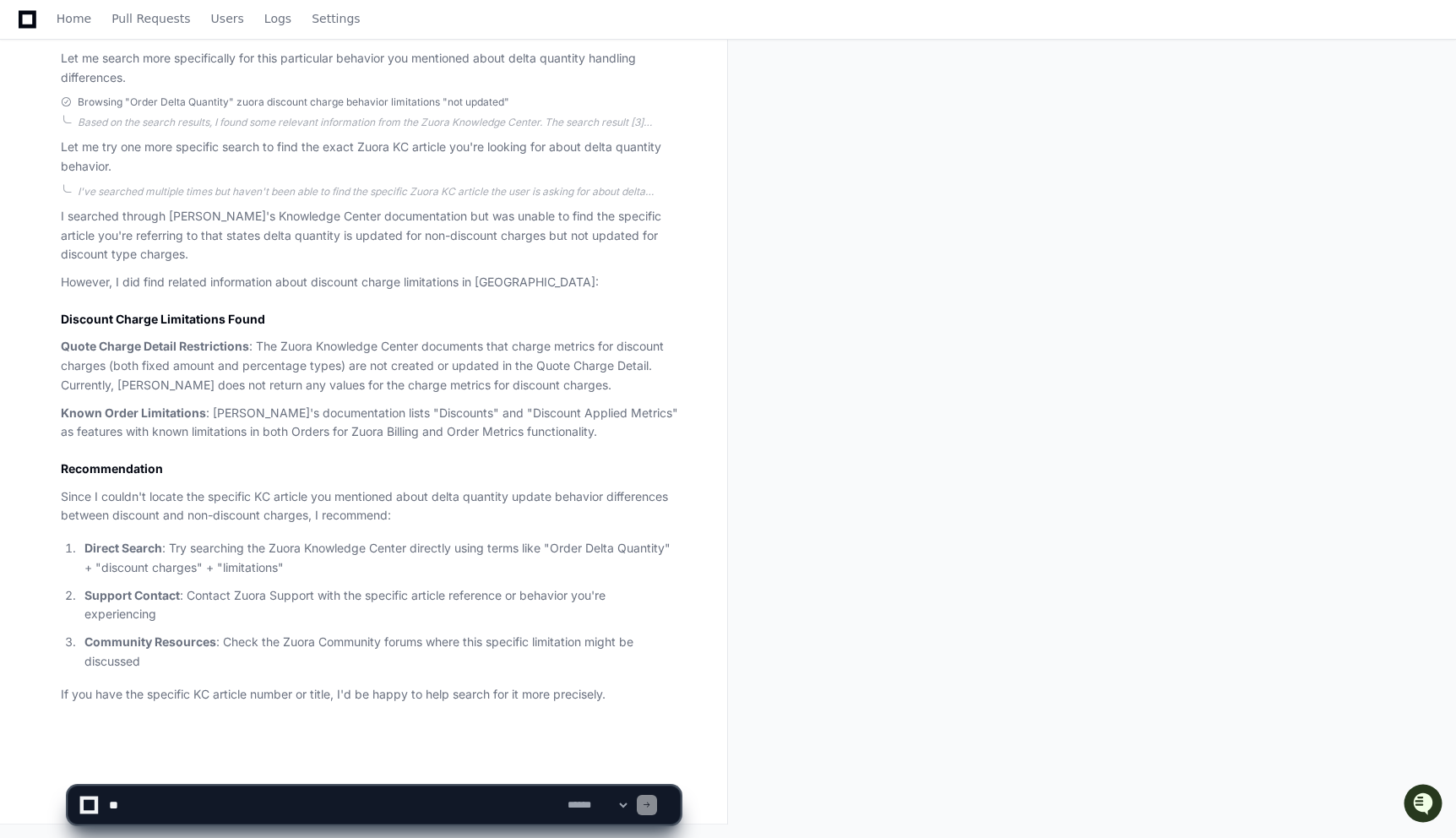
click at [160, 229] on p "I searched through Zuora's Knowledge Center documentation but was unable to fin…" at bounding box center [370, 236] width 619 height 57
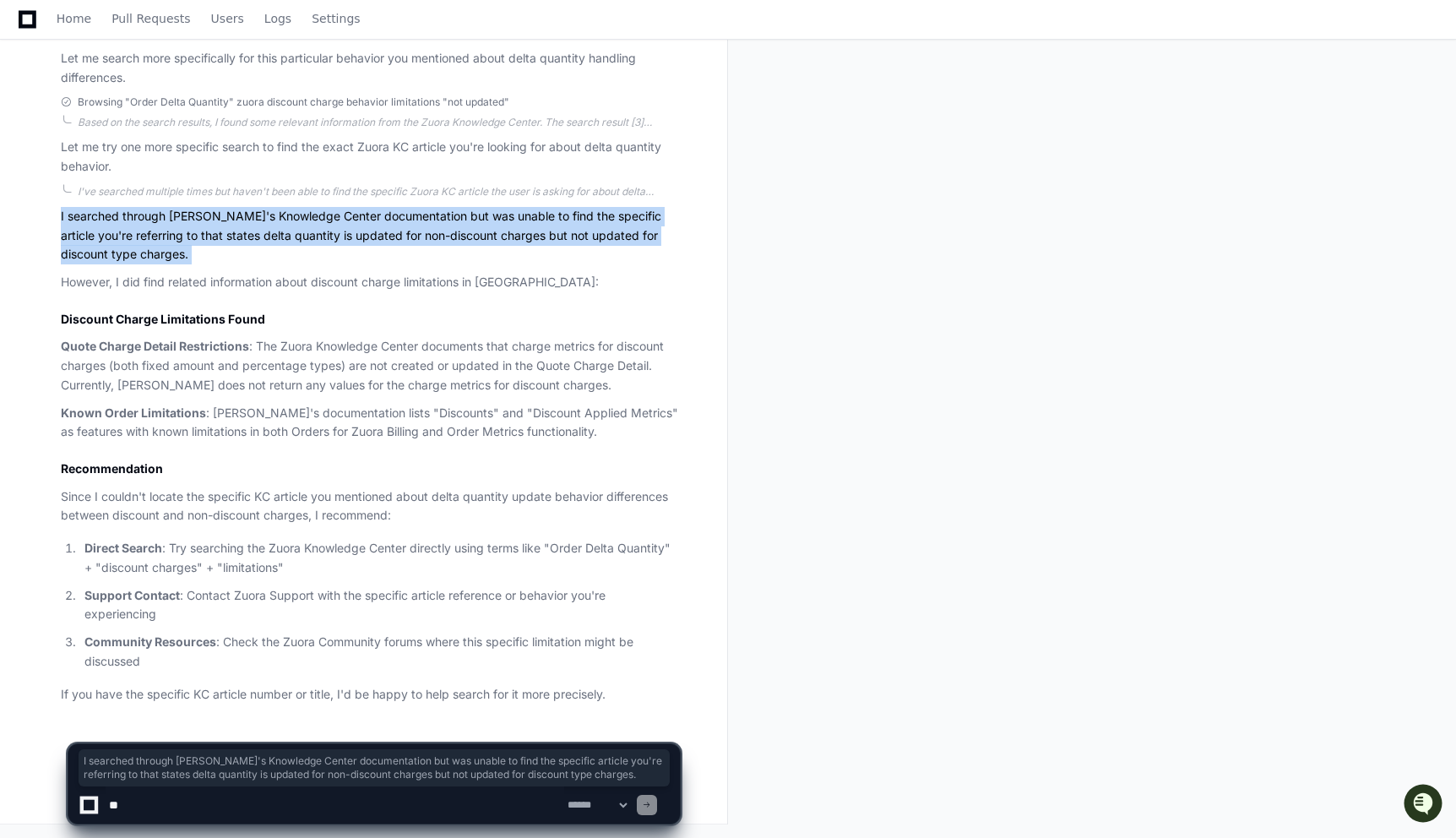
click at [160, 229] on p "I searched through Zuora's Knowledge Center documentation but was unable to fin…" at bounding box center [370, 236] width 619 height 57
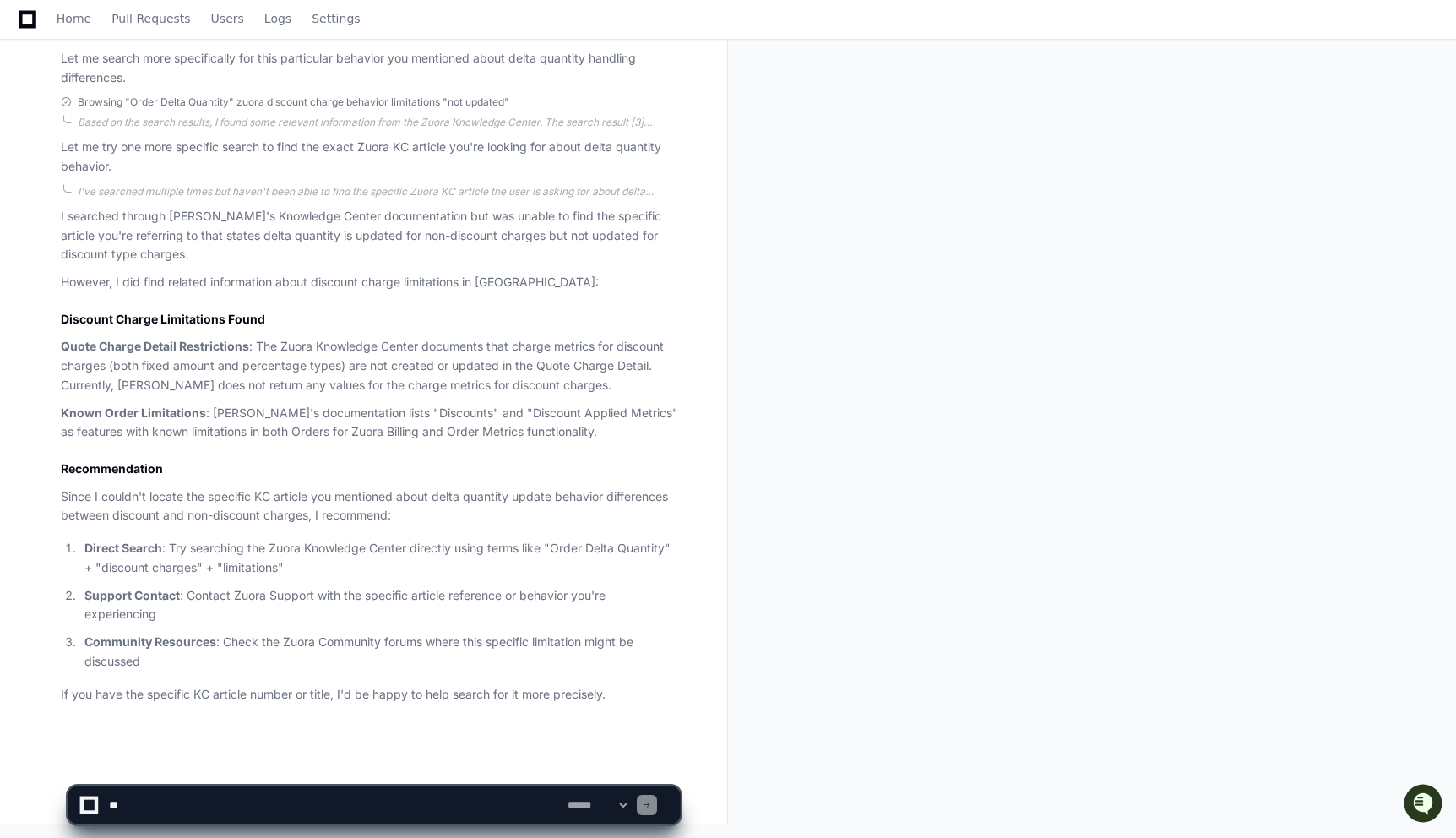
click at [160, 229] on p "I searched through Zuora's Knowledge Center documentation but was unable to fin…" at bounding box center [370, 236] width 619 height 57
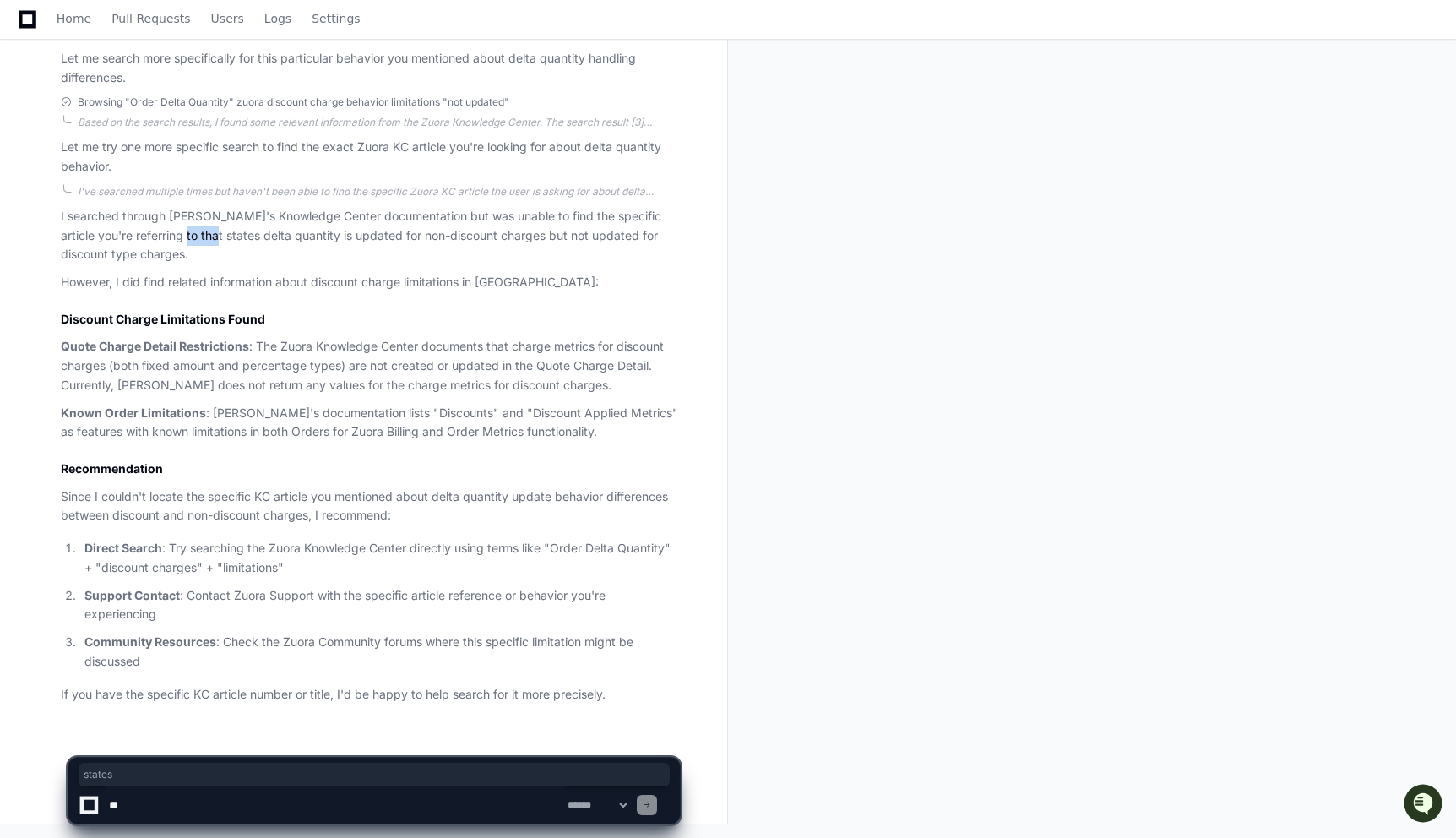
click at [160, 229] on p "I searched through Zuora's Knowledge Center documentation but was unable to fin…" at bounding box center [370, 236] width 619 height 57
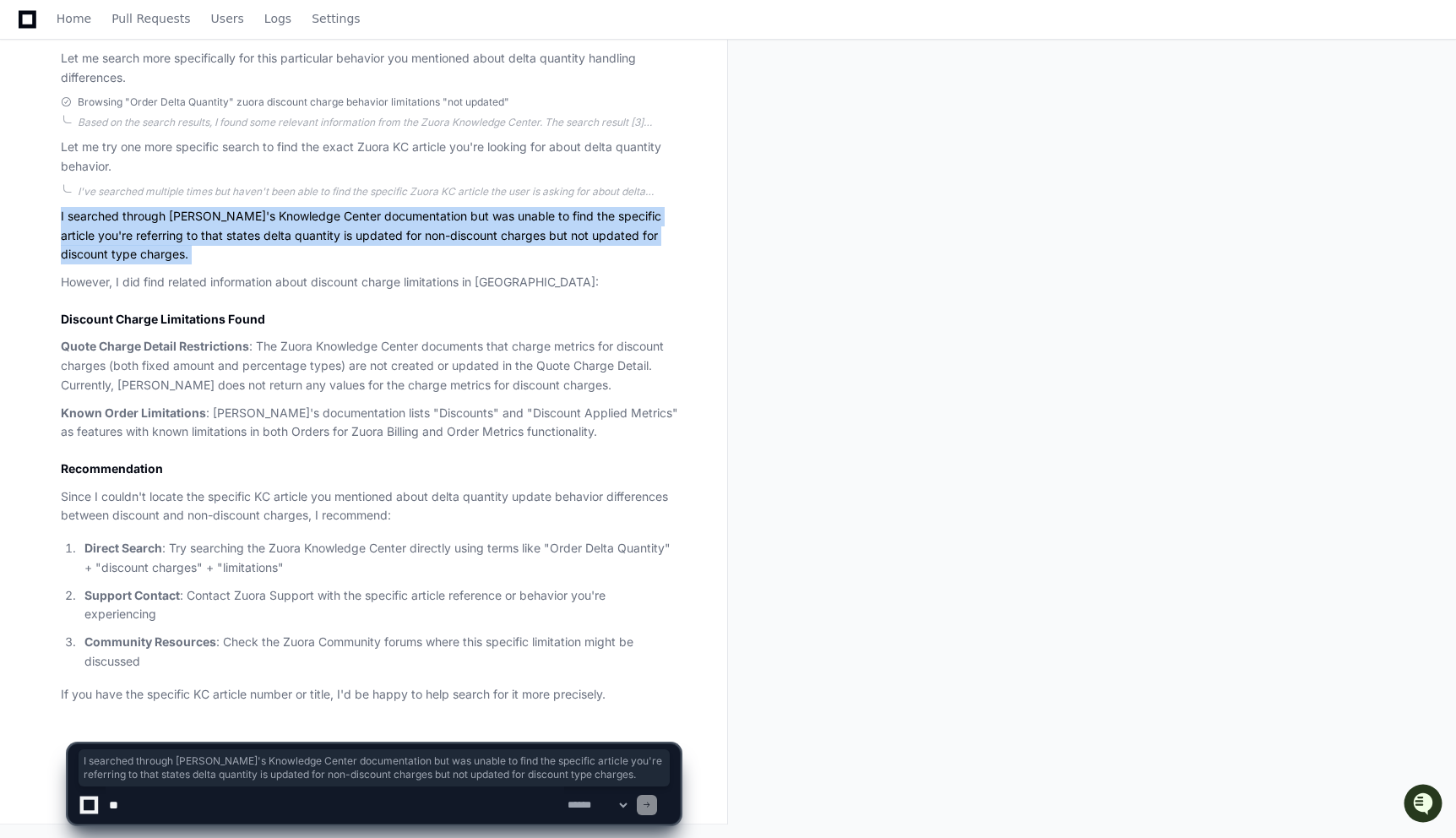
click at [160, 229] on p "I searched through Zuora's Knowledge Center documentation but was unable to fin…" at bounding box center [370, 236] width 619 height 57
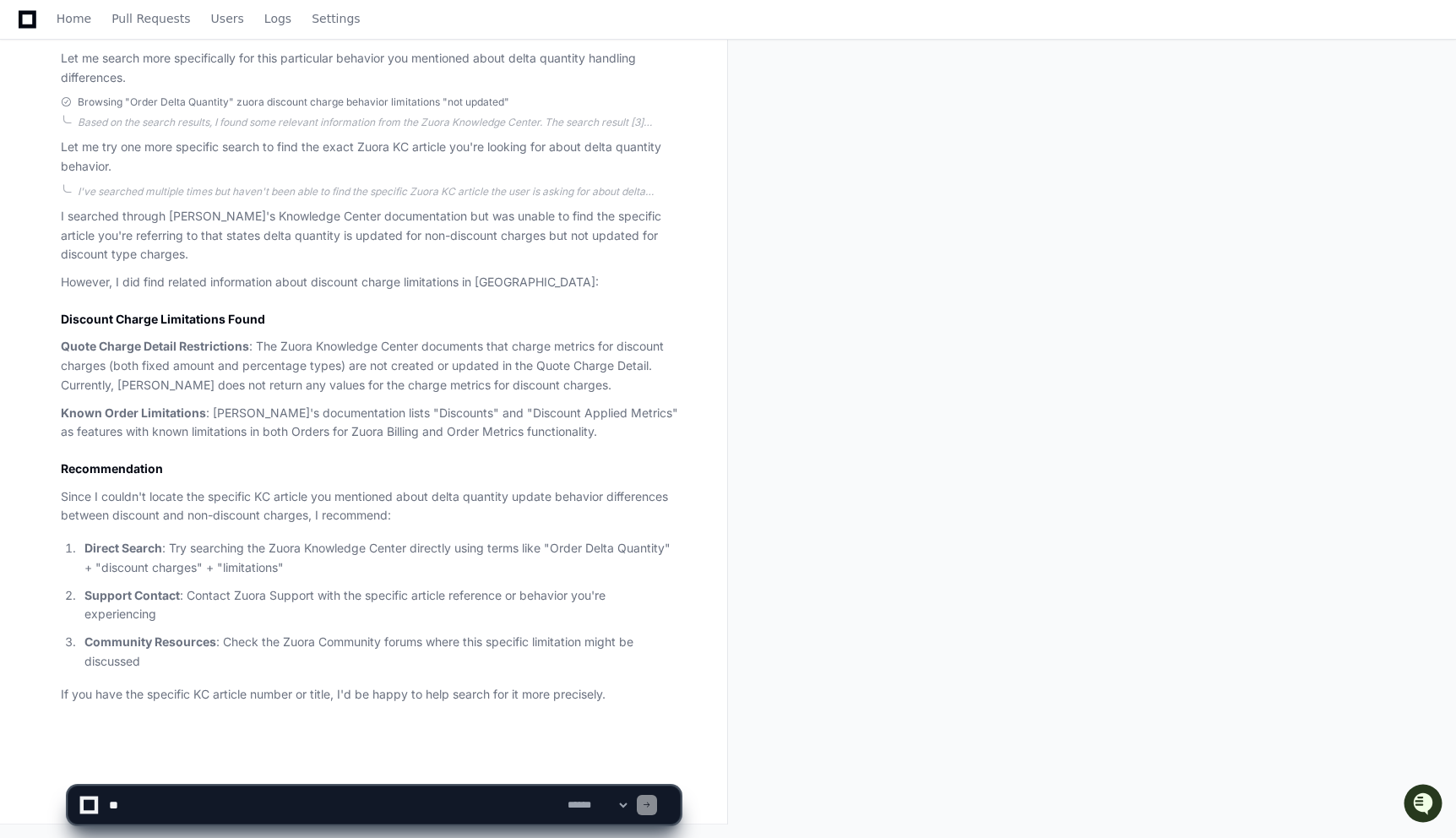
click at [160, 229] on p "I searched through Zuora's Knowledge Center documentation but was unable to fin…" at bounding box center [370, 236] width 619 height 57
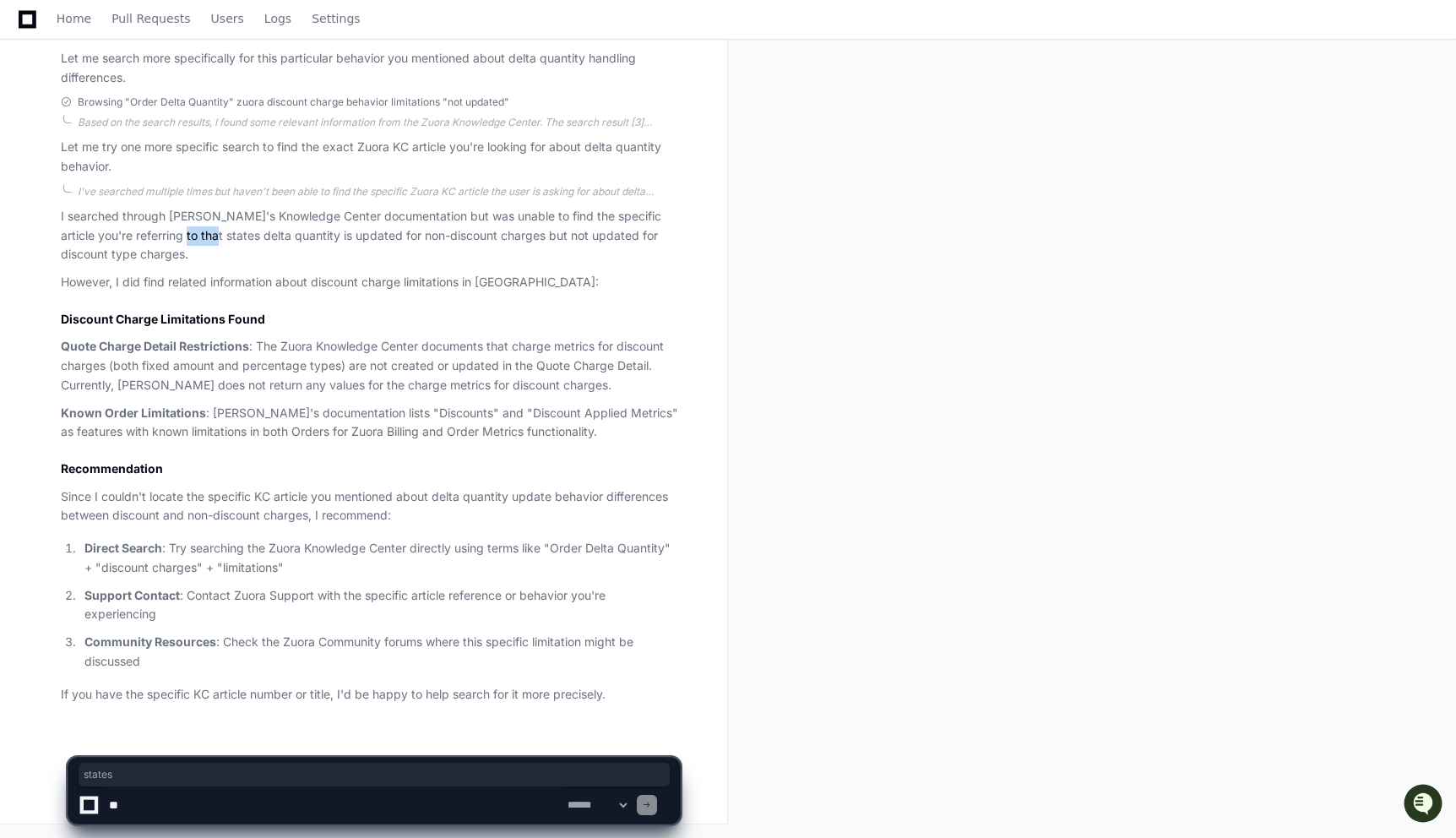
click at [160, 229] on p "I searched through Zuora's Knowledge Center documentation but was unable to fin…" at bounding box center [370, 236] width 619 height 57
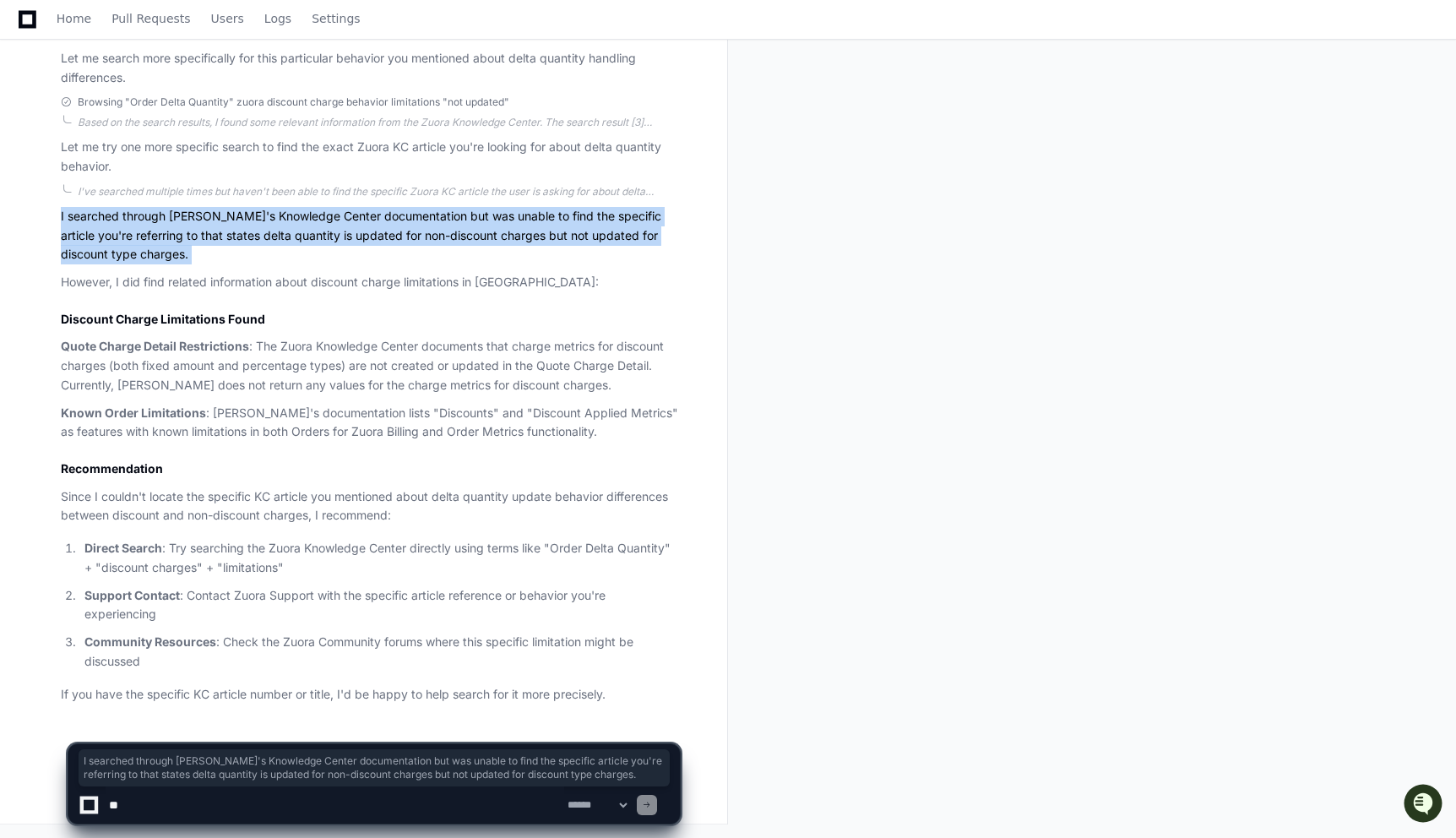
click at [160, 229] on p "I searched through Zuora's Knowledge Center documentation but was unable to fin…" at bounding box center [370, 236] width 619 height 57
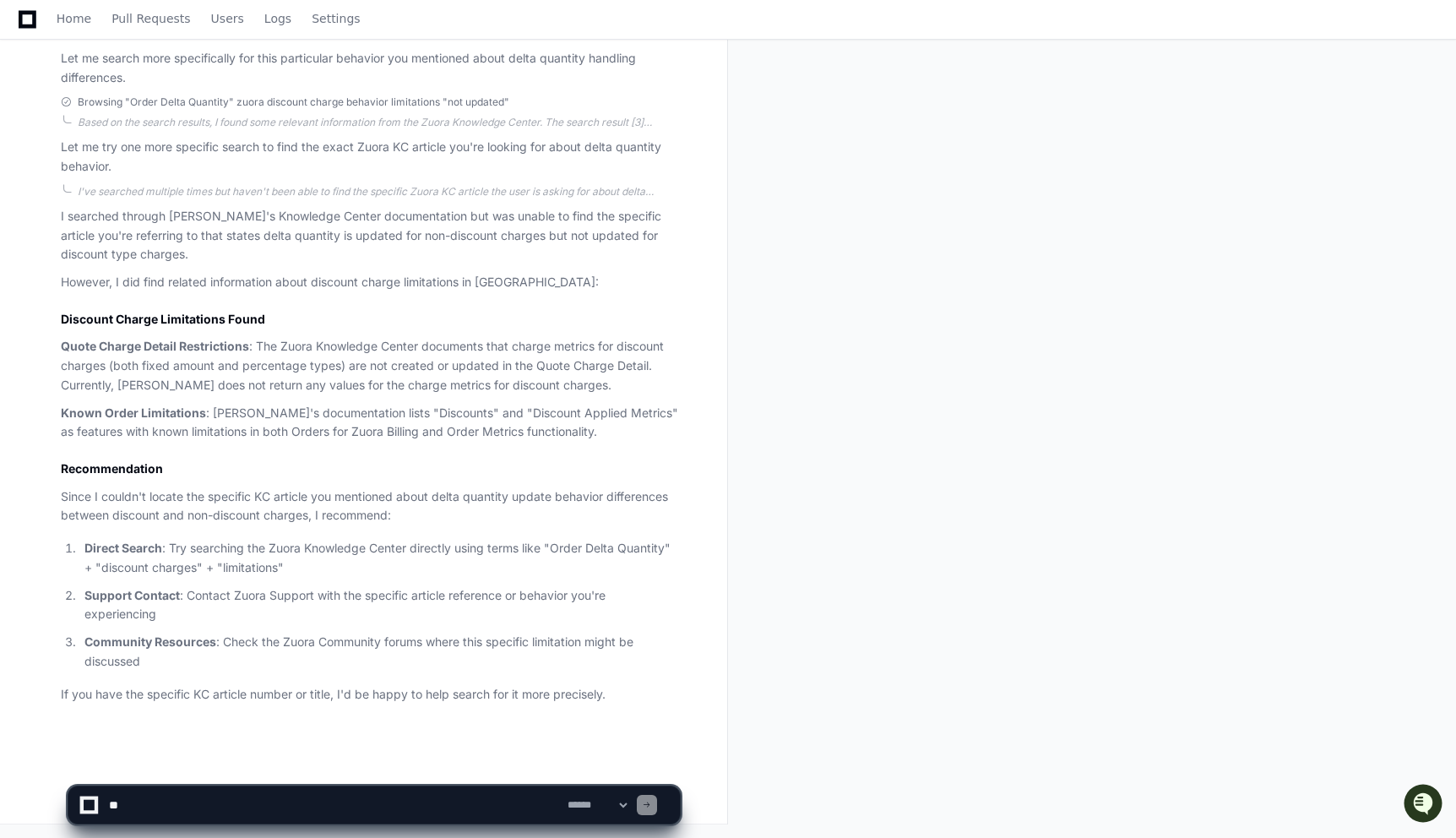
click at [173, 220] on p "I searched through Zuora's Knowledge Center documentation but was unable to fin…" at bounding box center [370, 236] width 619 height 57
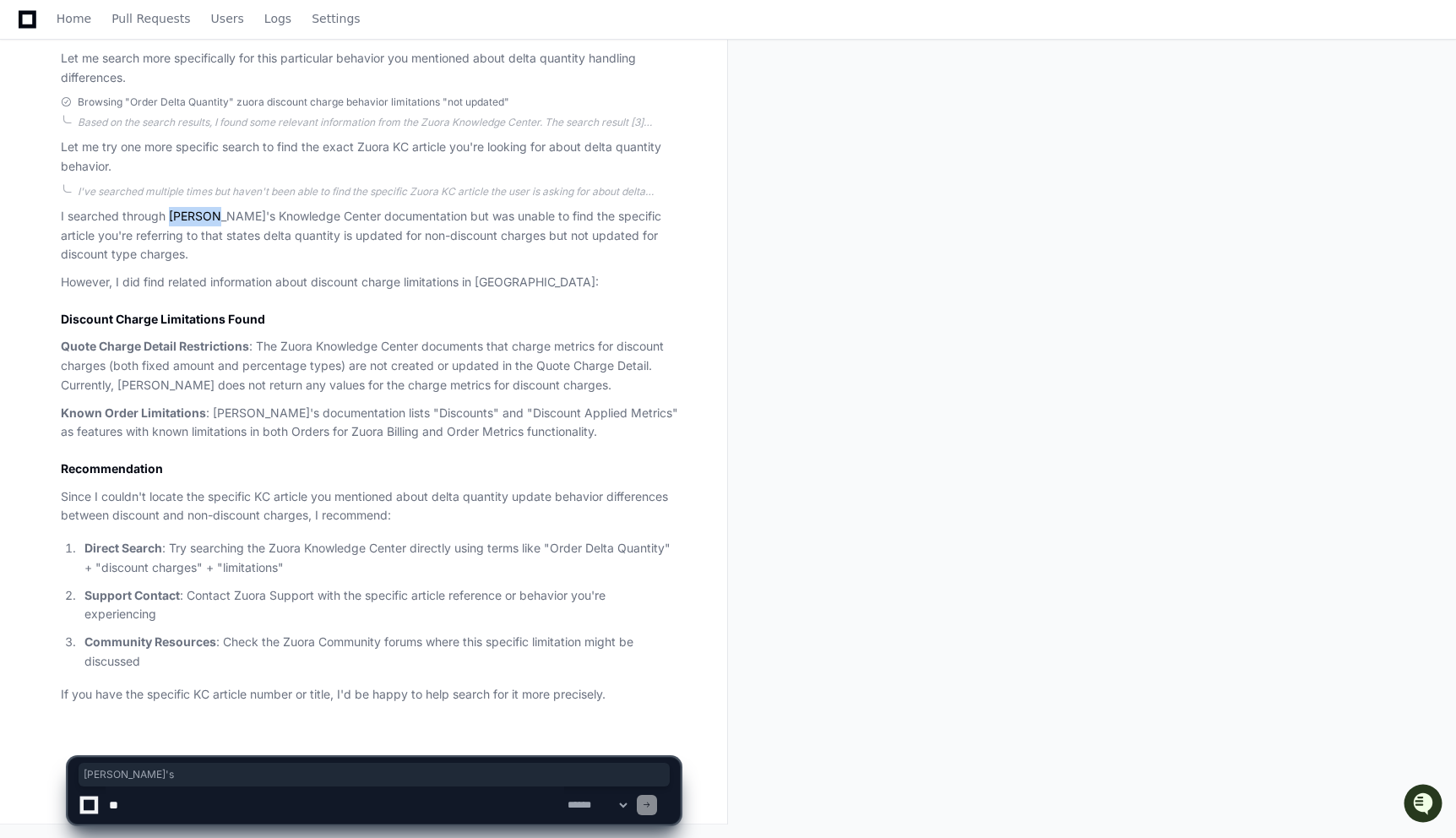
click at [173, 220] on p "I searched through Zuora's Knowledge Center documentation but was unable to fin…" at bounding box center [370, 236] width 619 height 57
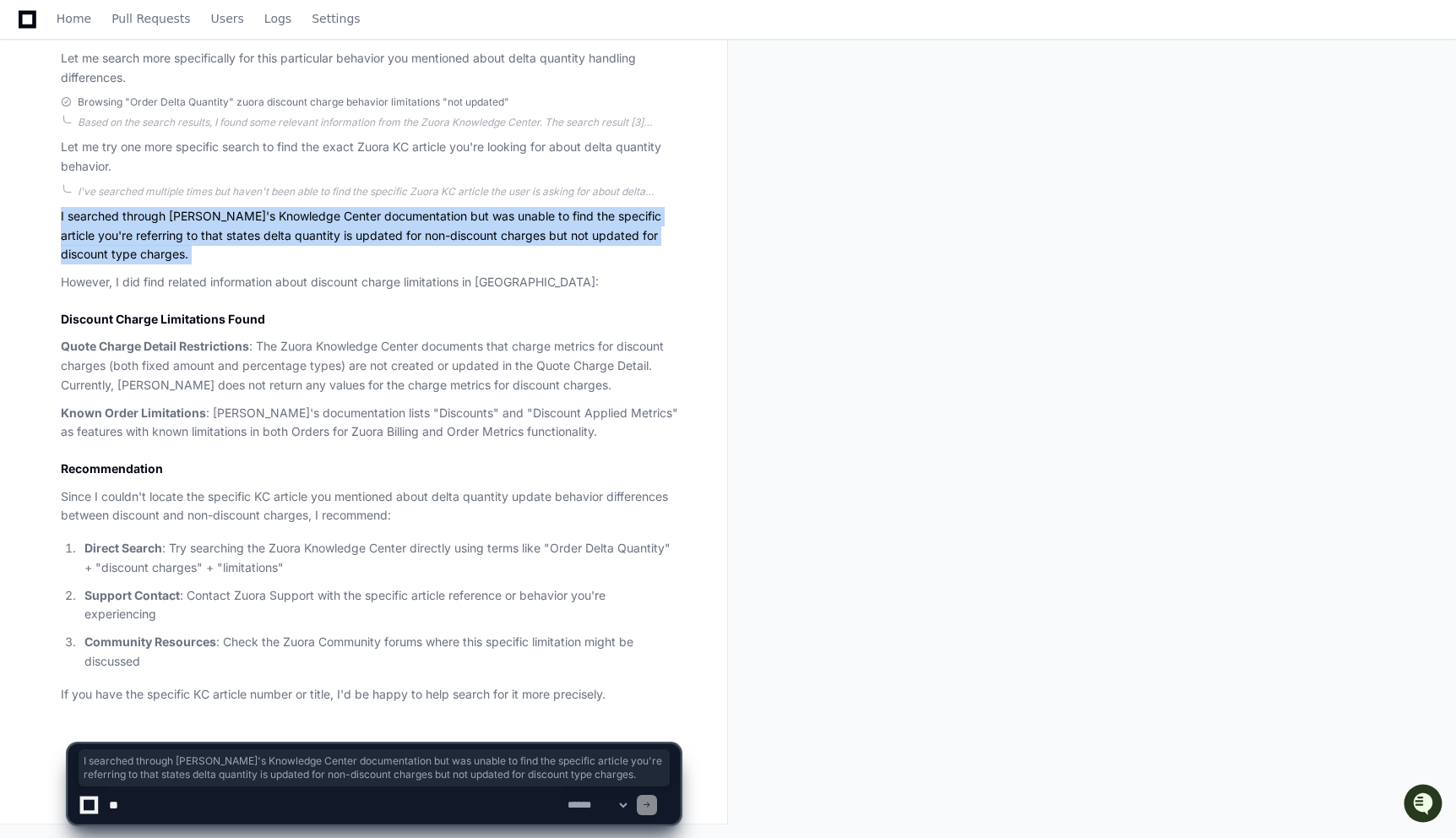
click at [173, 220] on p "I searched through Zuora's Knowledge Center documentation but was unable to fin…" at bounding box center [370, 236] width 619 height 57
click at [206, 222] on p "I searched through Zuora's Knowledge Center documentation but was unable to fin…" at bounding box center [370, 236] width 619 height 57
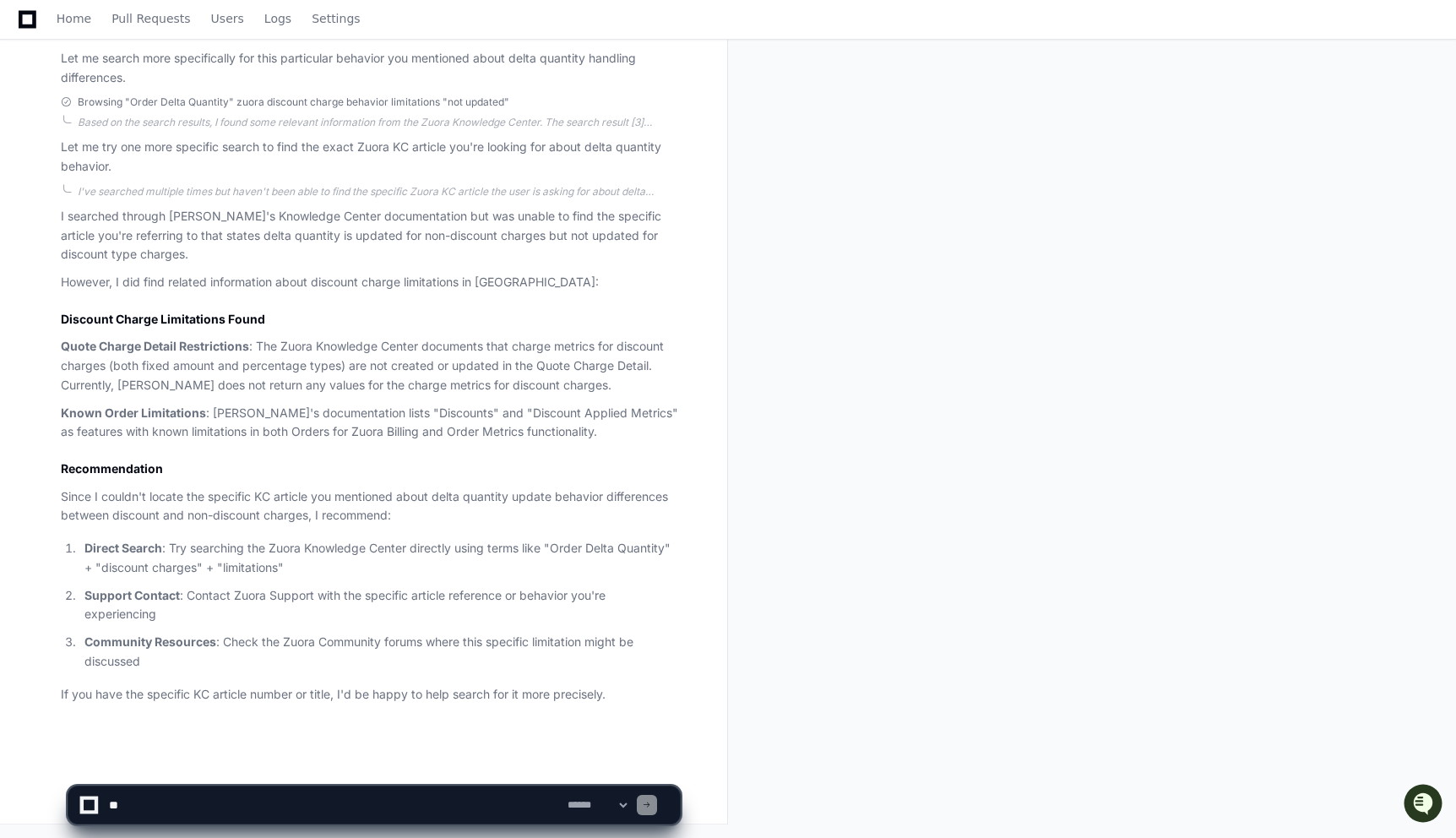
click at [204, 231] on p "I searched through Zuora's Knowledge Center documentation but was unable to fin…" at bounding box center [370, 236] width 619 height 57
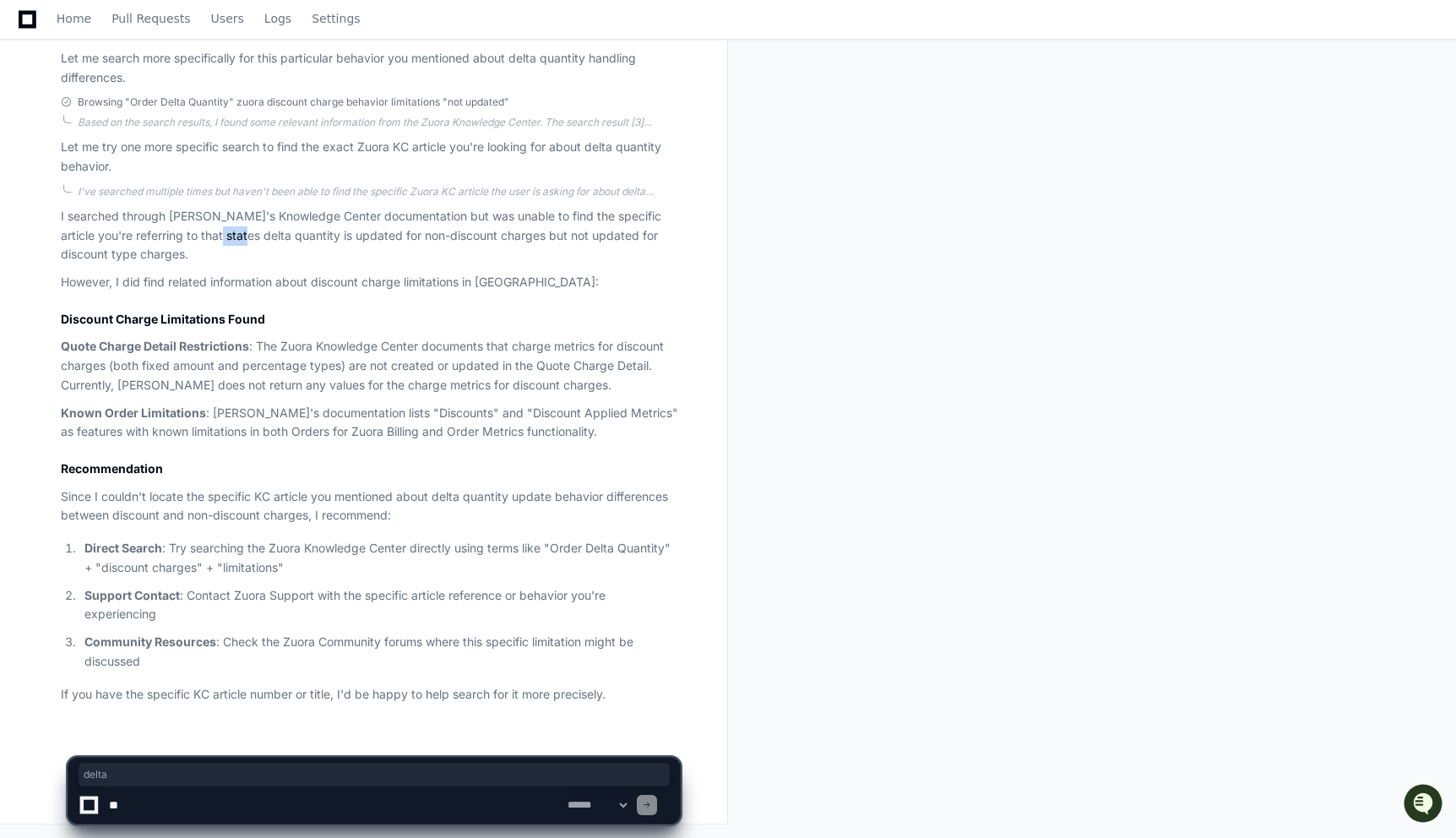
click at [204, 231] on p "I searched through Zuora's Knowledge Center documentation but was unable to fin…" at bounding box center [370, 236] width 619 height 57
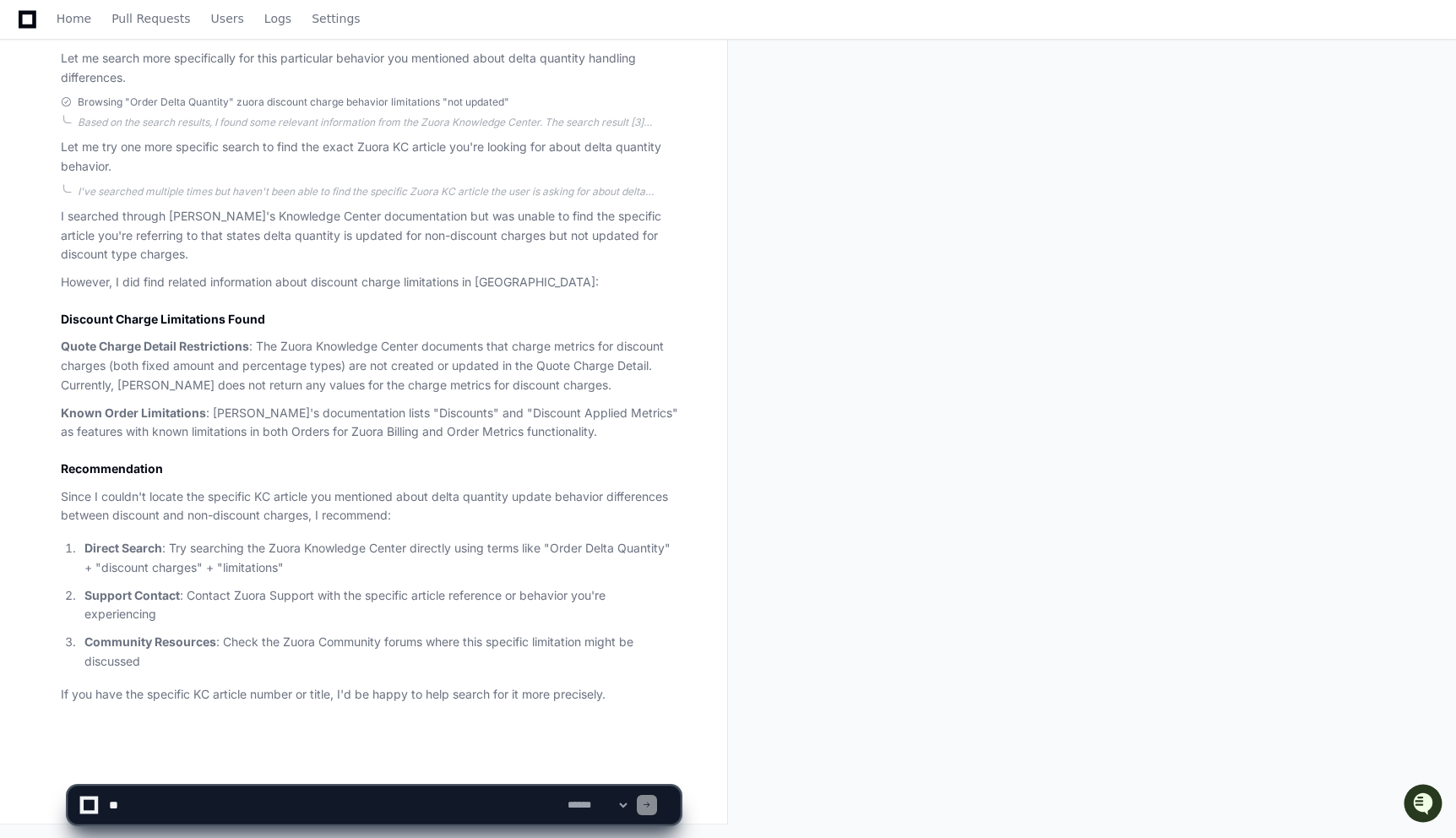
click at [194, 244] on p "I searched through Zuora's Knowledge Center documentation but was unable to fin…" at bounding box center [370, 236] width 619 height 57
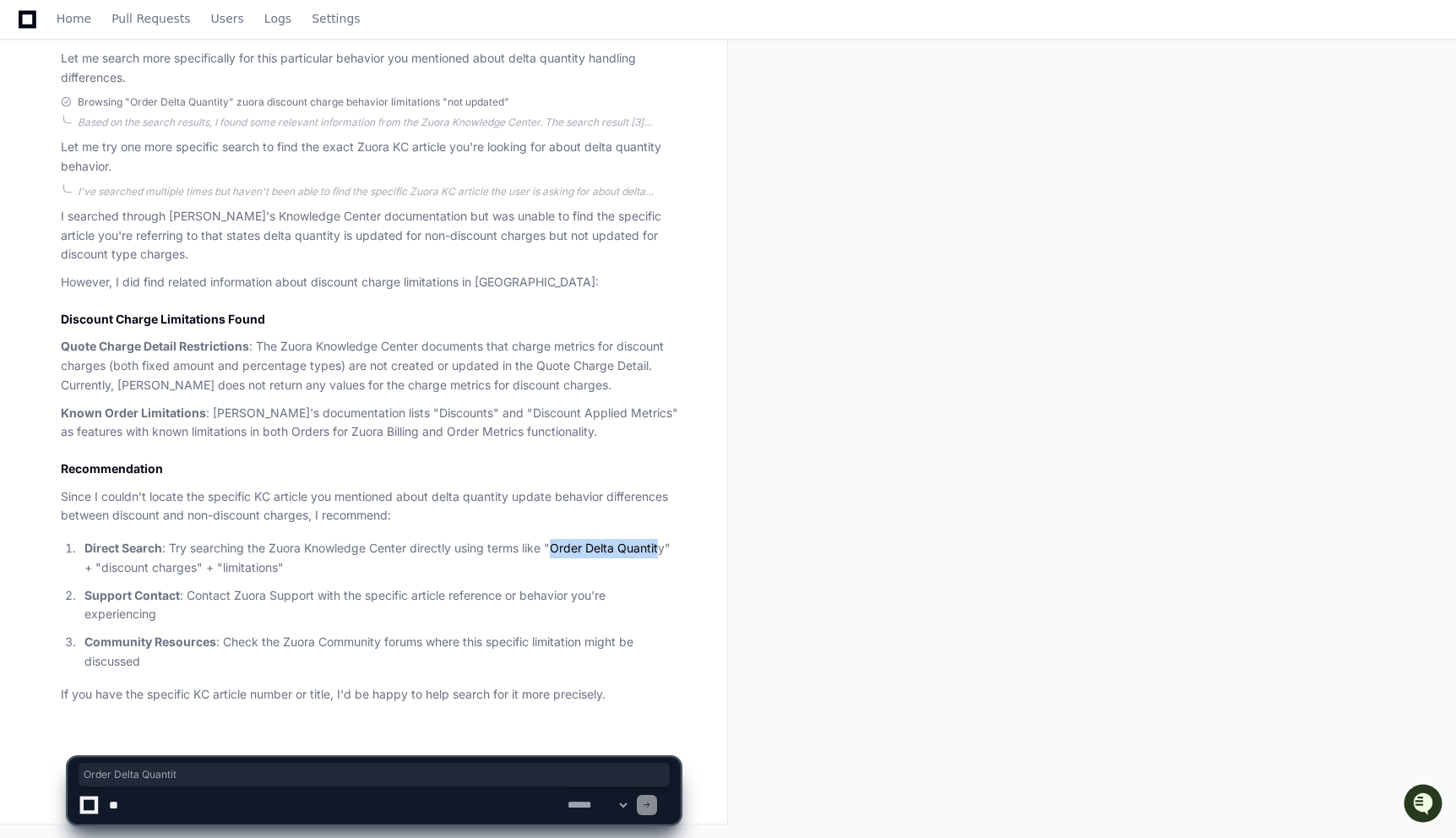
drag, startPoint x: 556, startPoint y: 547, endPoint x: 665, endPoint y: 547, distance: 109.0
click at [665, 547] on p "Direct Search : Try searching the Zuora Knowledge Center directly using terms l…" at bounding box center [382, 558] width 596 height 39
copy p "Order Delta Quantit"
